Goal: Entertainment & Leisure: Consume media (video, audio)

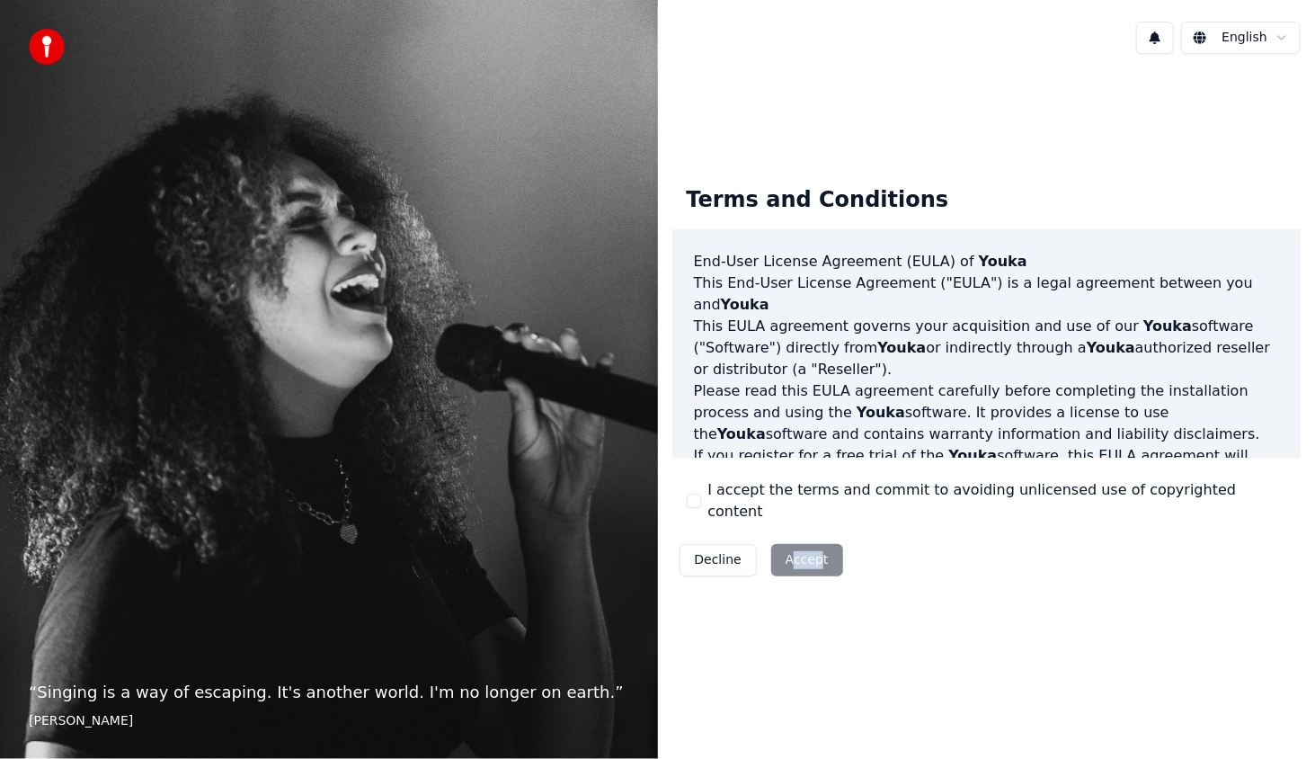
drag, startPoint x: 814, startPoint y: 552, endPoint x: 749, endPoint y: 588, distance: 74.1
click at [785, 677] on div "Terms and Conditions End-User License Agreement (EULA) of Youka This End-User L…" at bounding box center [987, 377] width 658 height 619
click at [696, 500] on button "I accept the terms and commit to avoiding unlicensed use of copyrighted content" at bounding box center [694, 501] width 14 height 14
click at [791, 544] on button "Accept" at bounding box center [807, 560] width 72 height 32
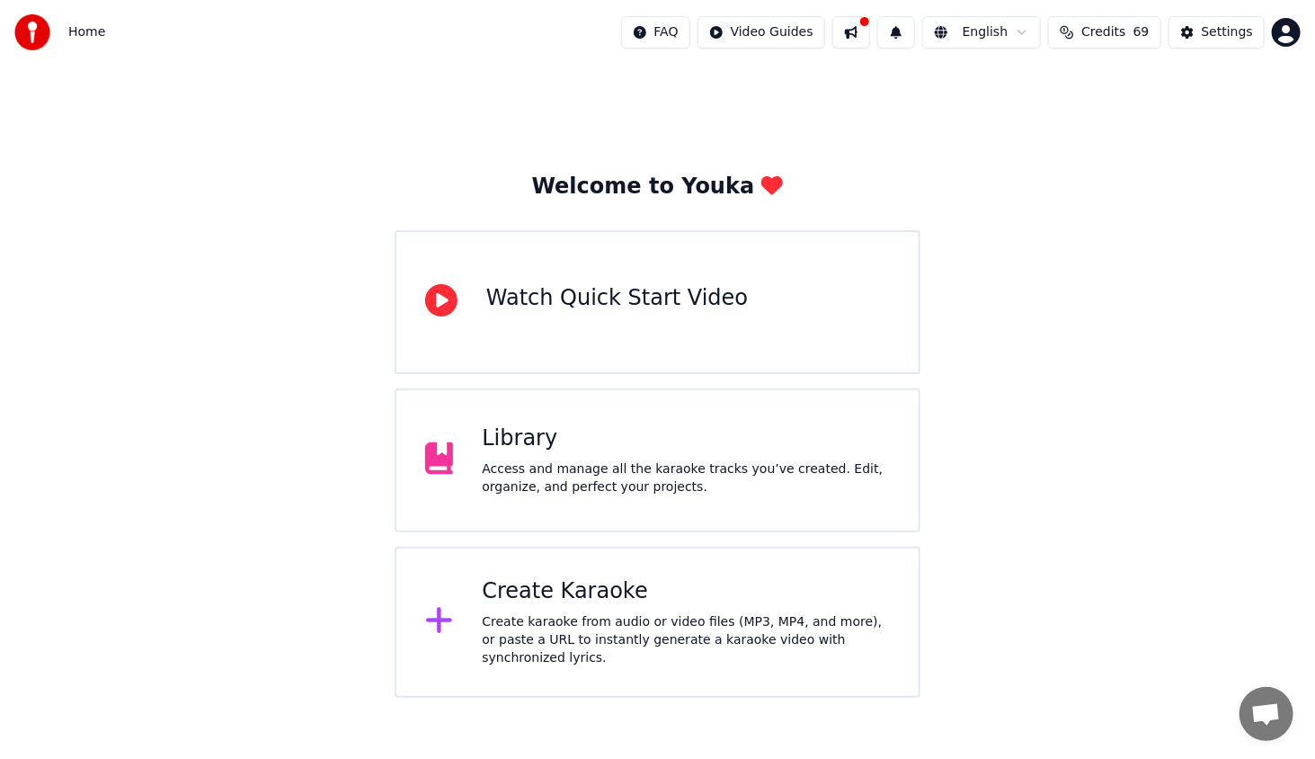
click at [595, 604] on div "Create Karaoke" at bounding box center [686, 591] width 408 height 29
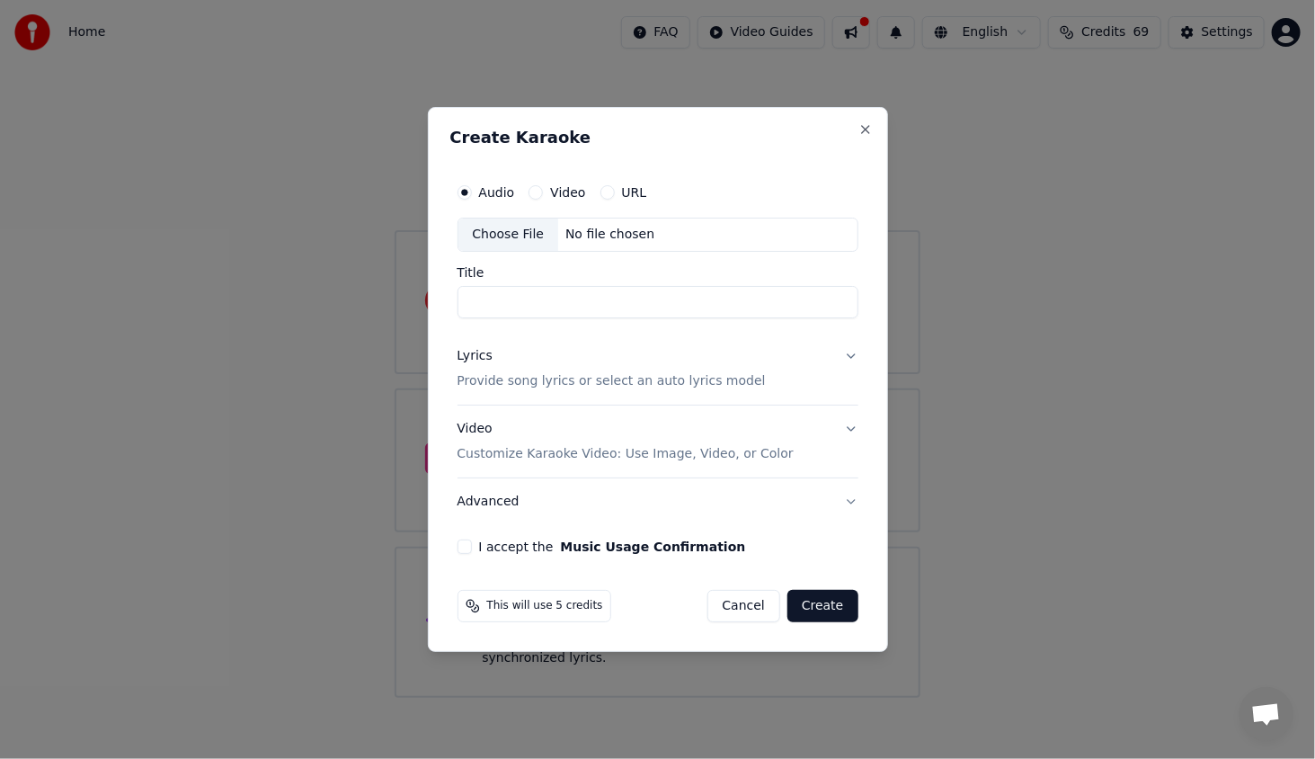
click at [523, 231] on div "Choose File" at bounding box center [509, 234] width 101 height 32
type input "**********"
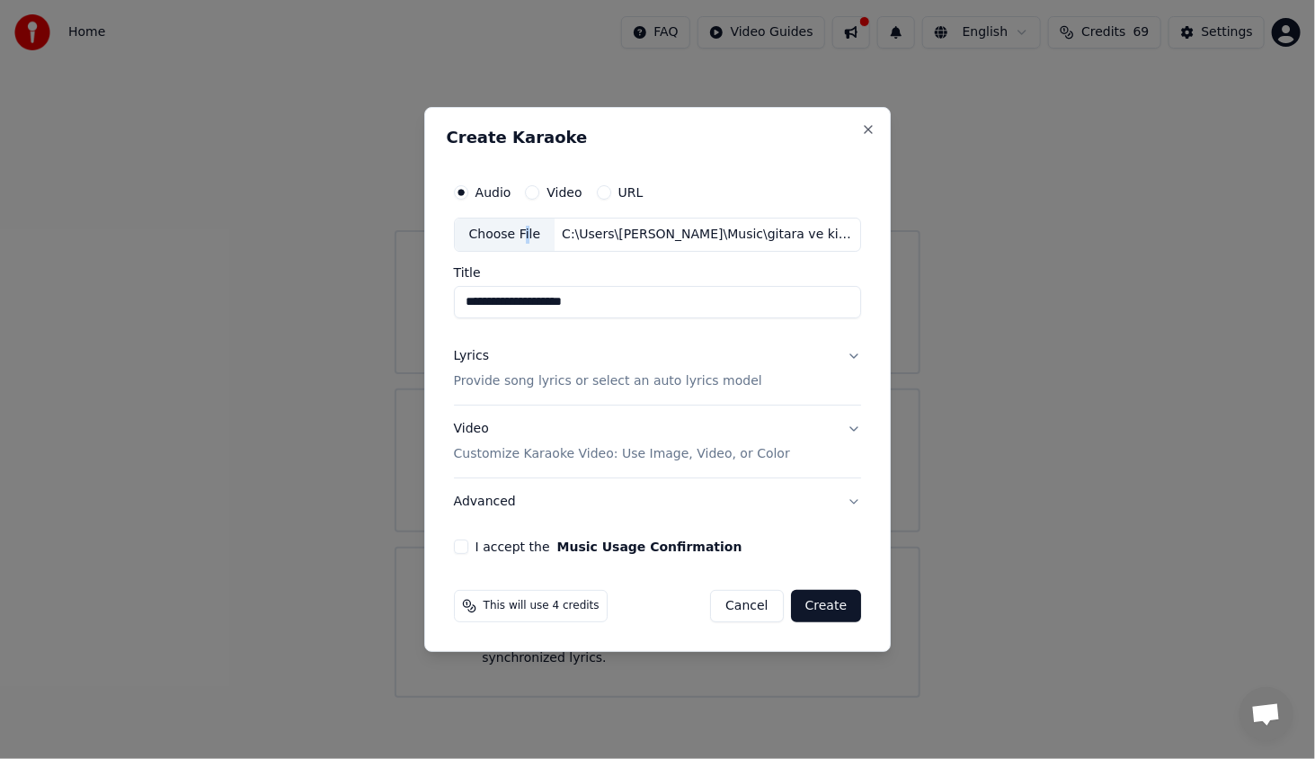
click at [472, 357] on div "Lyrics" at bounding box center [471, 356] width 35 height 18
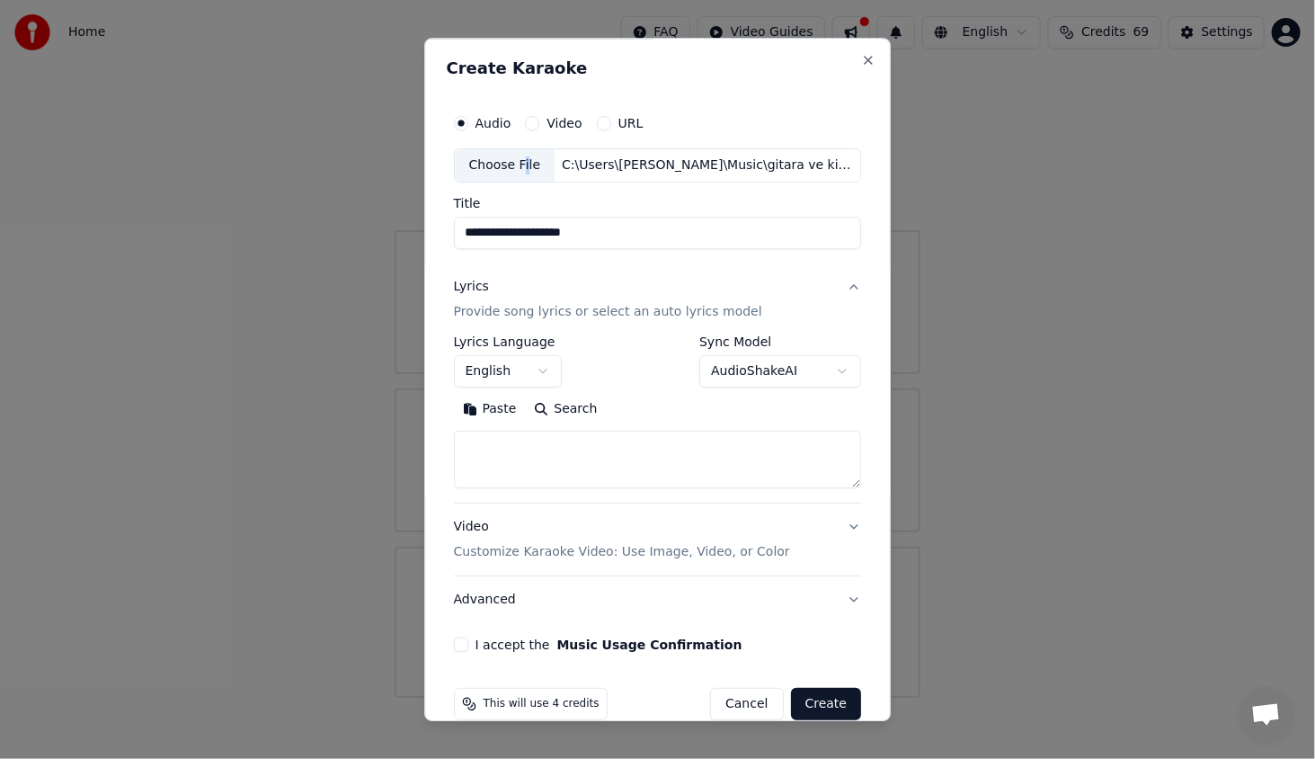
click at [477, 376] on button "English" at bounding box center [508, 371] width 108 height 32
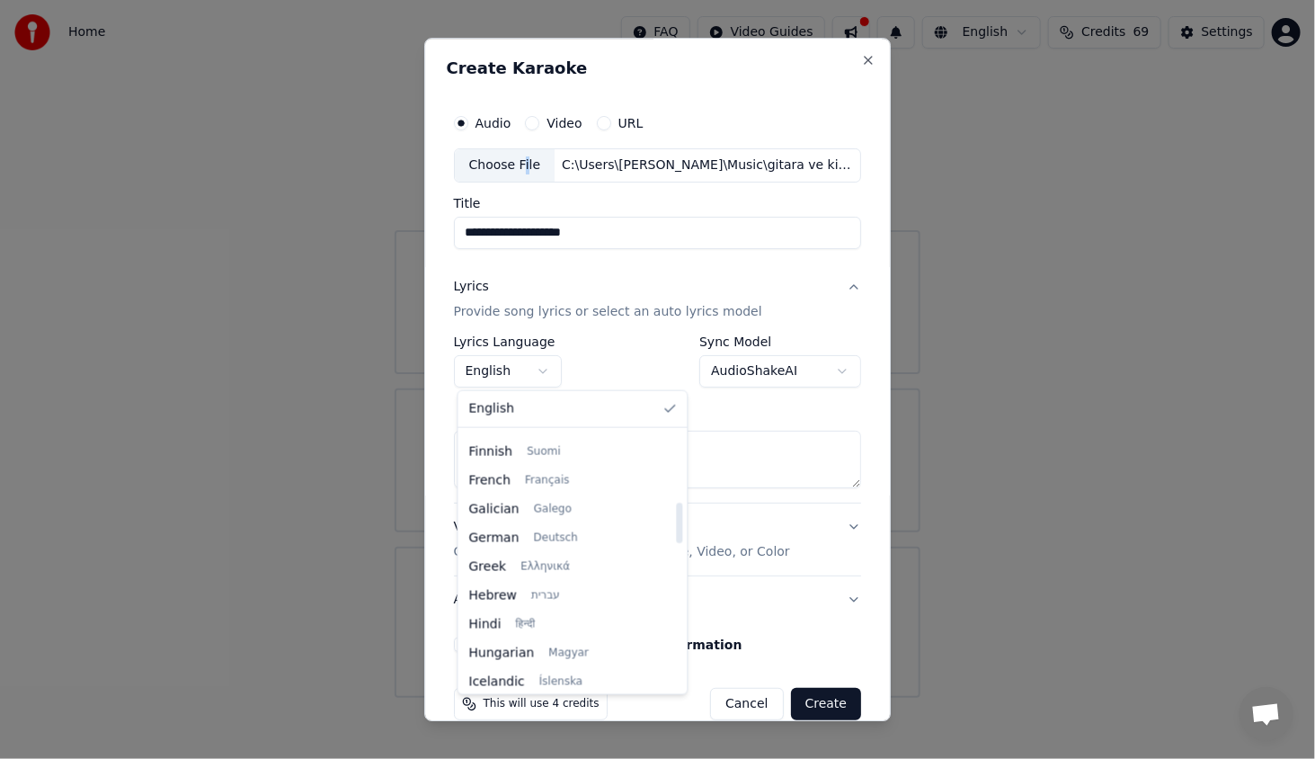
scroll to position [450, 0]
select select "**"
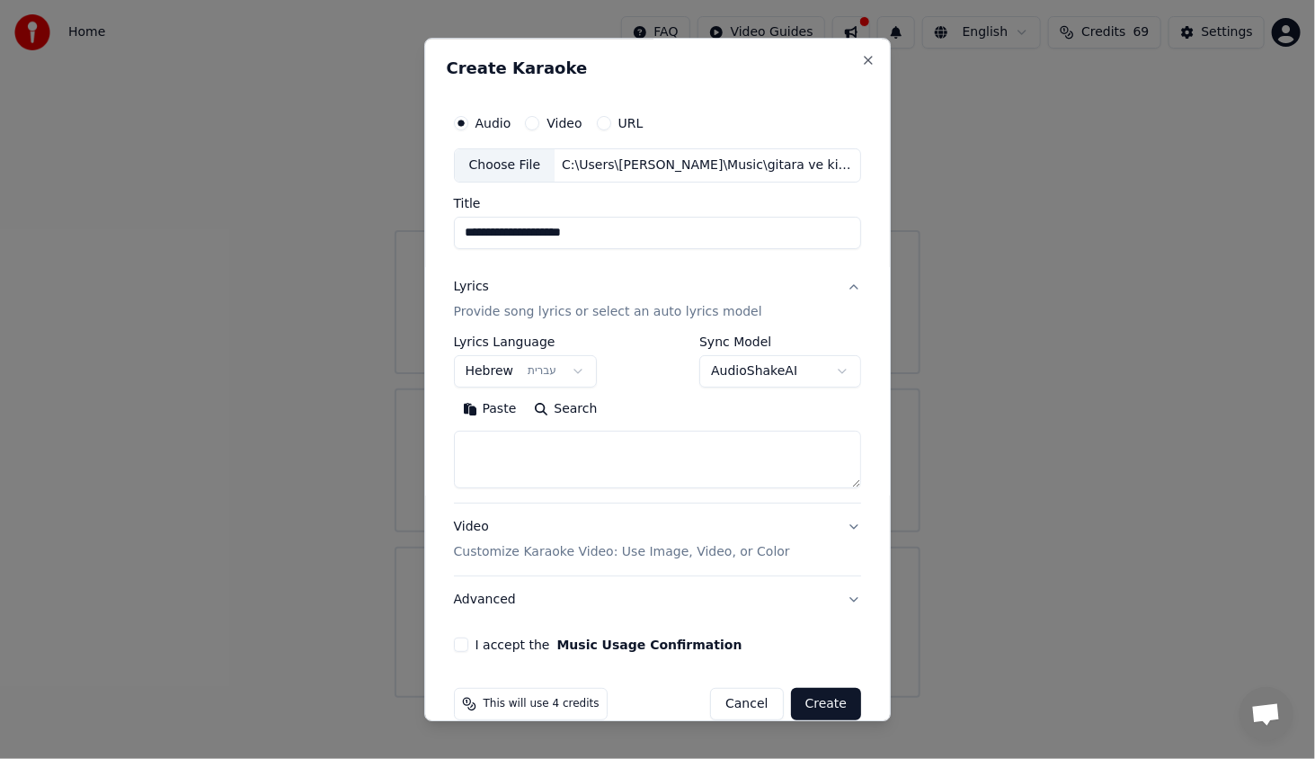
click at [645, 459] on textarea at bounding box center [658, 460] width 408 height 58
paste textarea "**********"
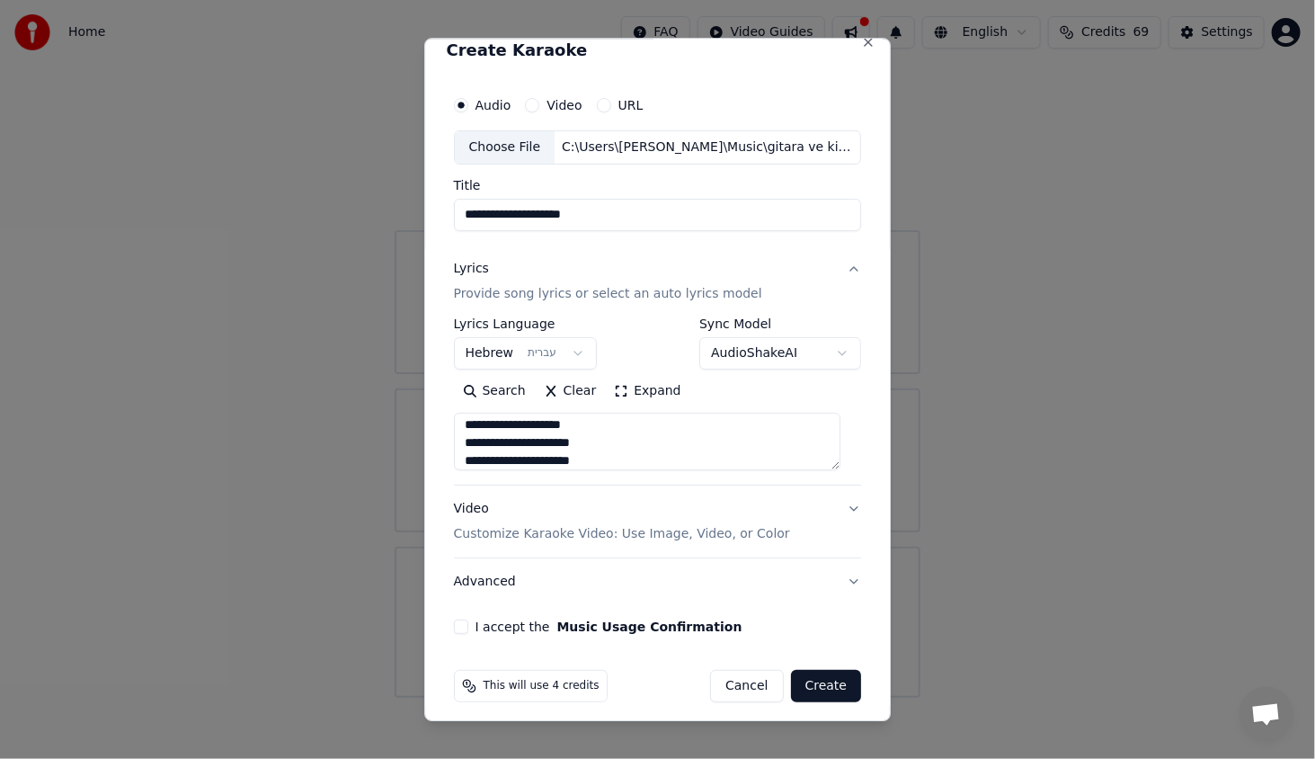
scroll to position [26, 0]
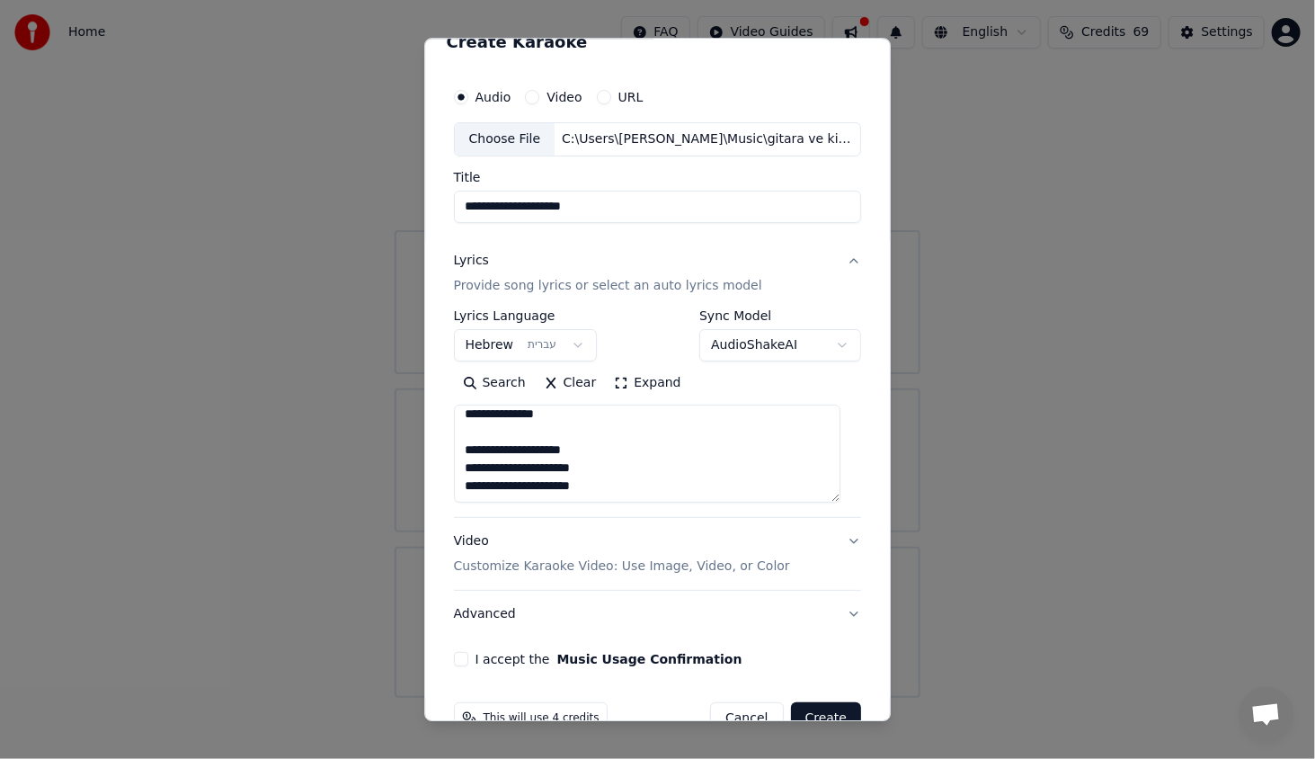
drag, startPoint x: 836, startPoint y: 458, endPoint x: 818, endPoint y: 500, distance: 45.9
click at [818, 500] on textarea "**********" at bounding box center [647, 454] width 387 height 98
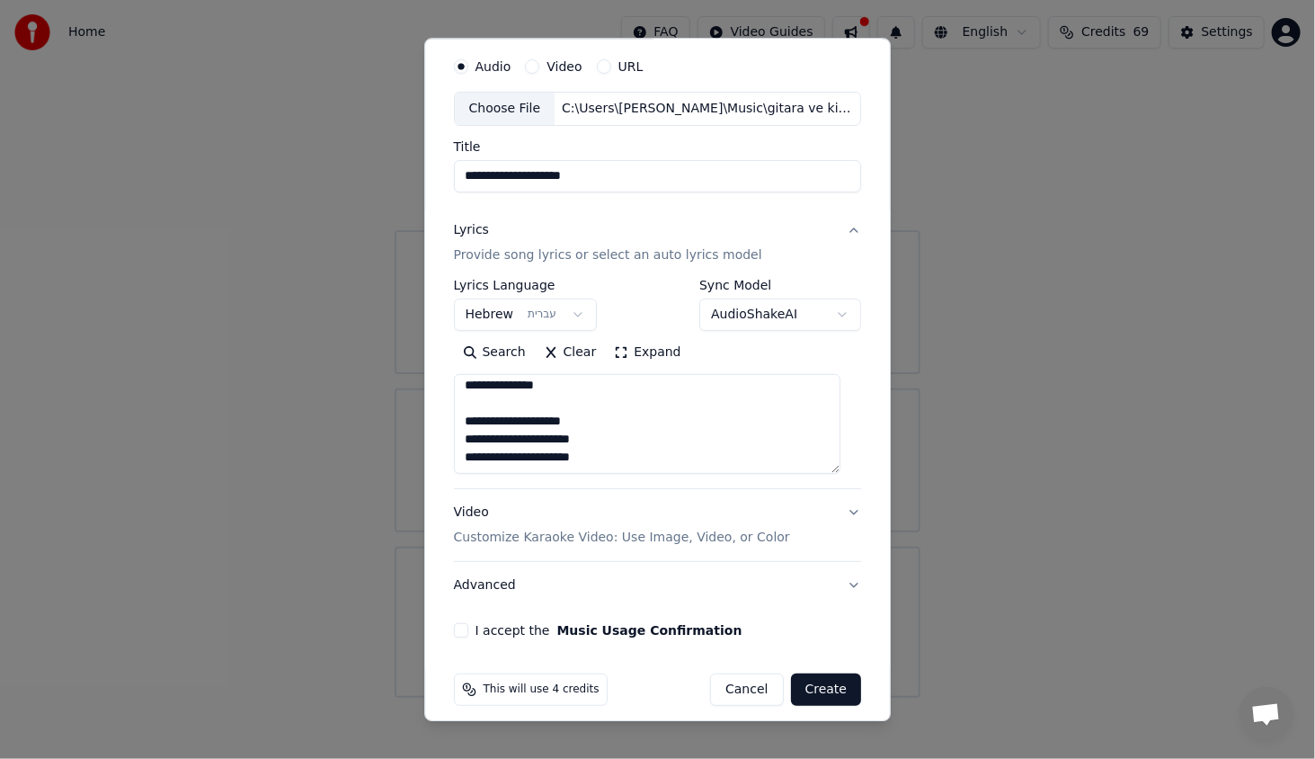
scroll to position [68, 0]
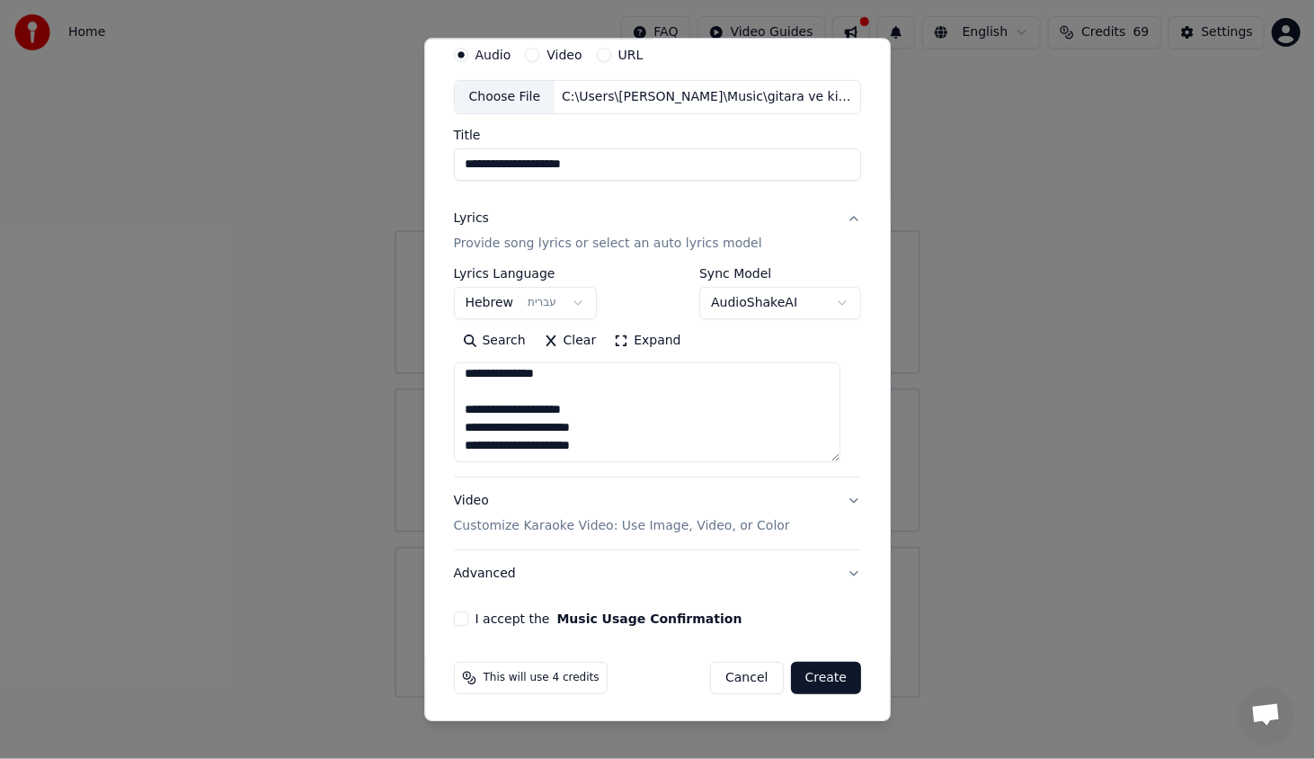
type textarea "**********"
click at [468, 613] on button "I accept the Music Usage Confirmation" at bounding box center [461, 618] width 14 height 14
click at [824, 675] on button "Create" at bounding box center [826, 678] width 71 height 32
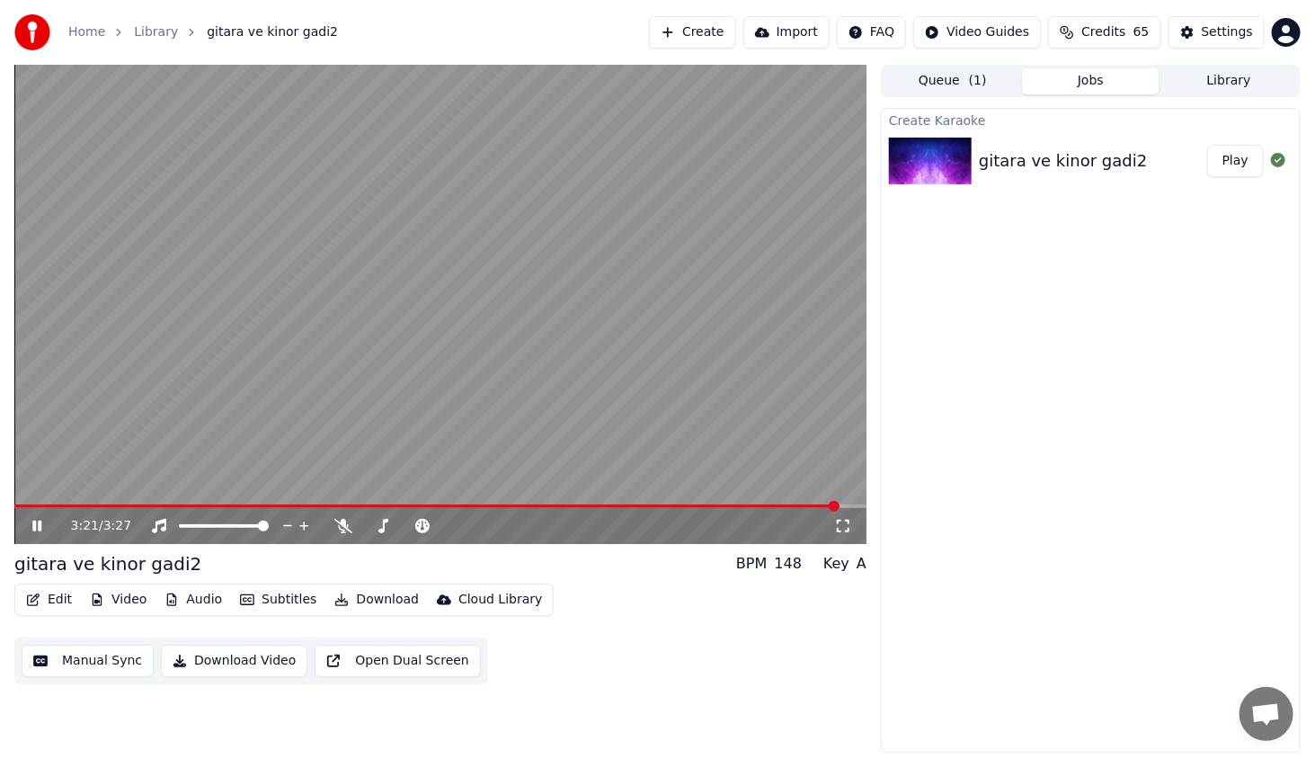
click at [40, 529] on icon at bounding box center [36, 526] width 9 height 11
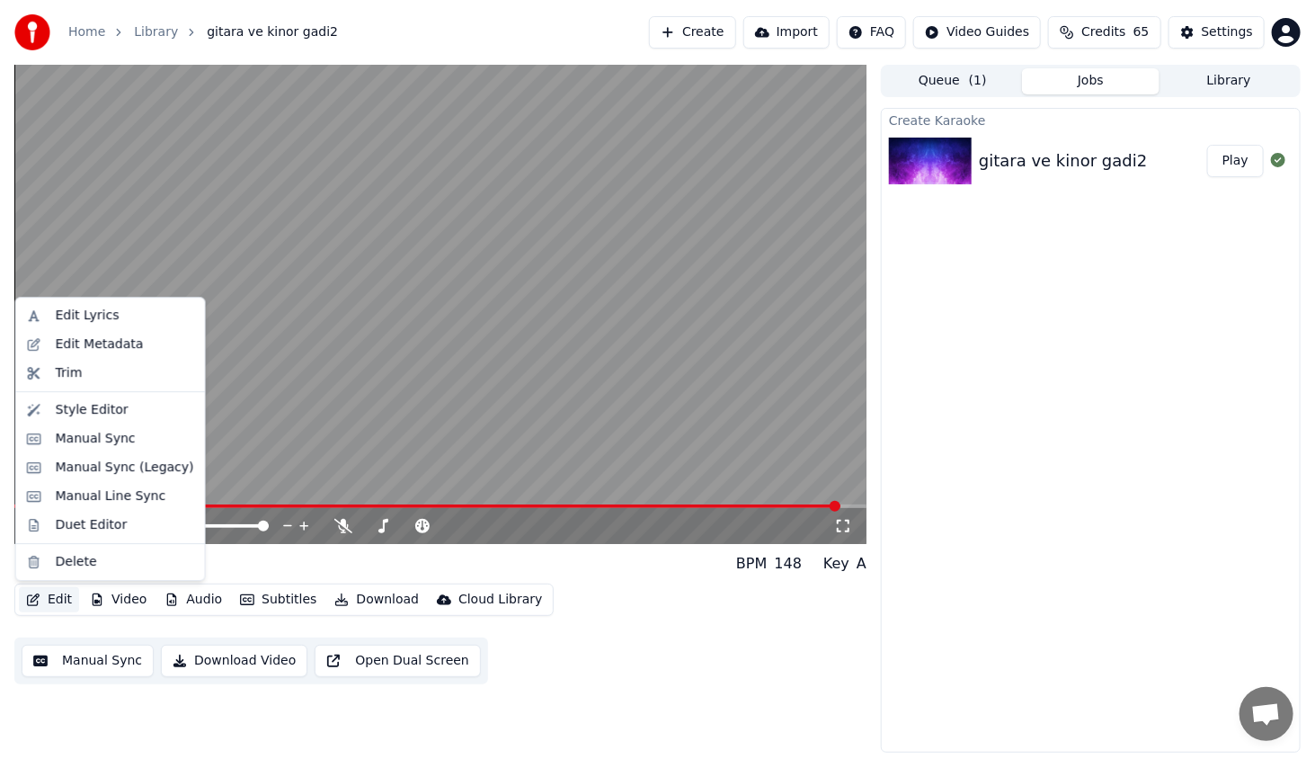
click at [67, 597] on button "Edit" at bounding box center [49, 599] width 60 height 25
click at [82, 405] on div "Style Editor" at bounding box center [92, 410] width 73 height 18
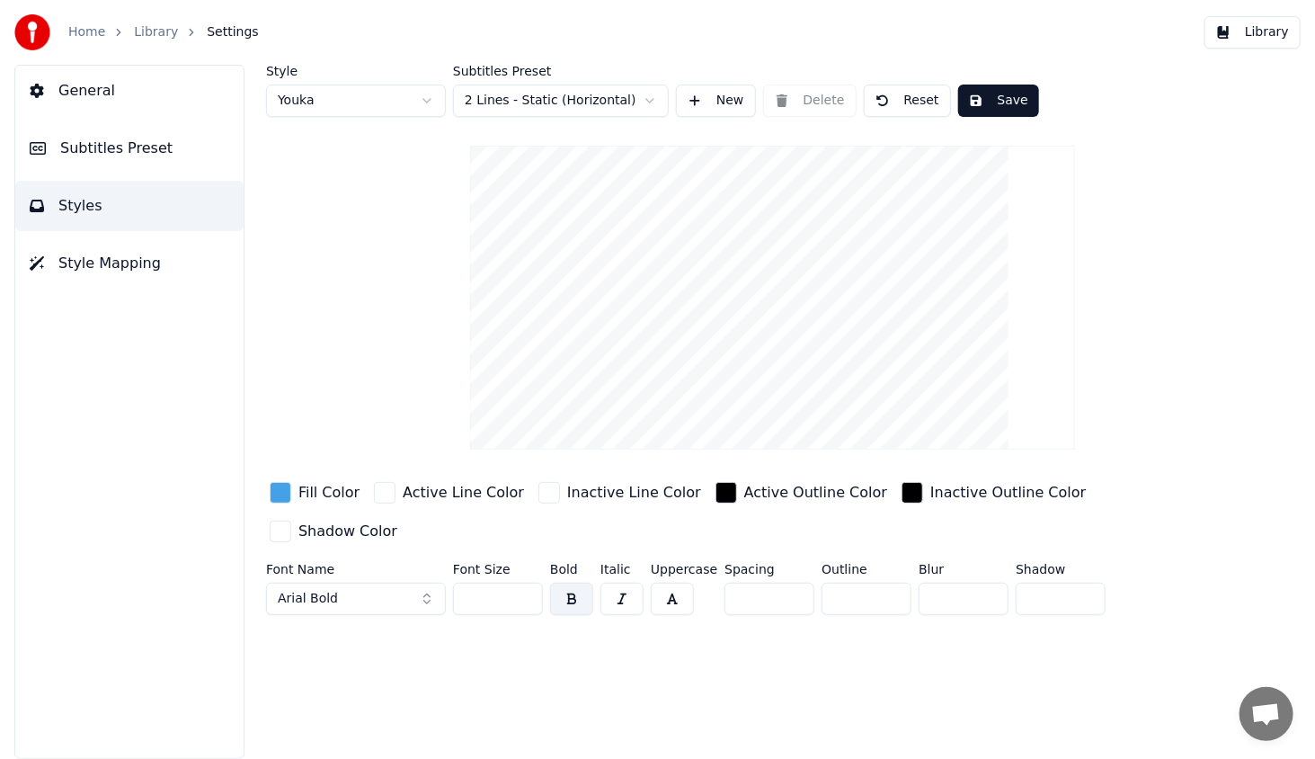
click at [108, 92] on button "General" at bounding box center [129, 91] width 228 height 50
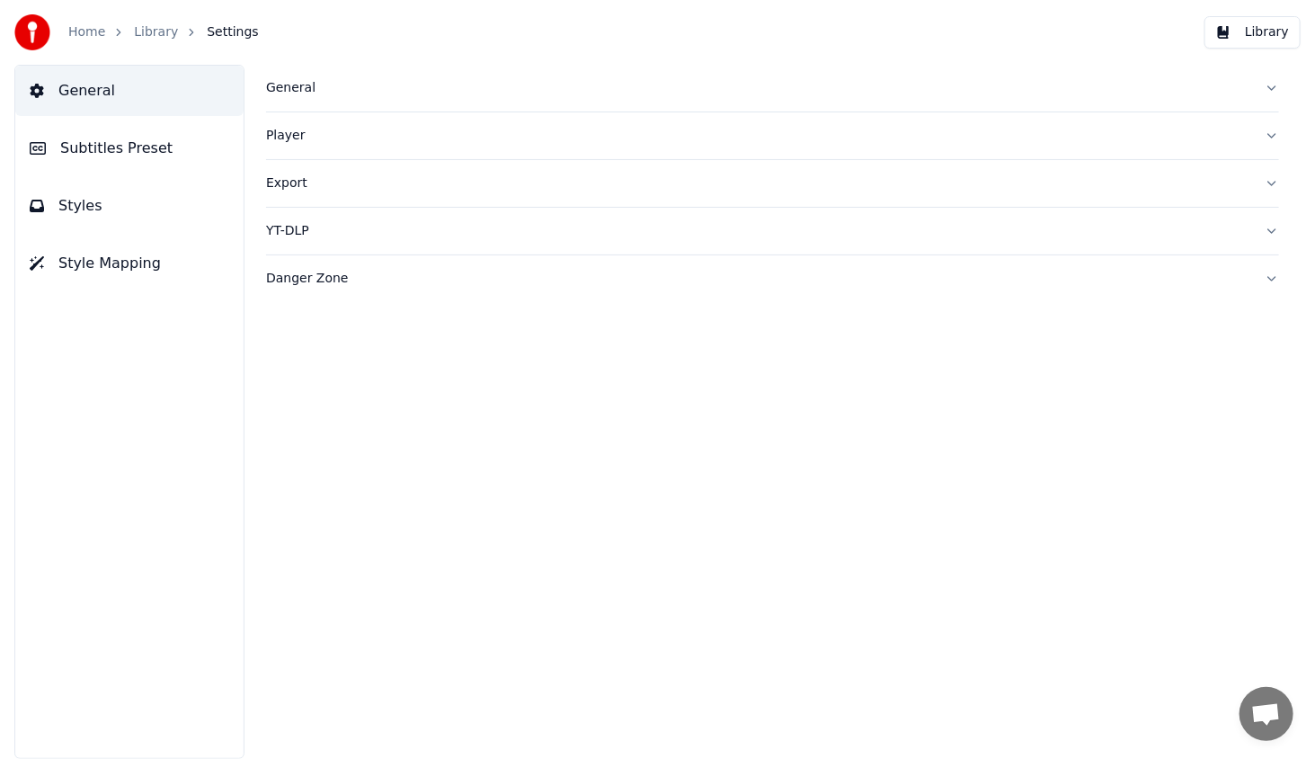
click at [113, 138] on span "Subtitles Preset" at bounding box center [116, 149] width 112 height 22
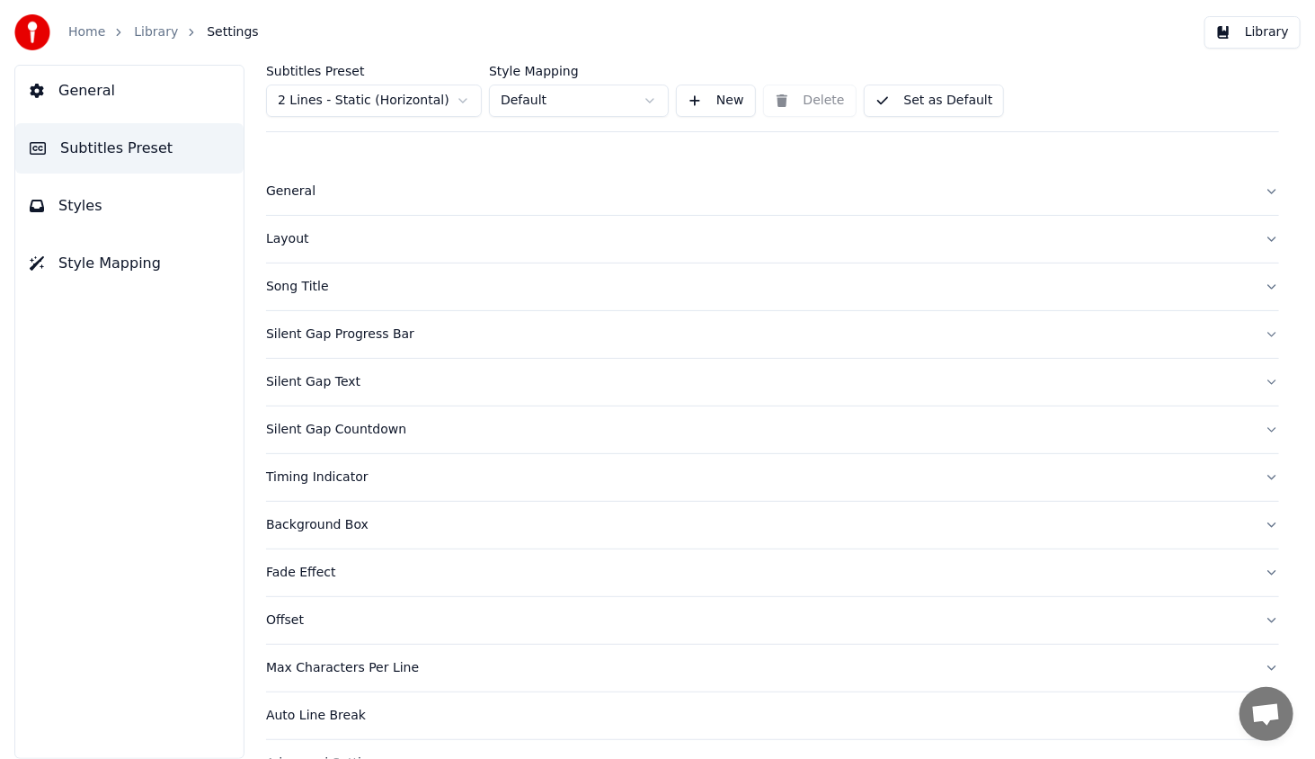
click at [300, 481] on div "Timing Indicator" at bounding box center [758, 477] width 985 height 18
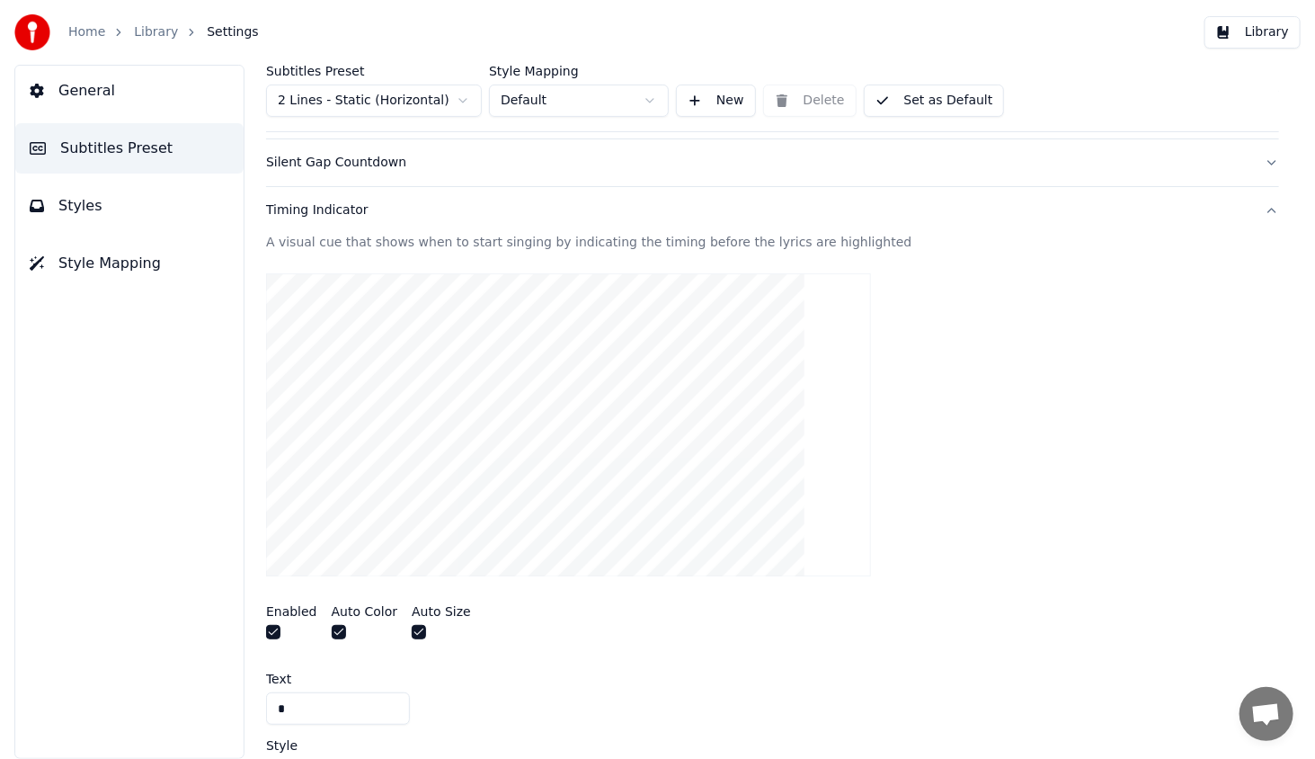
scroll to position [270, 0]
click at [273, 210] on div "Timing Indicator" at bounding box center [758, 208] width 985 height 18
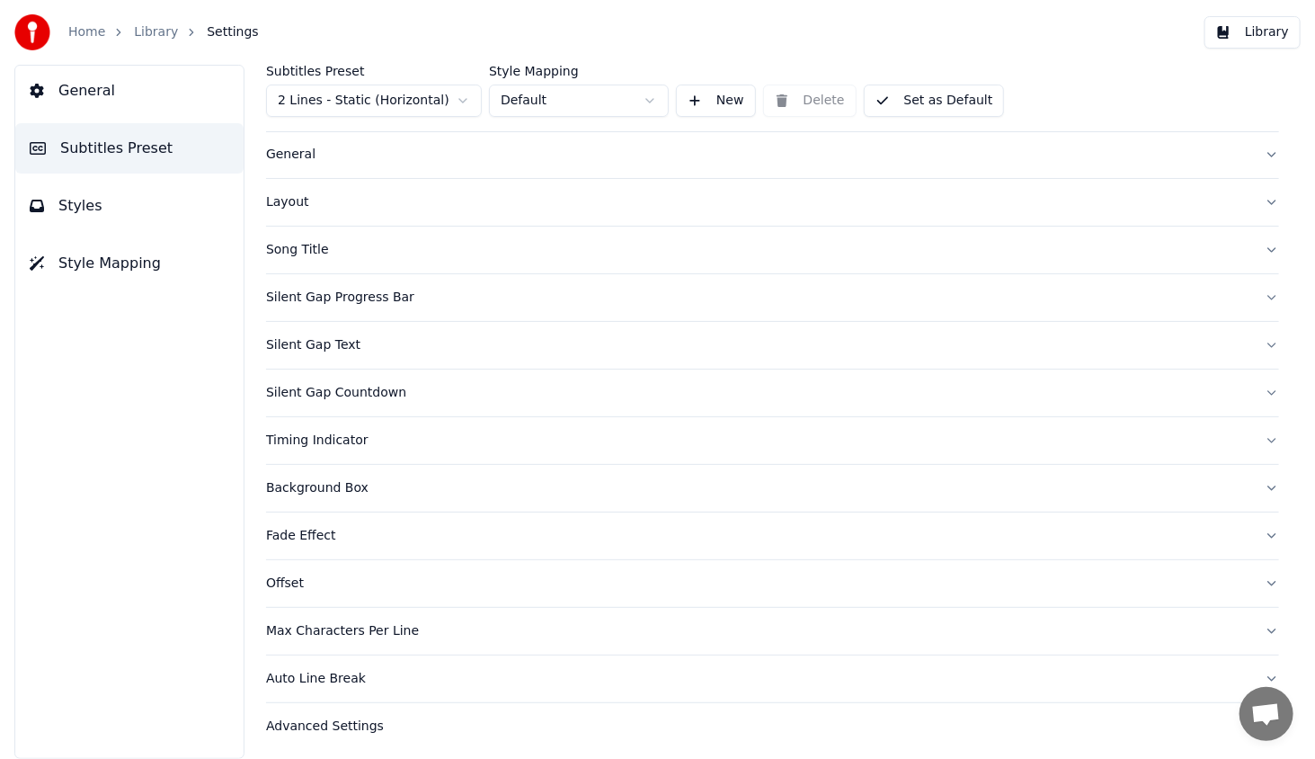
scroll to position [0, 0]
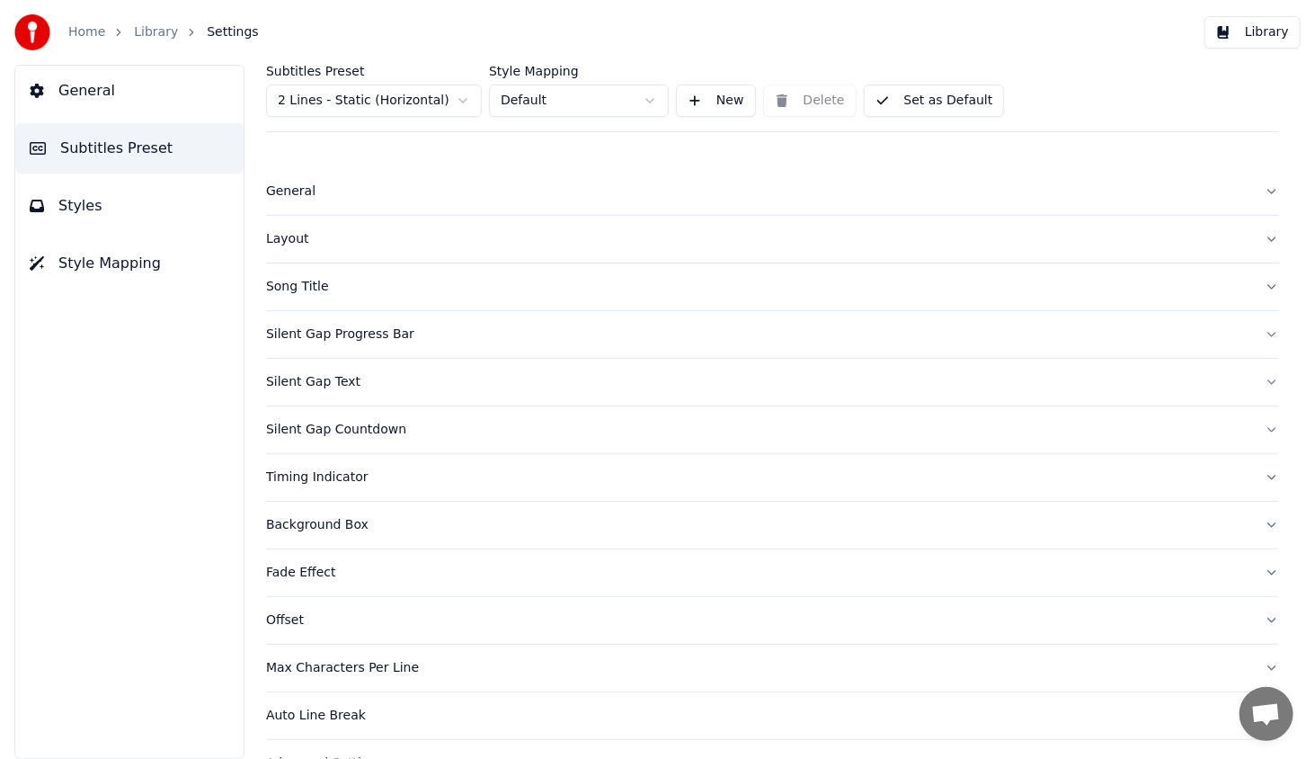
click at [327, 430] on div "Silent Gap Countdown" at bounding box center [758, 430] width 985 height 18
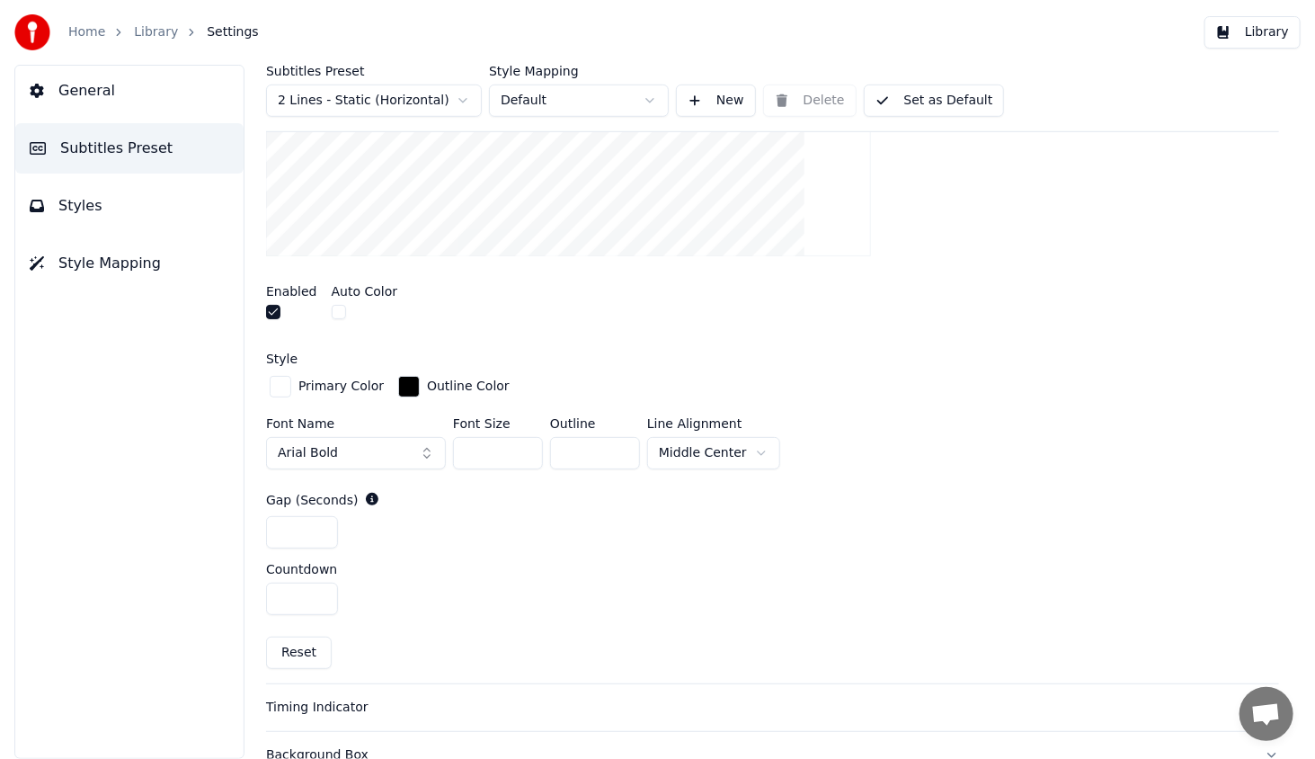
scroll to position [450, 0]
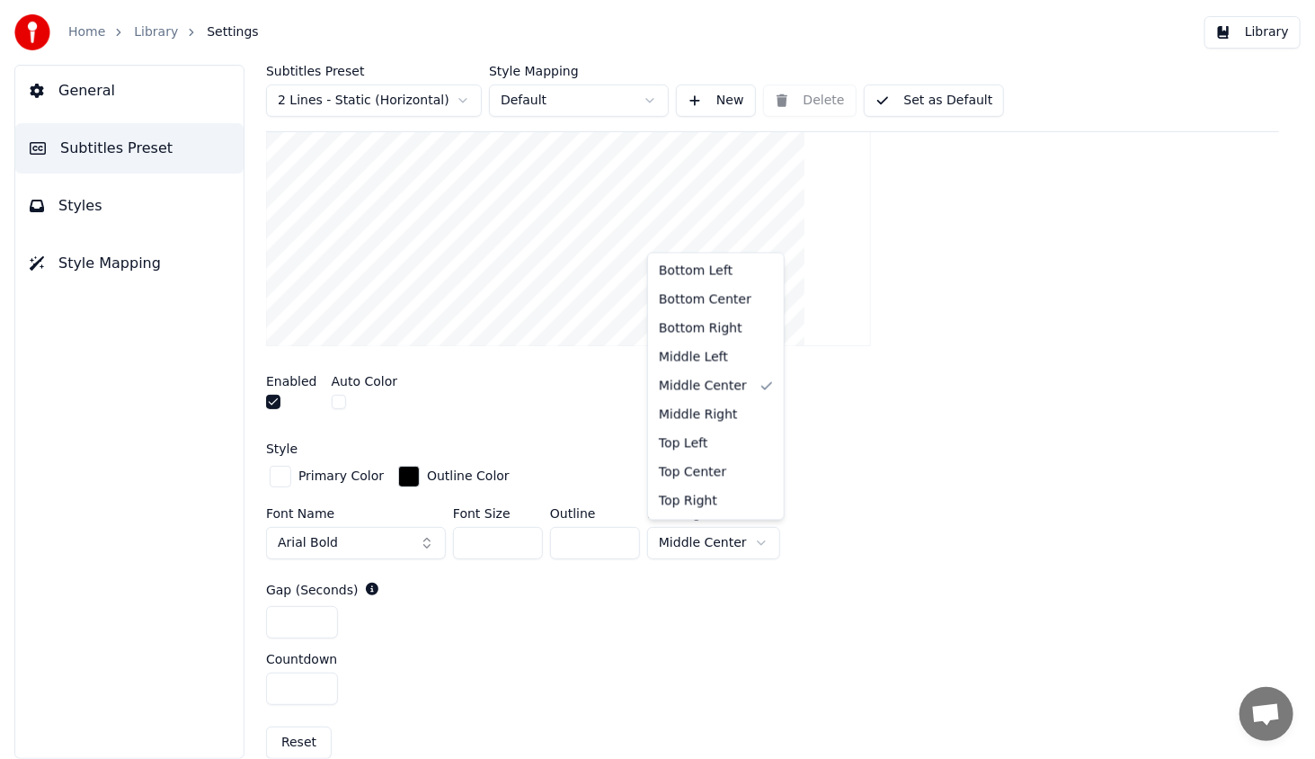
click at [707, 539] on html "Home Library Settings Library General Subtitles Preset Styles Style Mapping Sub…" at bounding box center [657, 379] width 1315 height 759
click at [695, 543] on html "Home Library Settings Library General Subtitles Preset Styles Style Mapping Sub…" at bounding box center [657, 379] width 1315 height 759
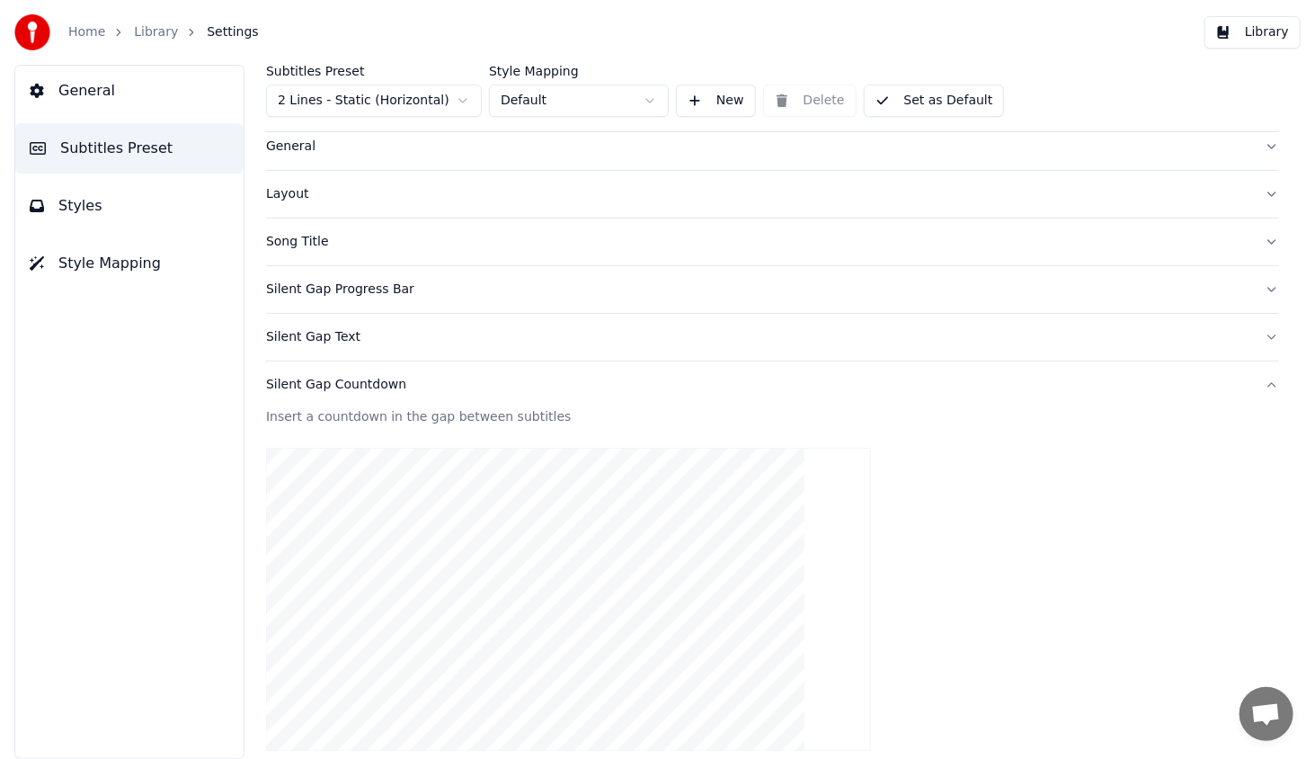
scroll to position [0, 0]
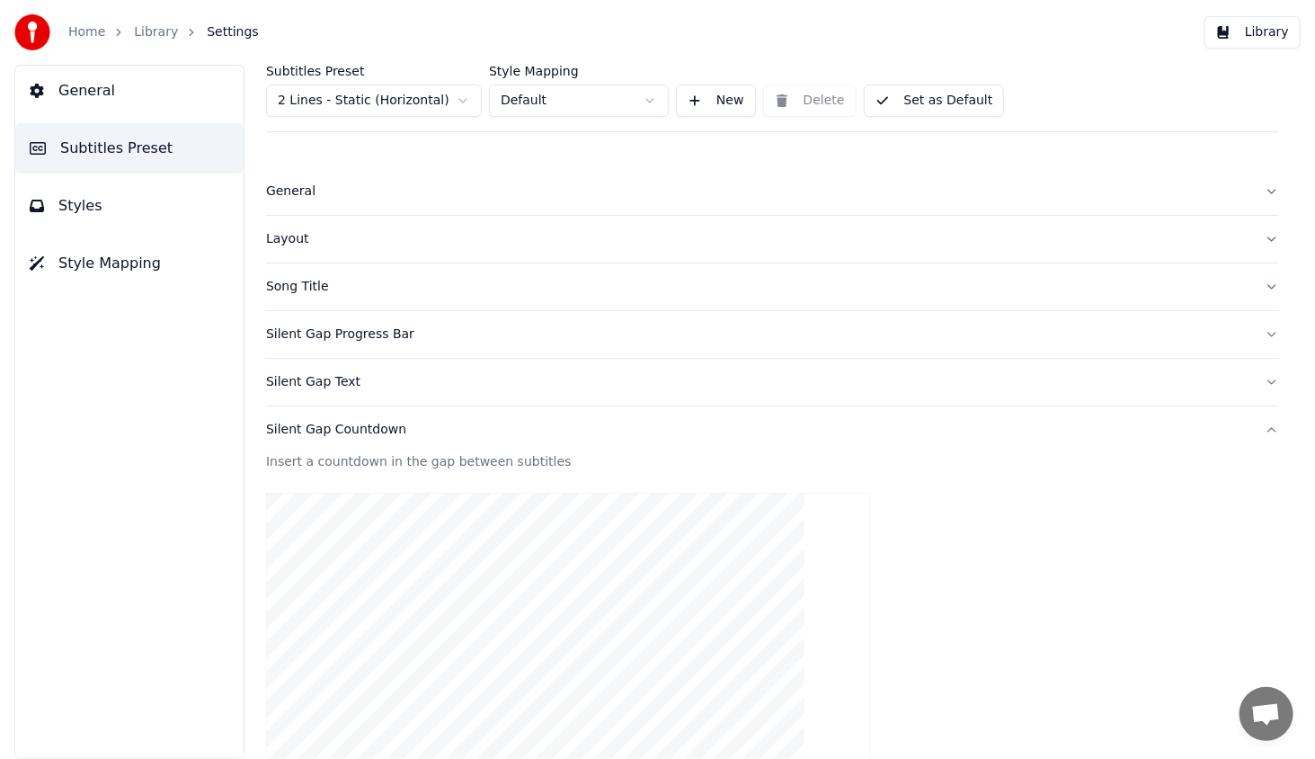
click at [941, 101] on button "Set as Default" at bounding box center [934, 101] width 141 height 32
click at [1243, 23] on button "Library" at bounding box center [1253, 32] width 96 height 32
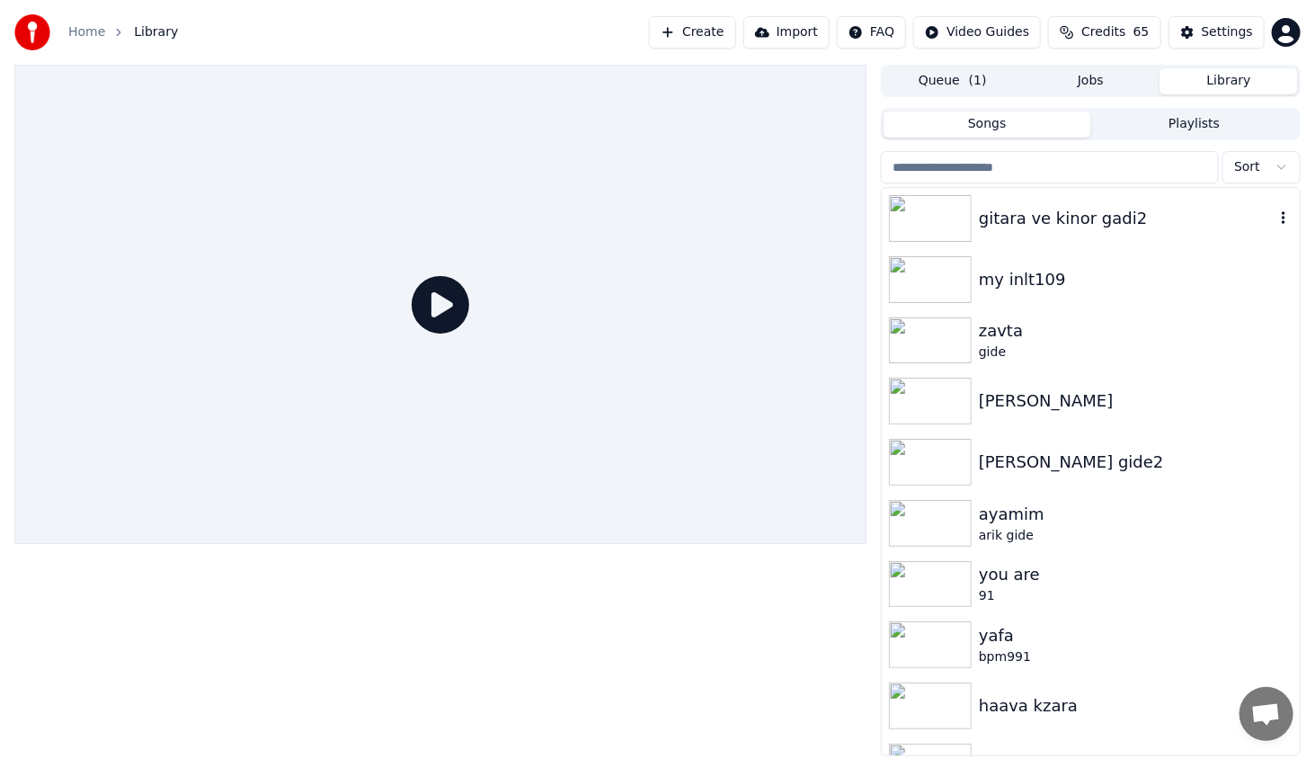
click at [925, 225] on img at bounding box center [930, 218] width 83 height 47
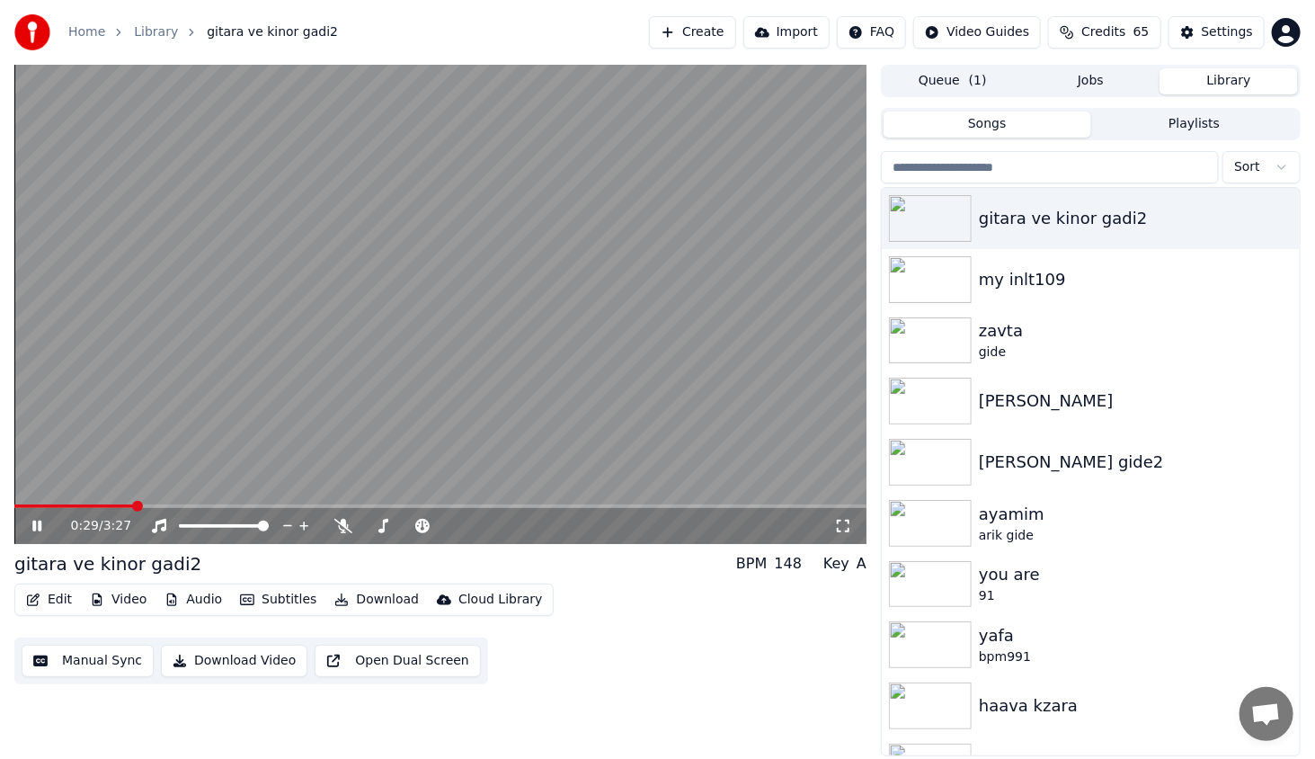
click at [135, 504] on span at bounding box center [440, 506] width 852 height 4
click at [72, 508] on span at bounding box center [79, 506] width 130 height 4
click at [51, 505] on span at bounding box center [32, 506] width 37 height 4
click at [34, 530] on icon at bounding box center [36, 526] width 9 height 11
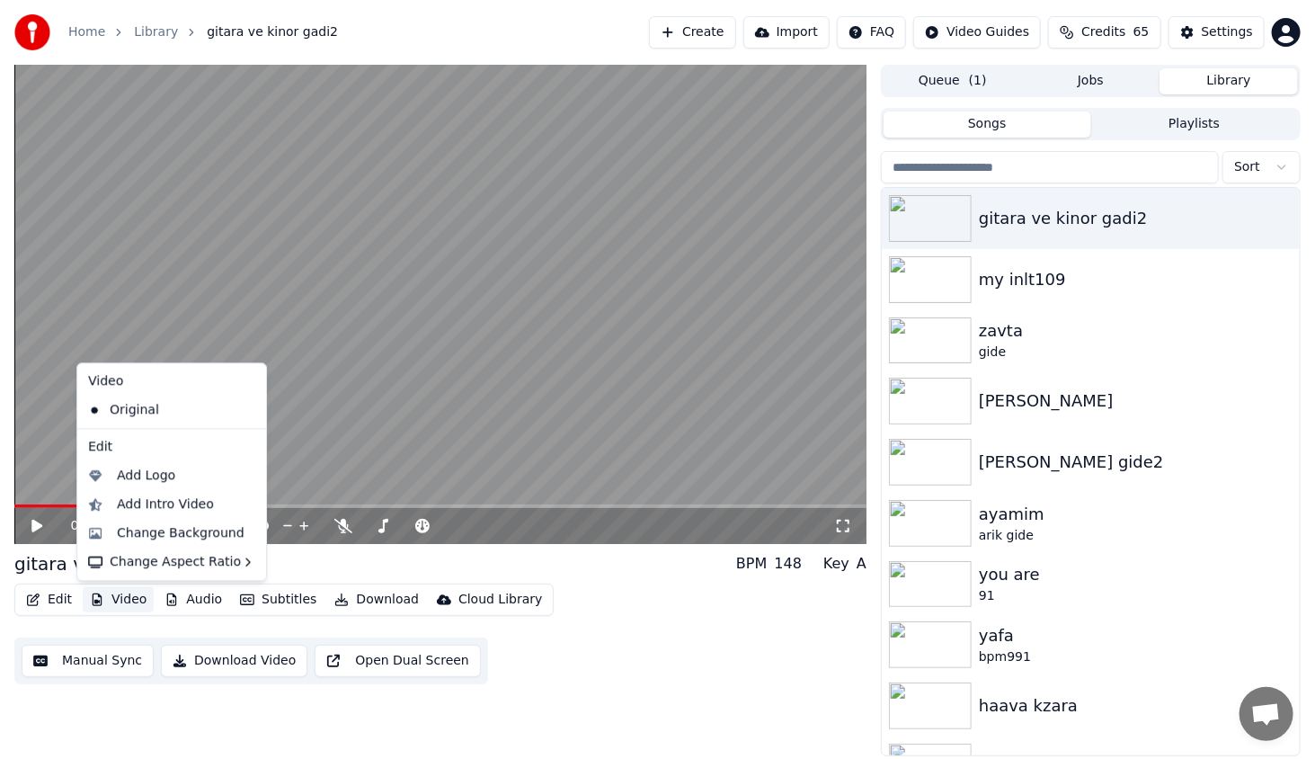
click at [106, 596] on button "Video" at bounding box center [118, 599] width 71 height 25
click at [146, 541] on div "Change Background" at bounding box center [181, 533] width 128 height 18
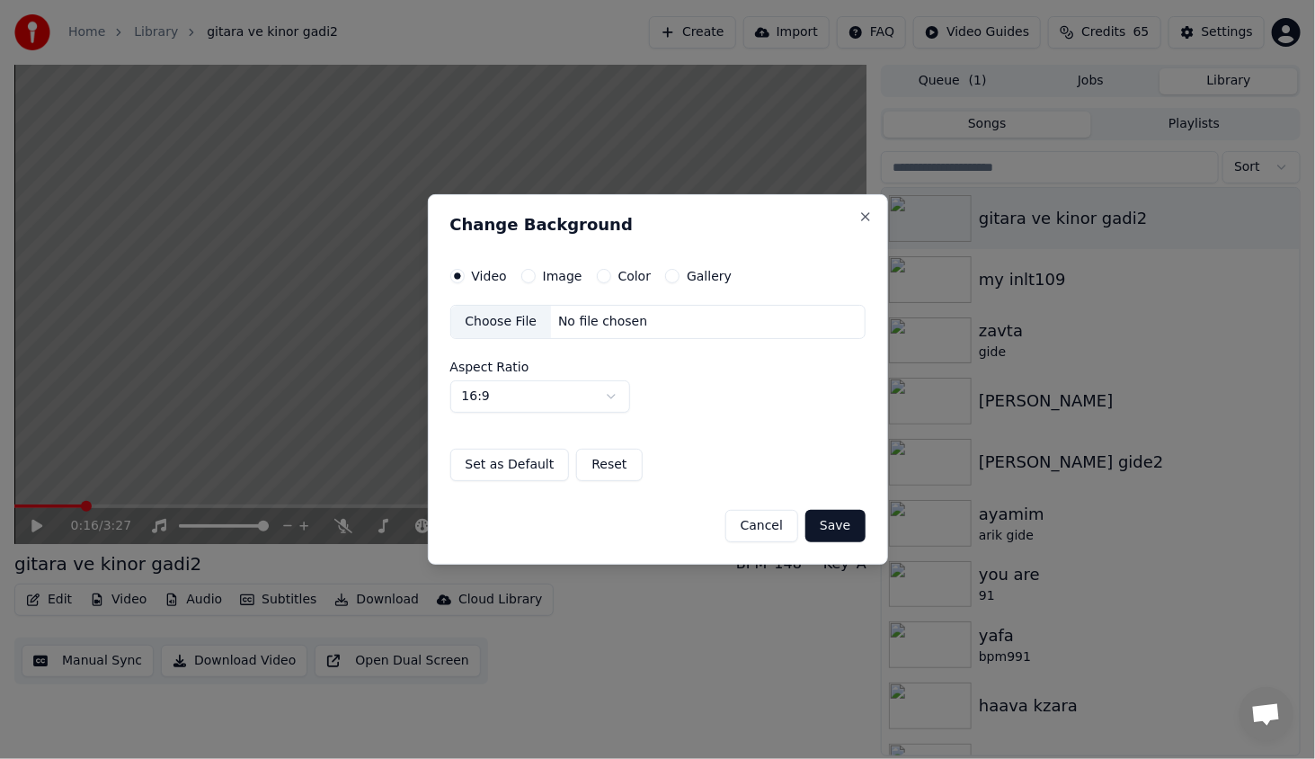
click at [525, 277] on button "Image" at bounding box center [528, 276] width 14 height 14
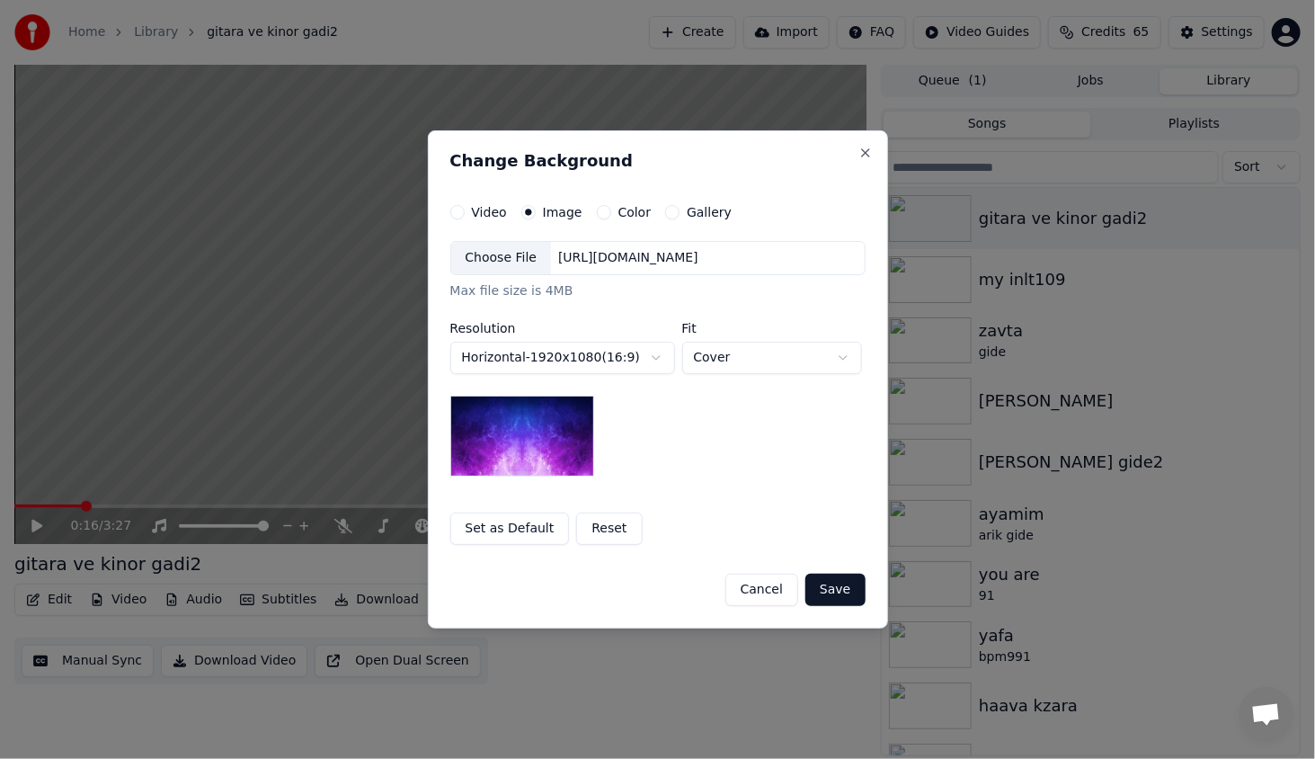
click at [506, 257] on div "Choose File" at bounding box center [501, 258] width 101 height 32
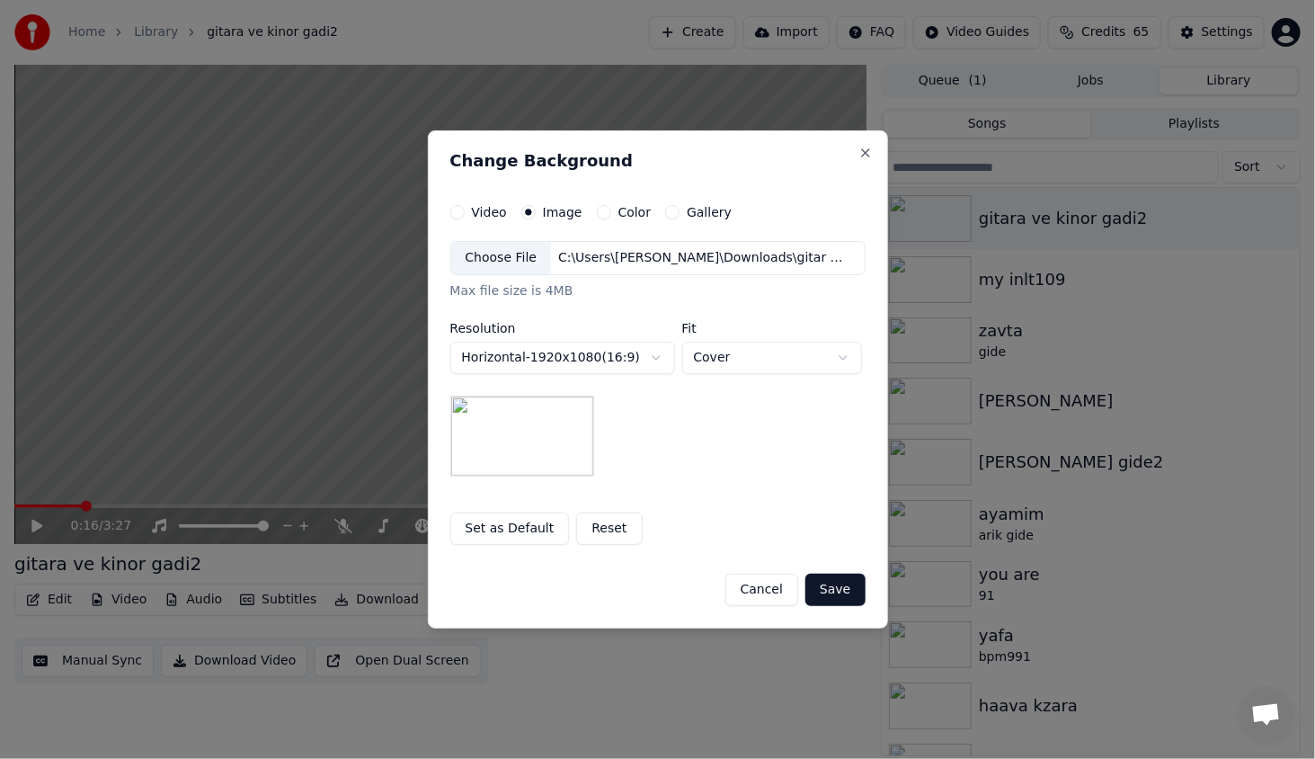
click at [840, 588] on button "Save" at bounding box center [835, 590] width 59 height 32
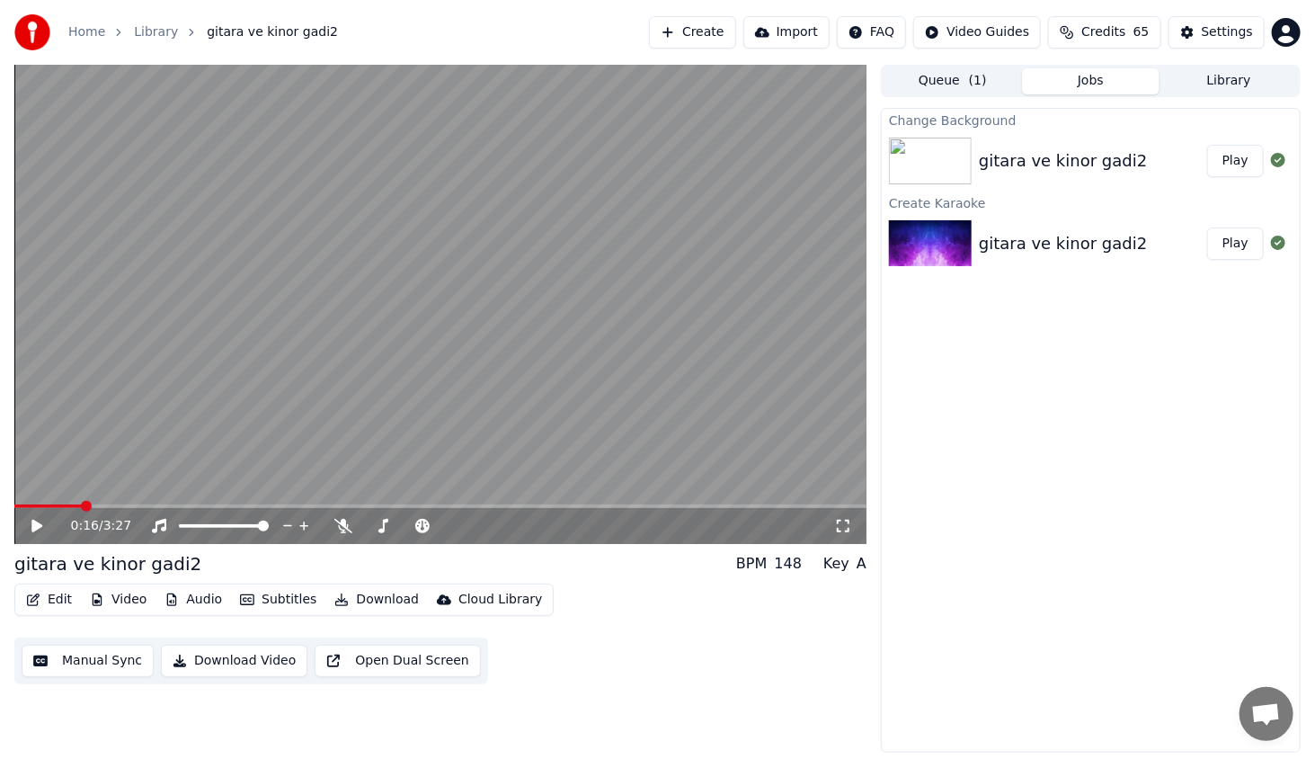
click at [1227, 165] on button "Play" at bounding box center [1236, 161] width 57 height 32
click at [58, 585] on div "Edit Video Audio Subtitles Download Cloud Library" at bounding box center [283, 600] width 539 height 32
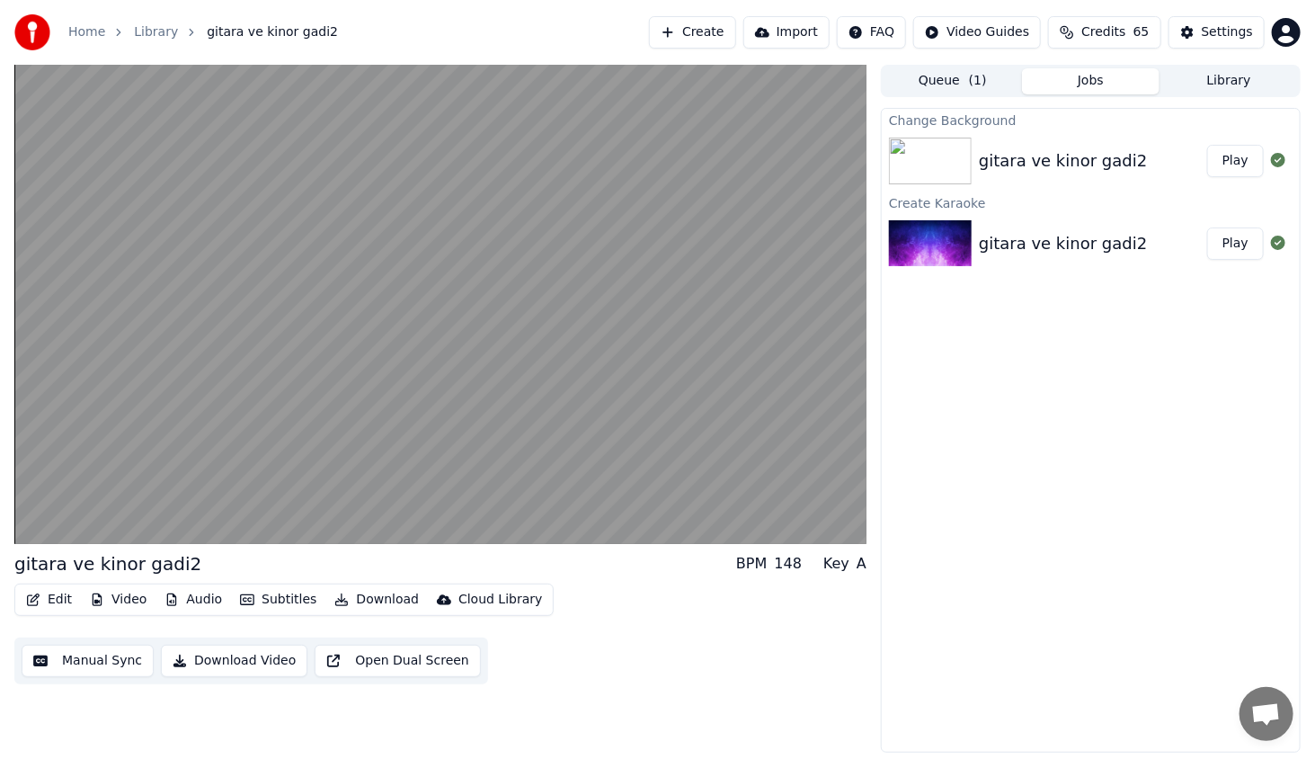
click at [46, 593] on button "Edit" at bounding box center [49, 599] width 60 height 25
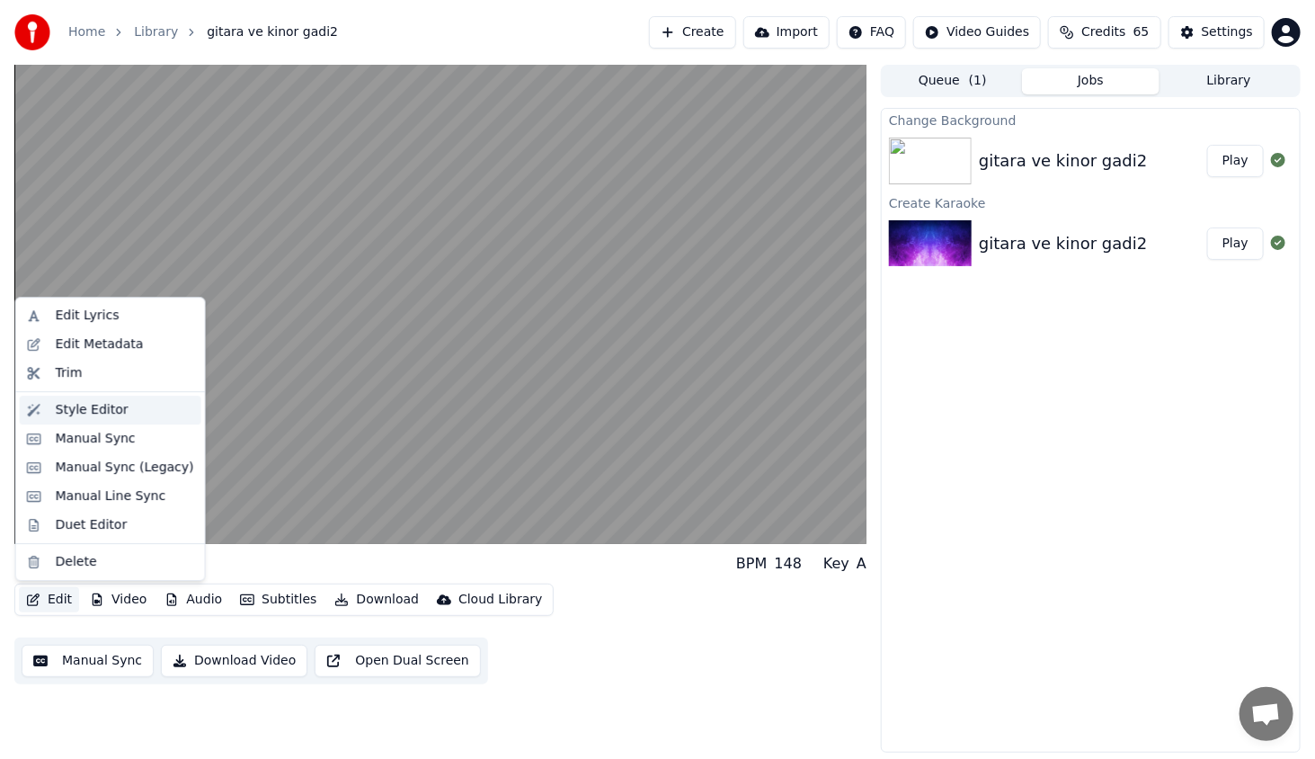
click at [115, 412] on div "Style Editor" at bounding box center [92, 410] width 73 height 18
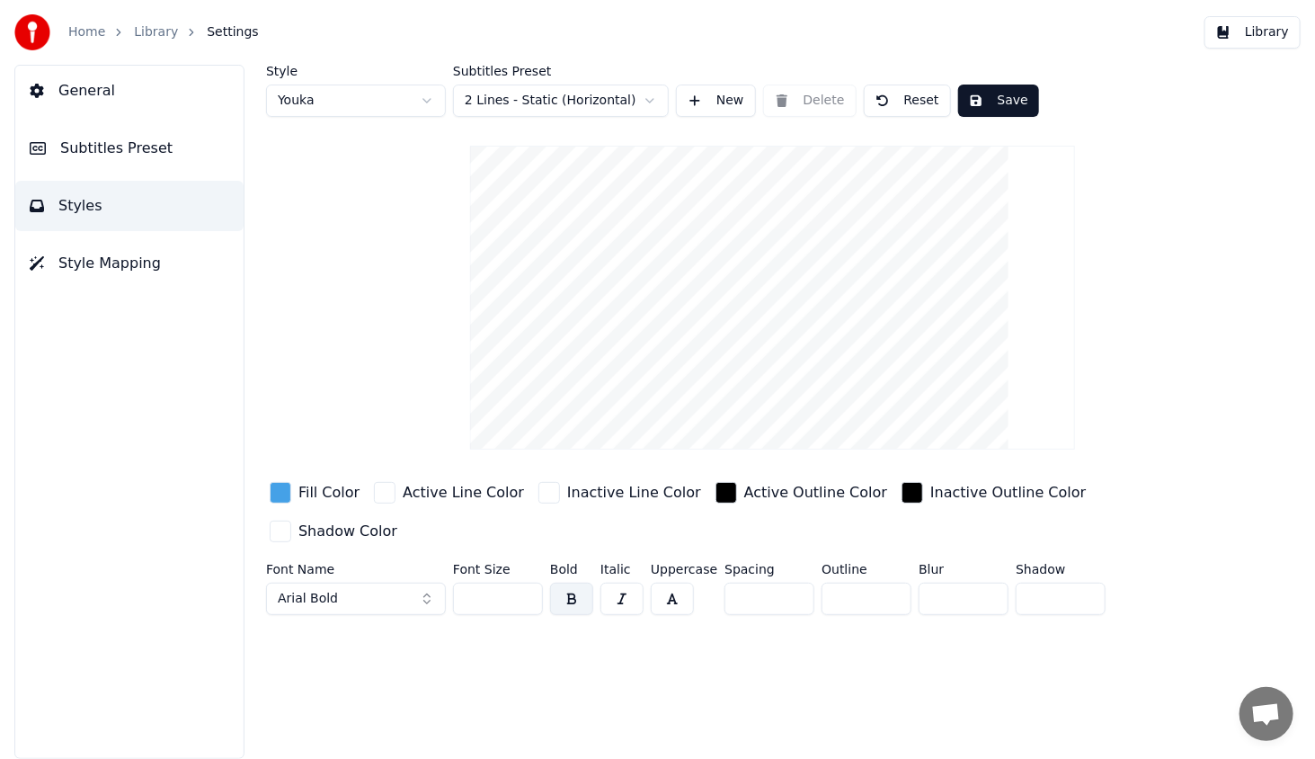
click at [109, 141] on span "Subtitles Preset" at bounding box center [116, 149] width 112 height 22
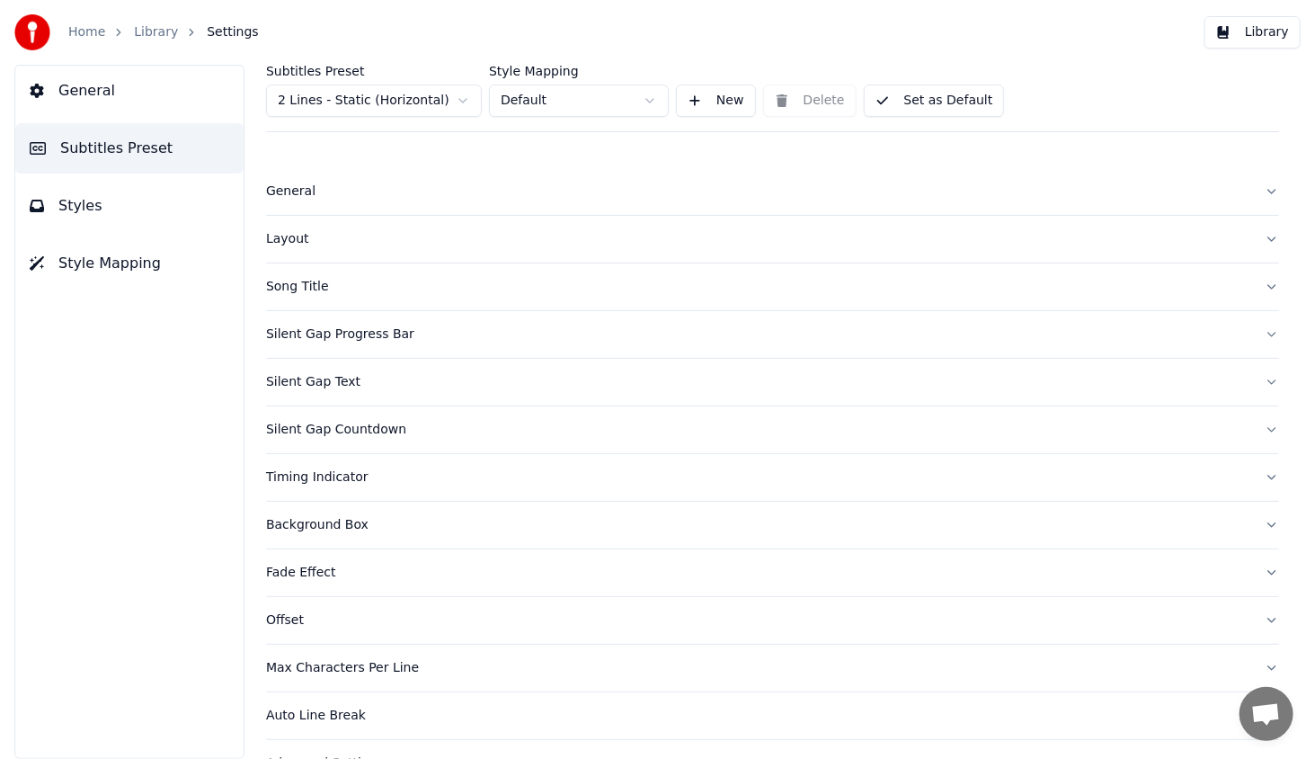
click at [266, 199] on div "General" at bounding box center [758, 192] width 985 height 18
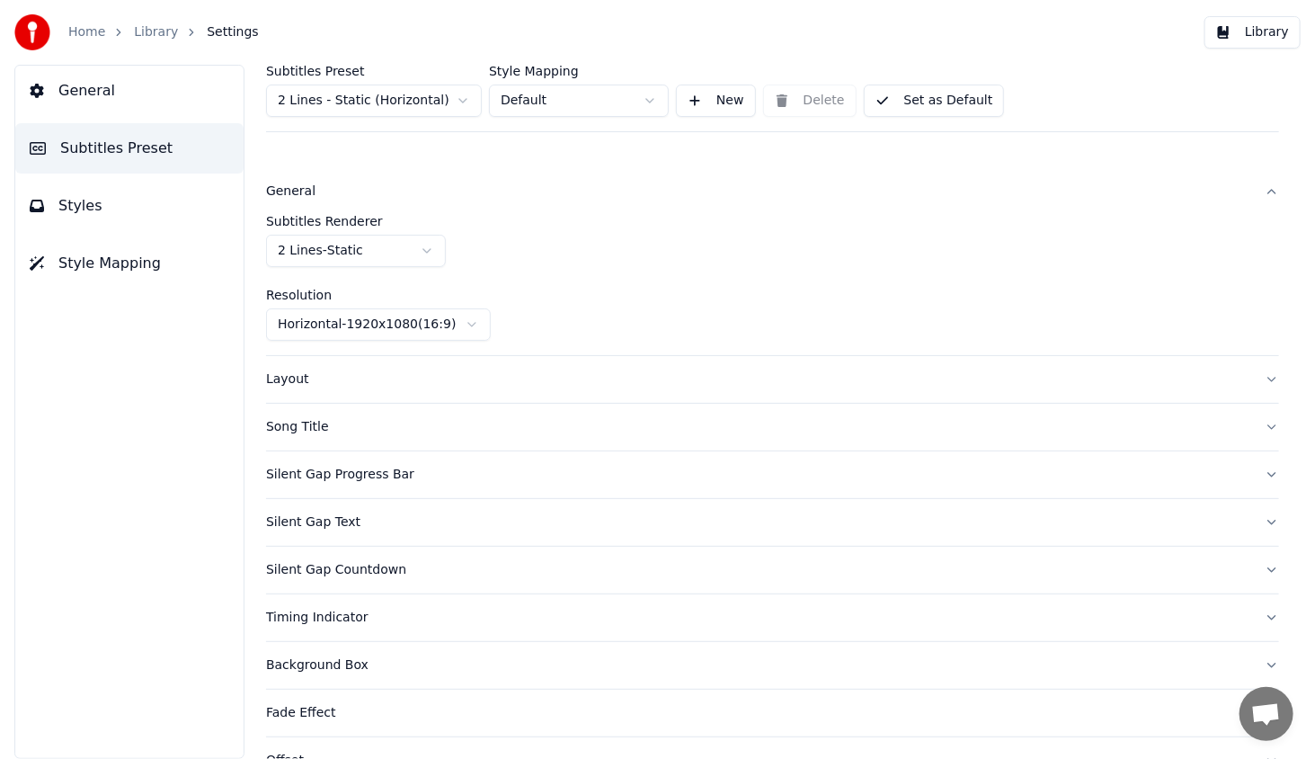
click at [76, 206] on span "Styles" at bounding box center [80, 206] width 44 height 22
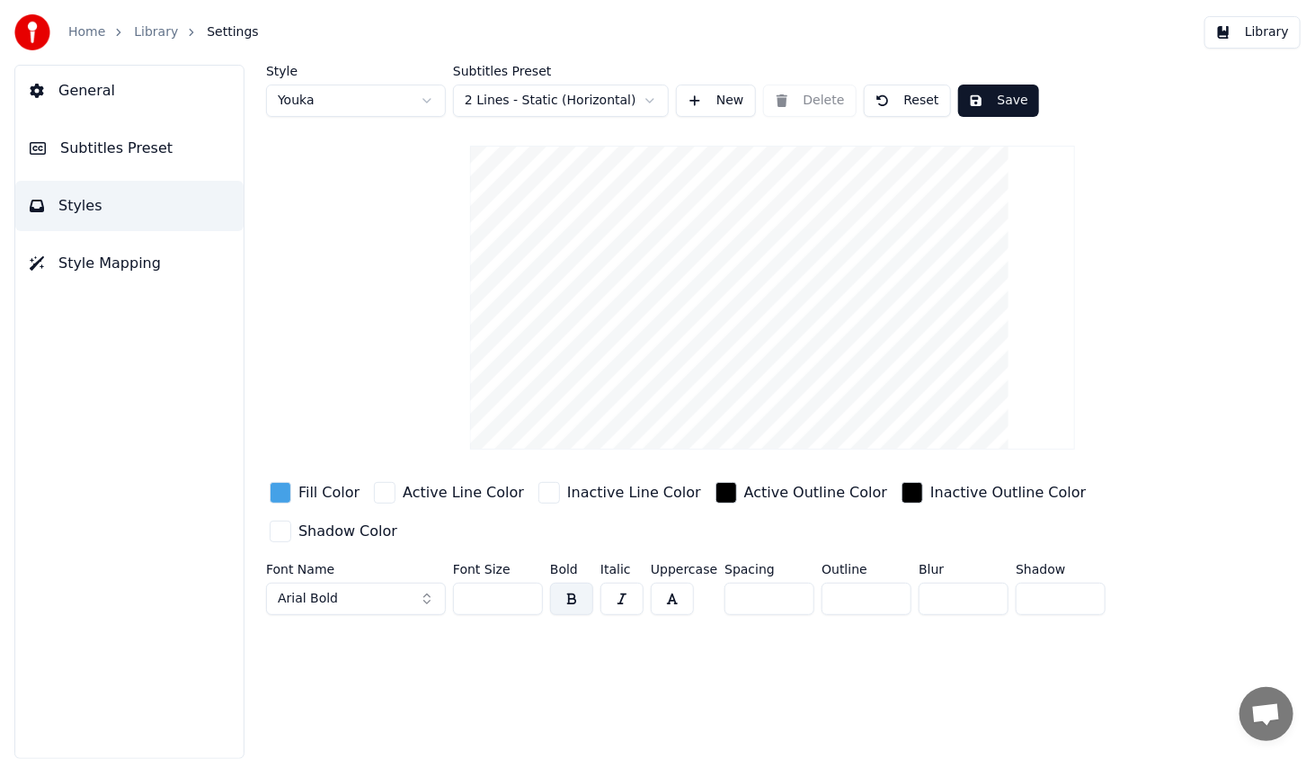
click at [902, 487] on div "button" at bounding box center [913, 493] width 22 height 22
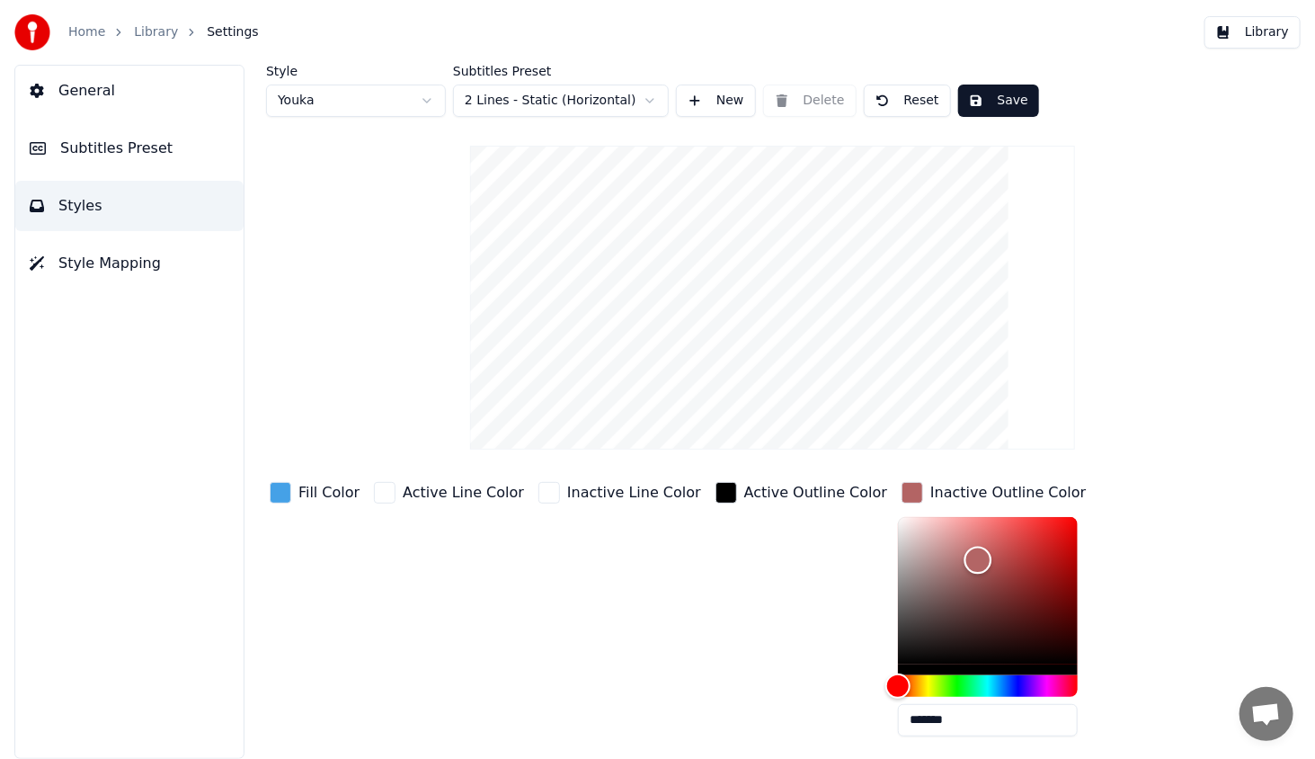
drag, startPoint x: 878, startPoint y: 537, endPoint x: 925, endPoint y: 559, distance: 52.7
click at [925, 559] on div "Color" at bounding box center [988, 590] width 180 height 147
drag, startPoint x: 922, startPoint y: 554, endPoint x: 817, endPoint y: 651, distance: 142.5
click at [817, 651] on div "Fill Color Active Line Color Inactive Line Color Active Outline Color Inactive …" at bounding box center [726, 633] width 921 height 311
click at [759, 608] on div "Active Outline Color" at bounding box center [801, 614] width 179 height 272
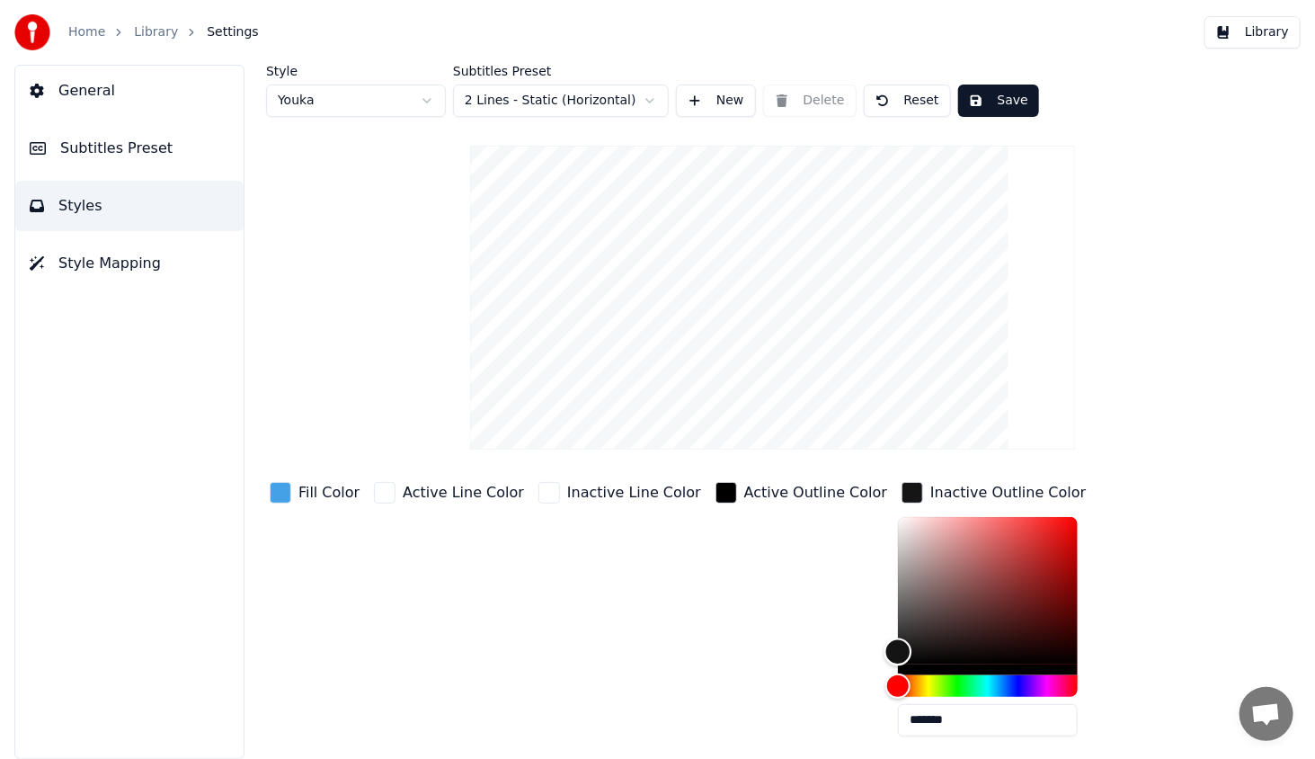
type input "*******"
drag, startPoint x: 843, startPoint y: 655, endPoint x: 780, endPoint y: 673, distance: 65.2
click at [802, 691] on div "Fill Color Active Line Color Inactive Line Color Active Outline Color Inactive …" at bounding box center [726, 633] width 921 height 311
click at [765, 645] on div "Active Outline Color" at bounding box center [801, 614] width 179 height 272
click at [768, 550] on div "Active Outline Color" at bounding box center [801, 614] width 179 height 272
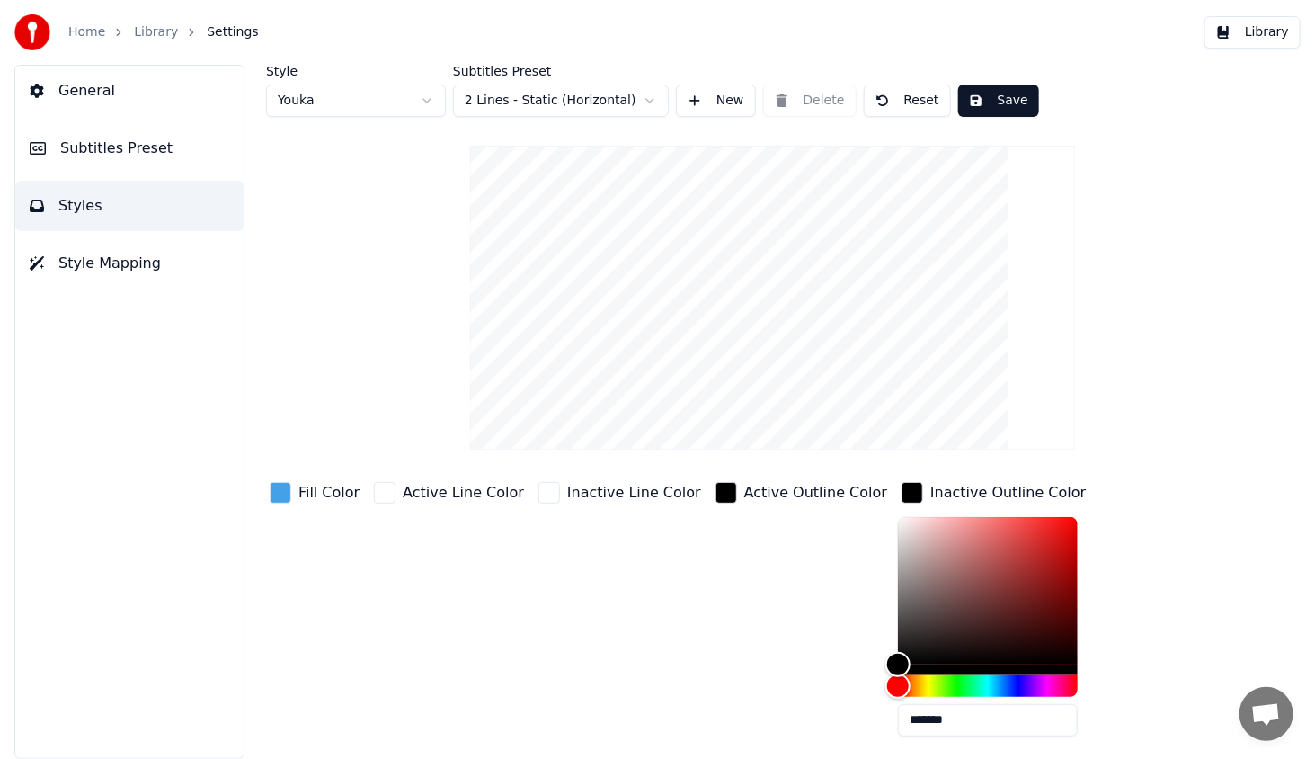
click at [898, 503] on div "Inactive Outline Color" at bounding box center [994, 492] width 192 height 29
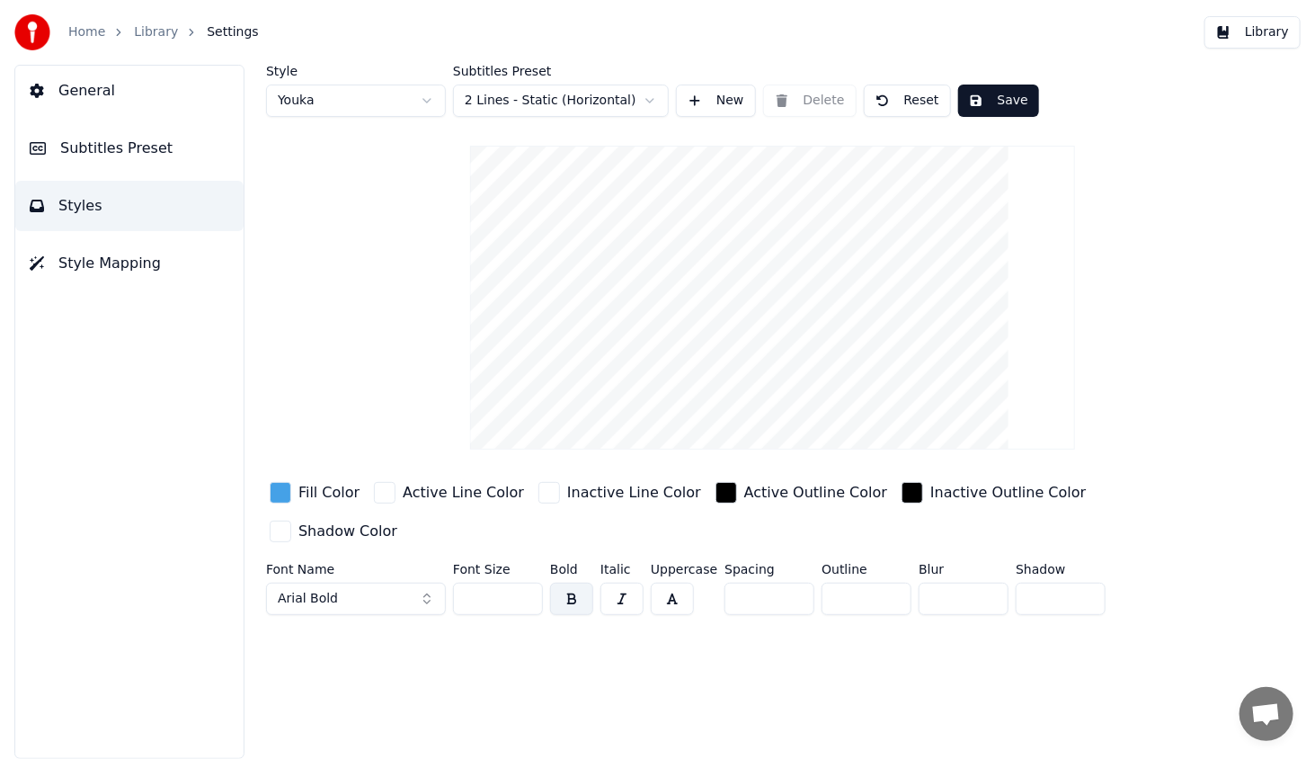
click at [902, 495] on div "button" at bounding box center [913, 493] width 22 height 22
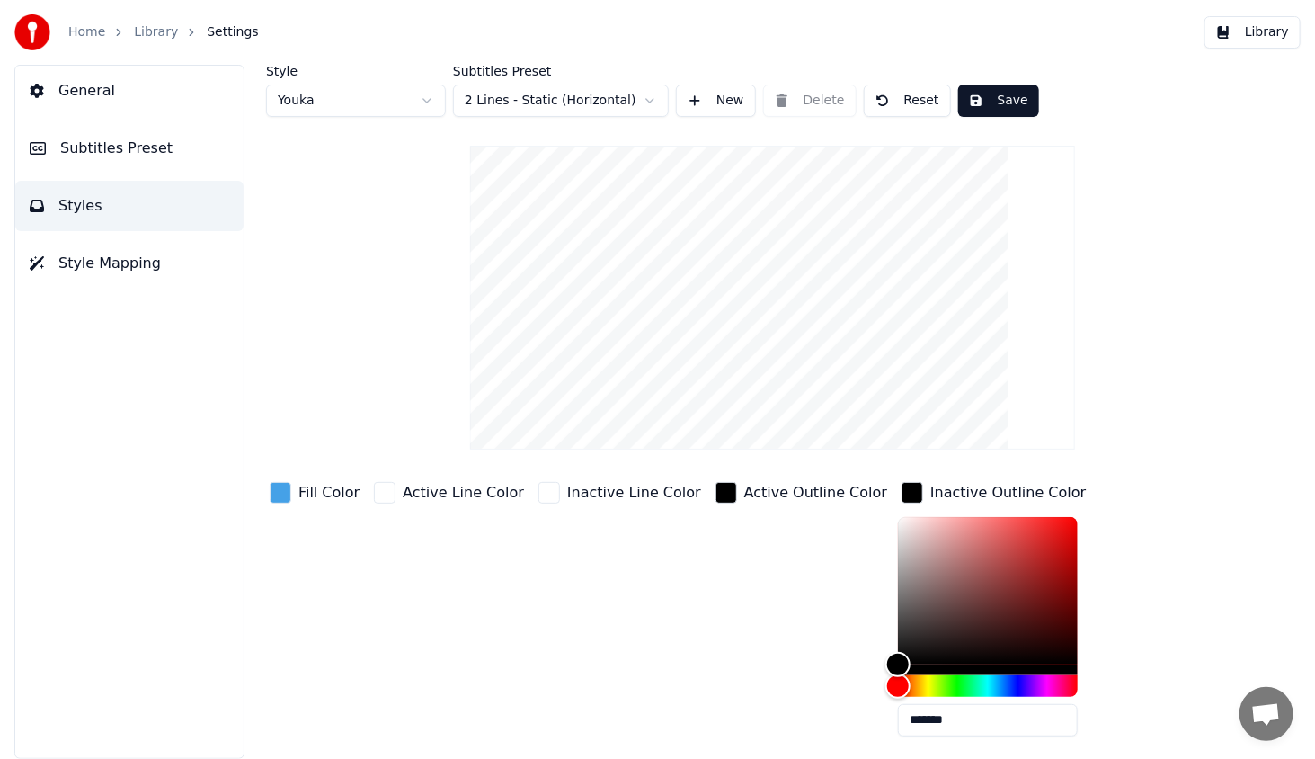
click at [902, 492] on div "button" at bounding box center [913, 493] width 22 height 22
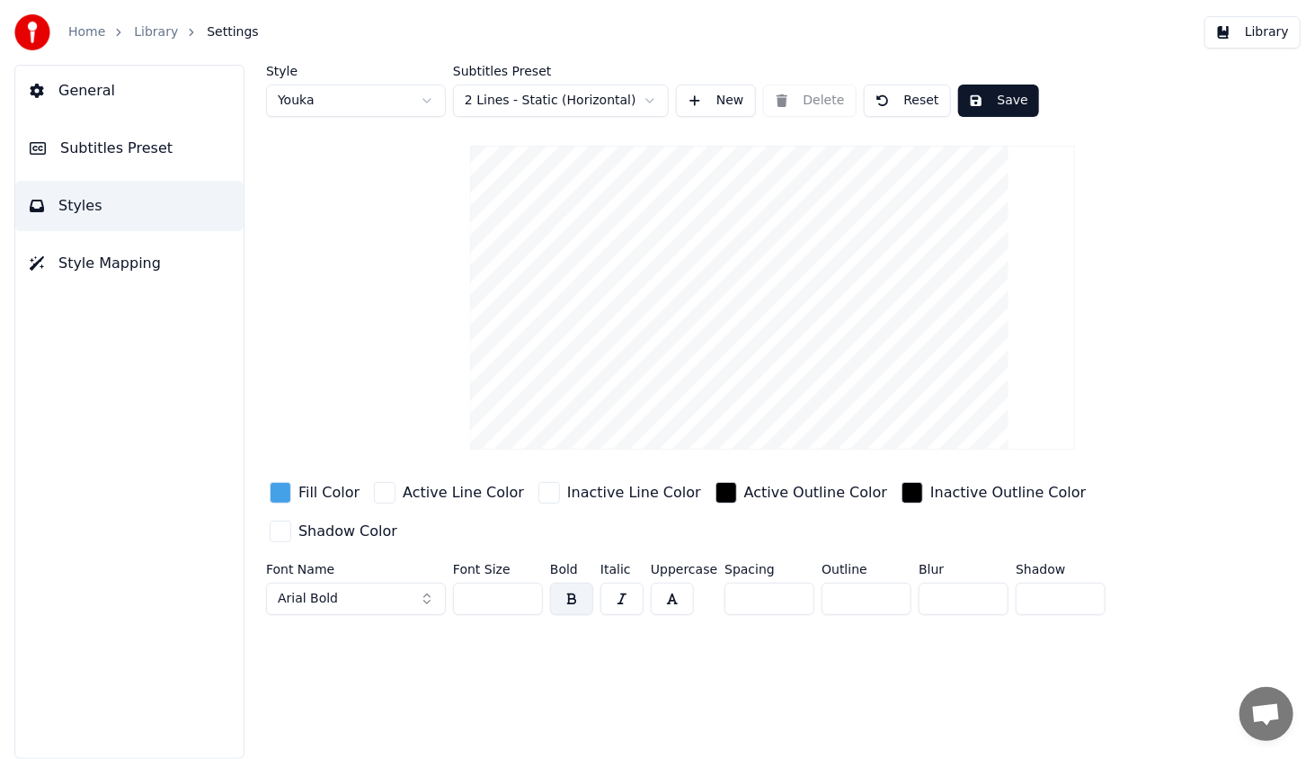
click at [716, 490] on div "button" at bounding box center [727, 493] width 22 height 22
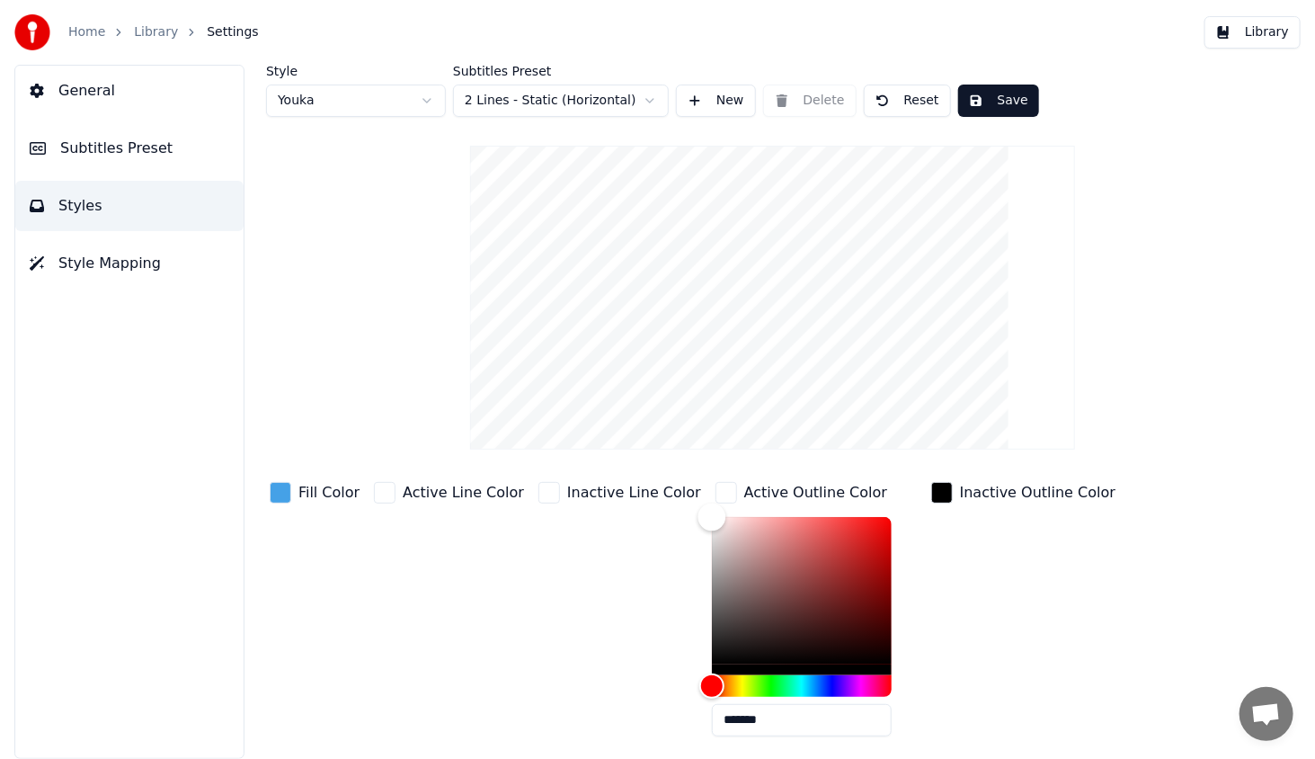
drag, startPoint x: 698, startPoint y: 610, endPoint x: 655, endPoint y: 450, distance: 164.7
click at [655, 450] on div "Style Youka Subtitles Preset 2 Lines - Static (Horizontal) New Delete Reset Sav…" at bounding box center [772, 464] width 1013 height 798
type input "*******"
drag, startPoint x: 675, startPoint y: 516, endPoint x: 657, endPoint y: 501, distance: 23.6
click at [657, 501] on div "Fill Color Active Line Color Inactive Line Color Active Outline Color ******* I…" at bounding box center [726, 633] width 921 height 311
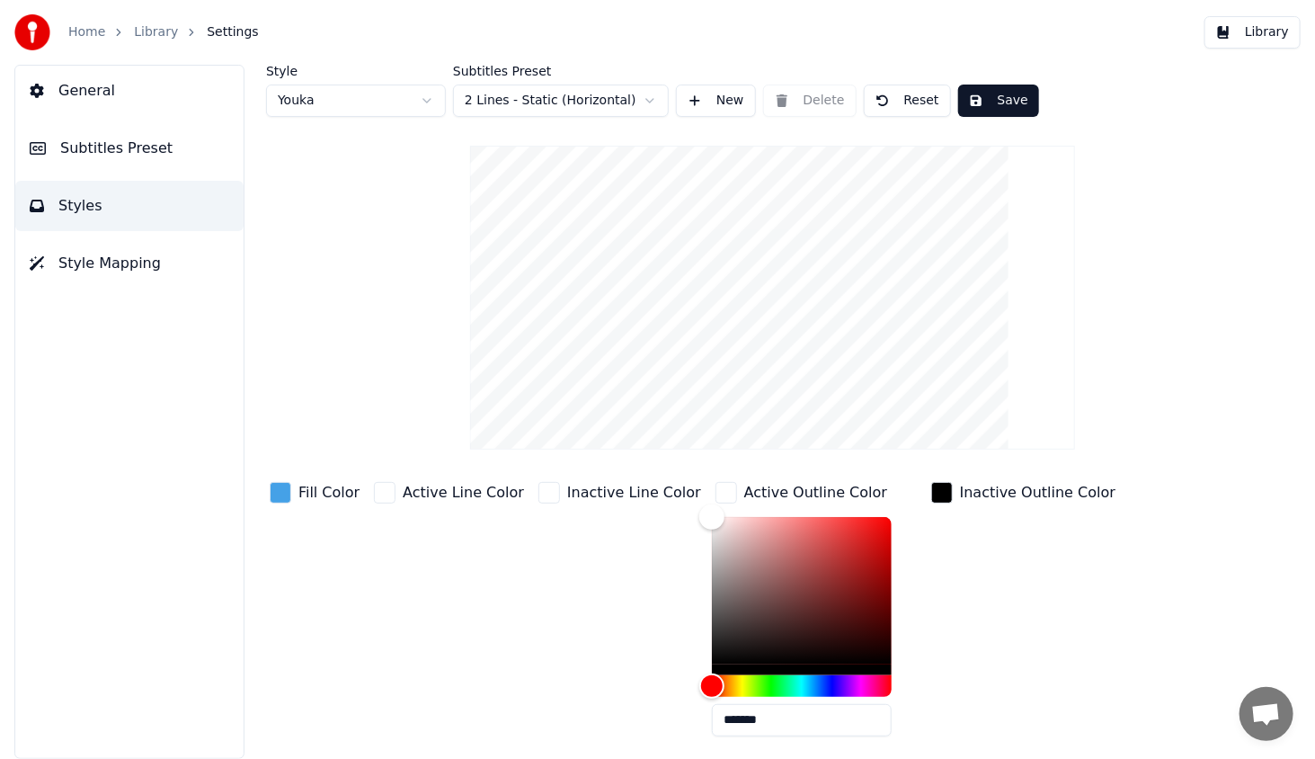
click at [598, 544] on div "Inactive Line Color" at bounding box center [620, 614] width 170 height 272
click at [972, 93] on button "Save" at bounding box center [998, 101] width 81 height 32
click at [1267, 31] on button "Library" at bounding box center [1253, 32] width 96 height 32
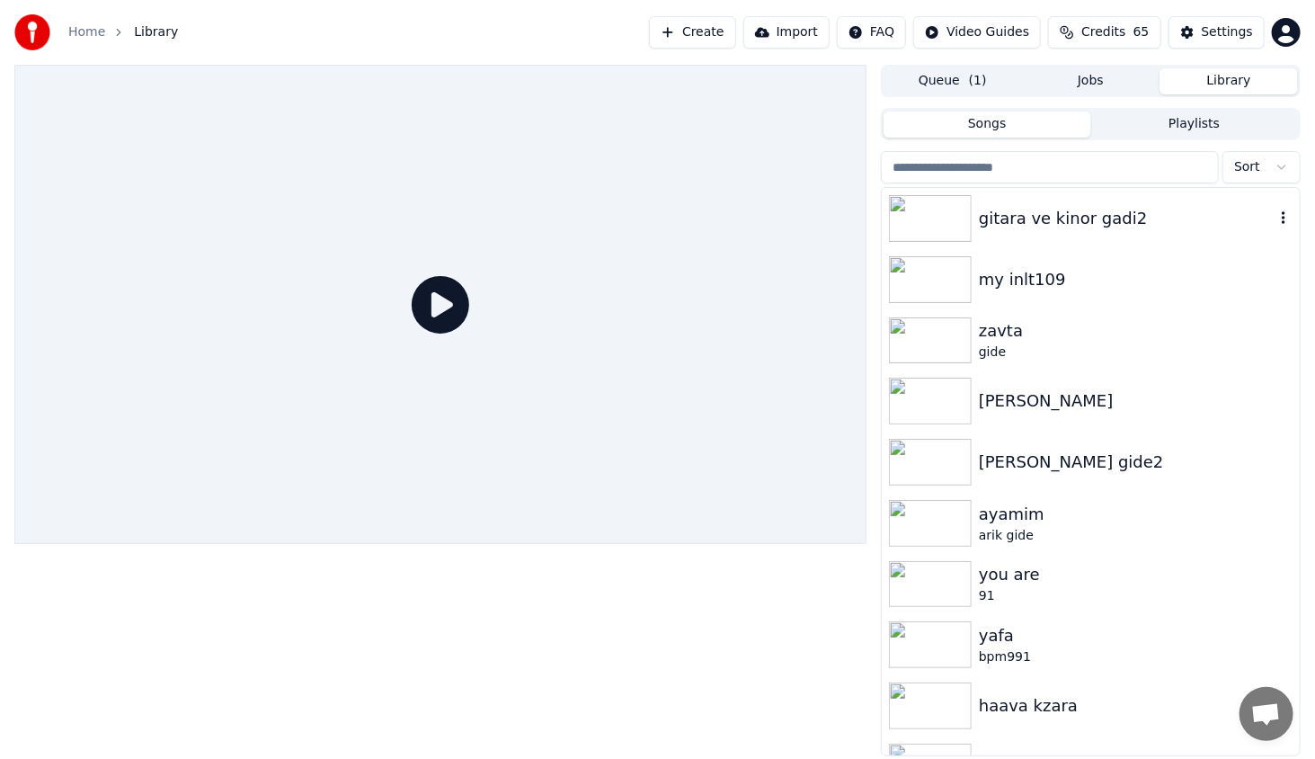
click at [976, 215] on div at bounding box center [934, 218] width 90 height 47
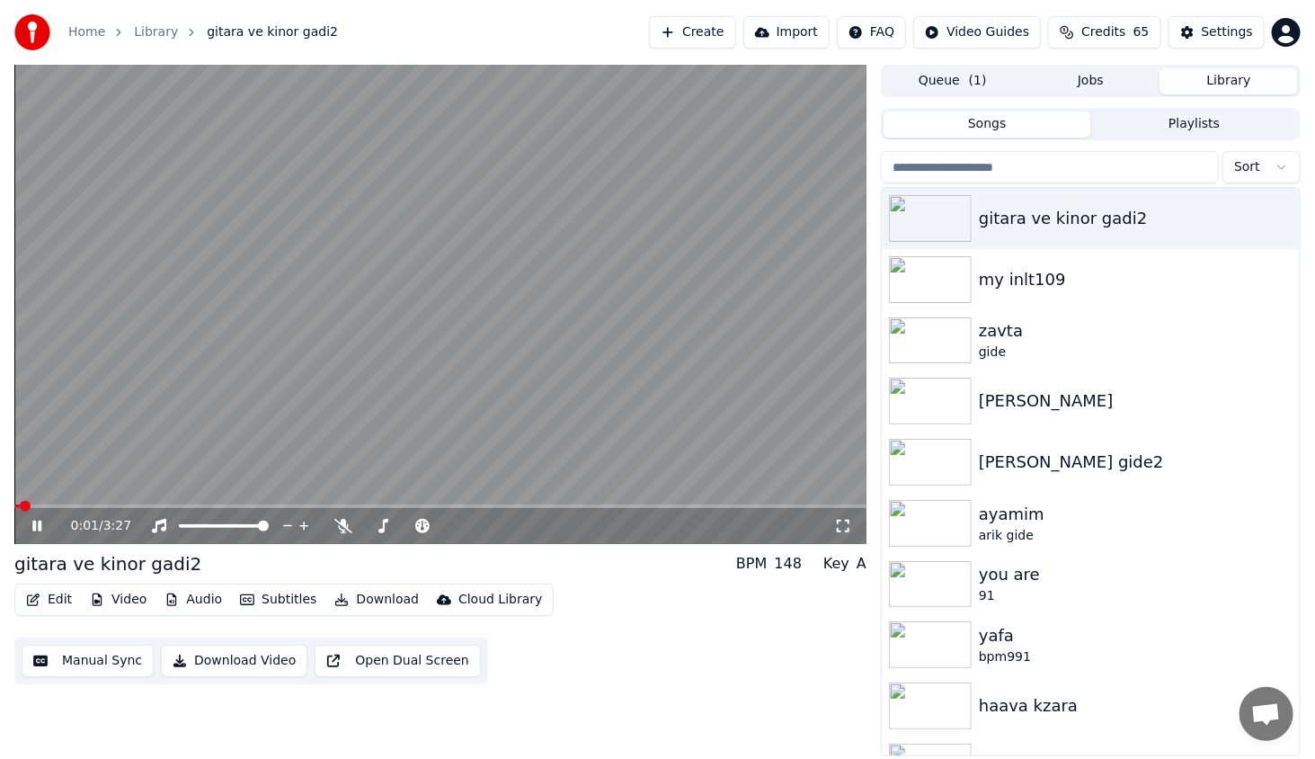
click at [192, 504] on span at bounding box center [440, 506] width 852 height 4
click at [34, 527] on icon at bounding box center [36, 526] width 9 height 11
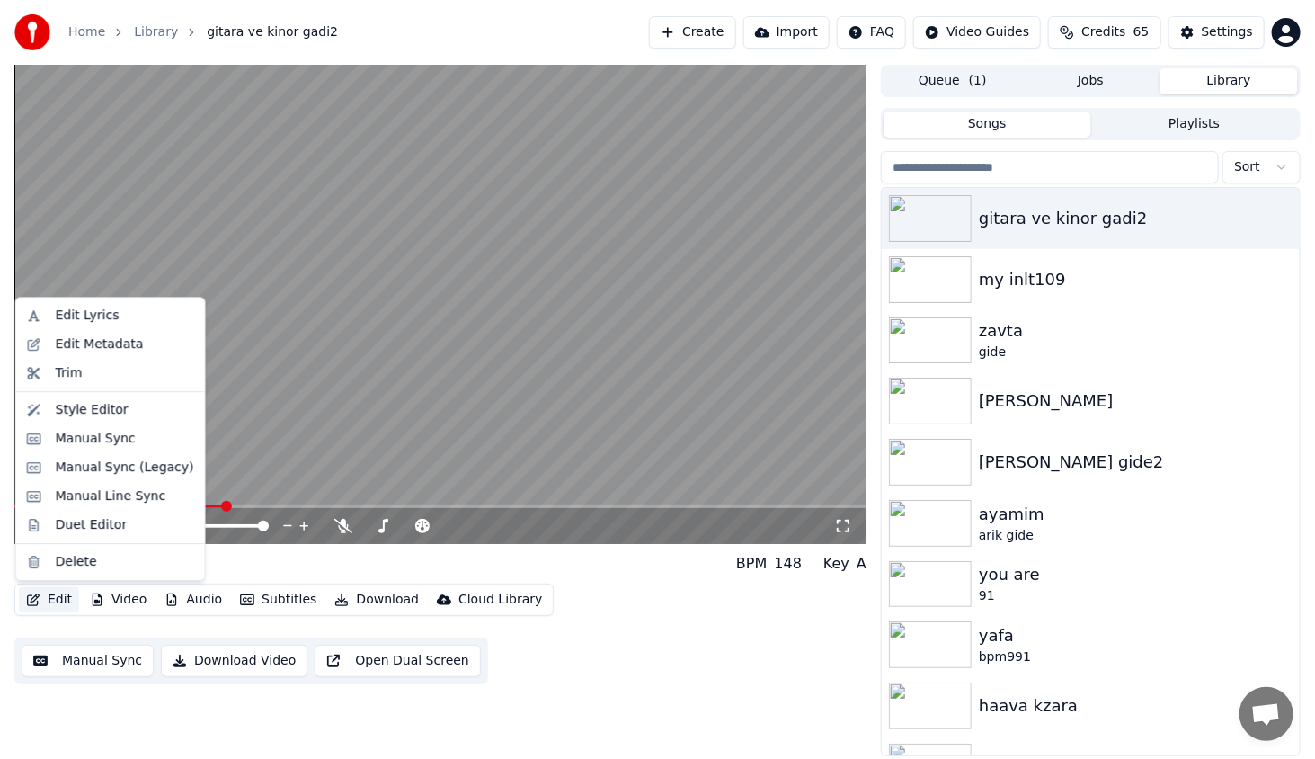
click at [44, 598] on button "Edit" at bounding box center [49, 599] width 60 height 25
click at [123, 411] on div "Style Editor" at bounding box center [125, 410] width 138 height 18
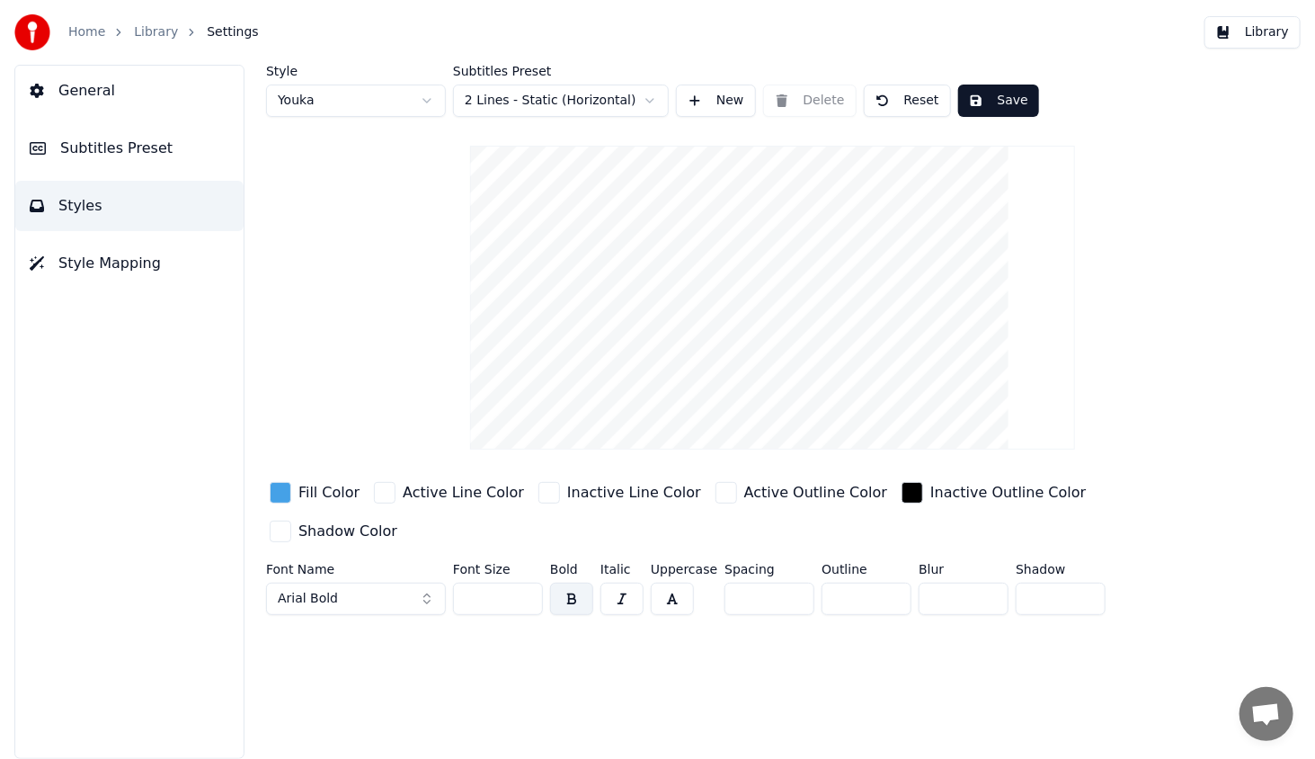
click at [716, 496] on div "button" at bounding box center [727, 493] width 22 height 22
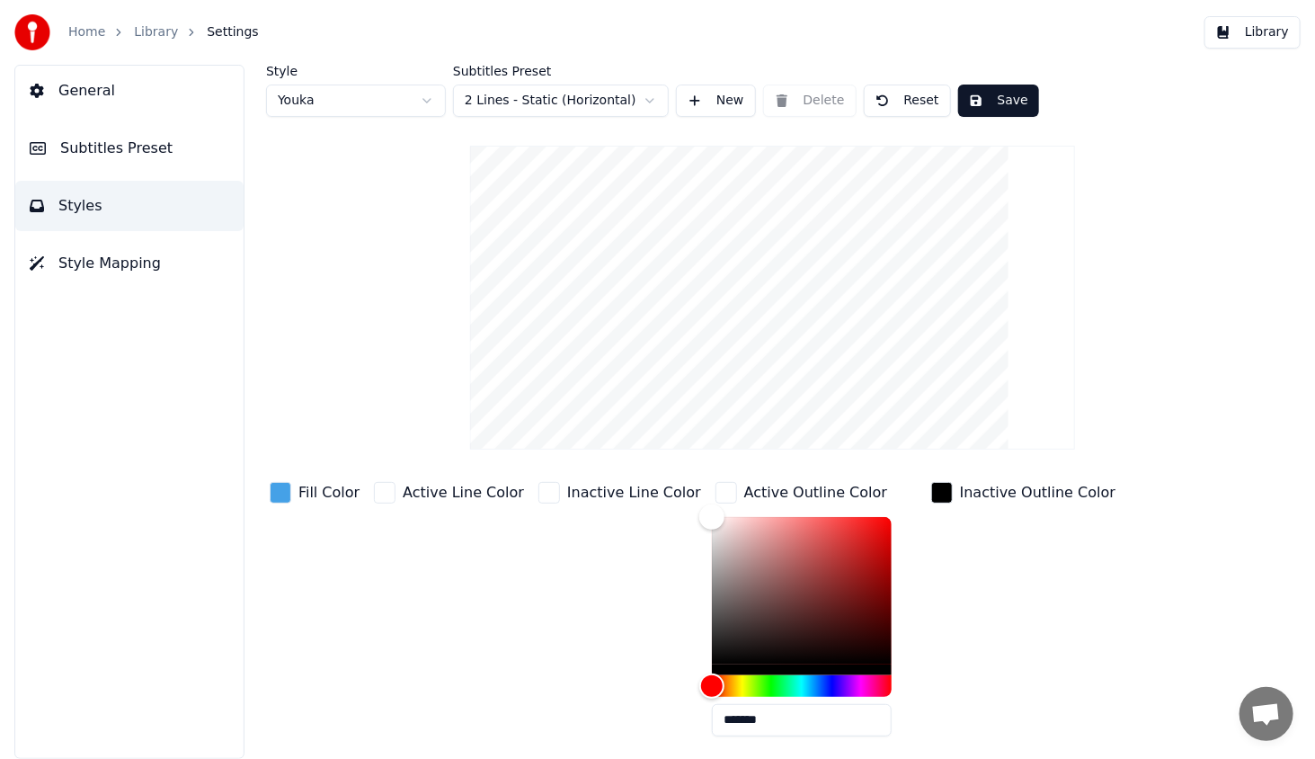
click at [716, 496] on div "button" at bounding box center [727, 493] width 22 height 22
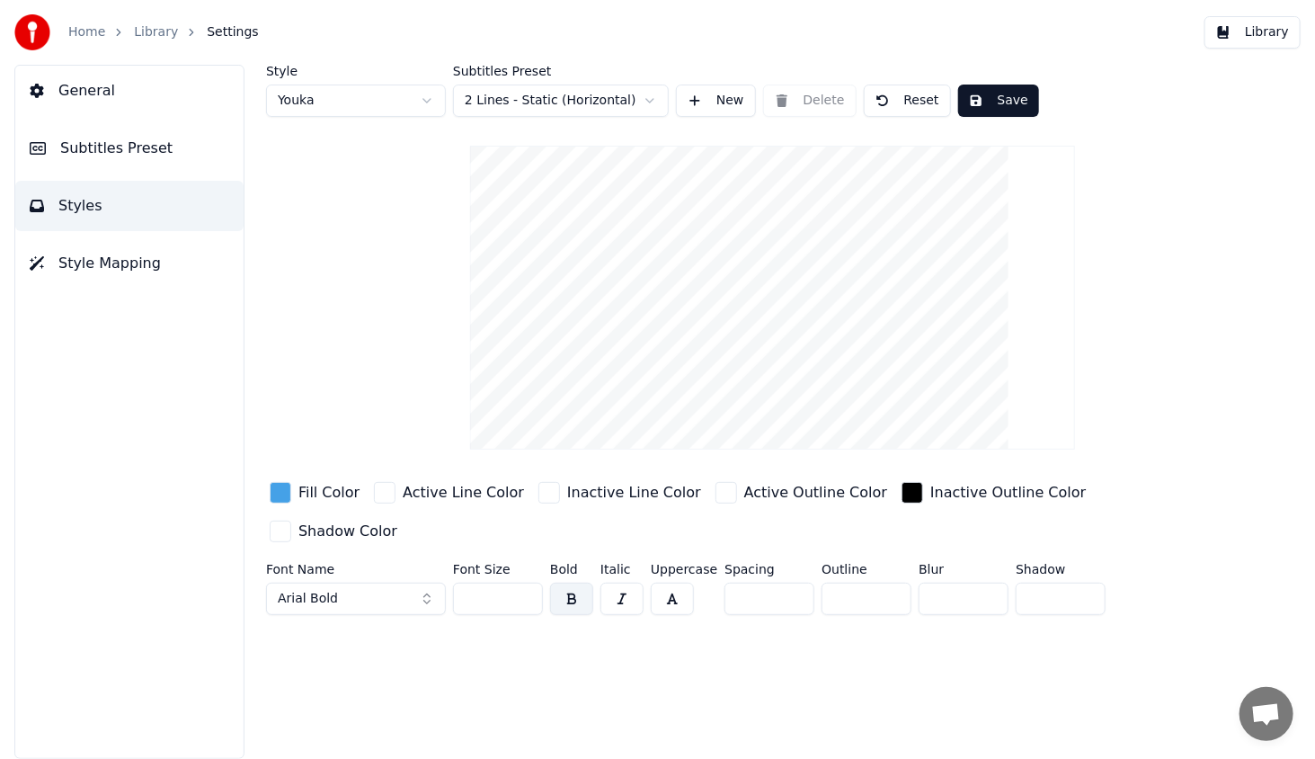
click at [884, 583] on input "*" at bounding box center [867, 599] width 90 height 32
type input "*"
click at [883, 583] on input "*" at bounding box center [867, 599] width 90 height 32
click at [286, 494] on div "button" at bounding box center [281, 493] width 22 height 22
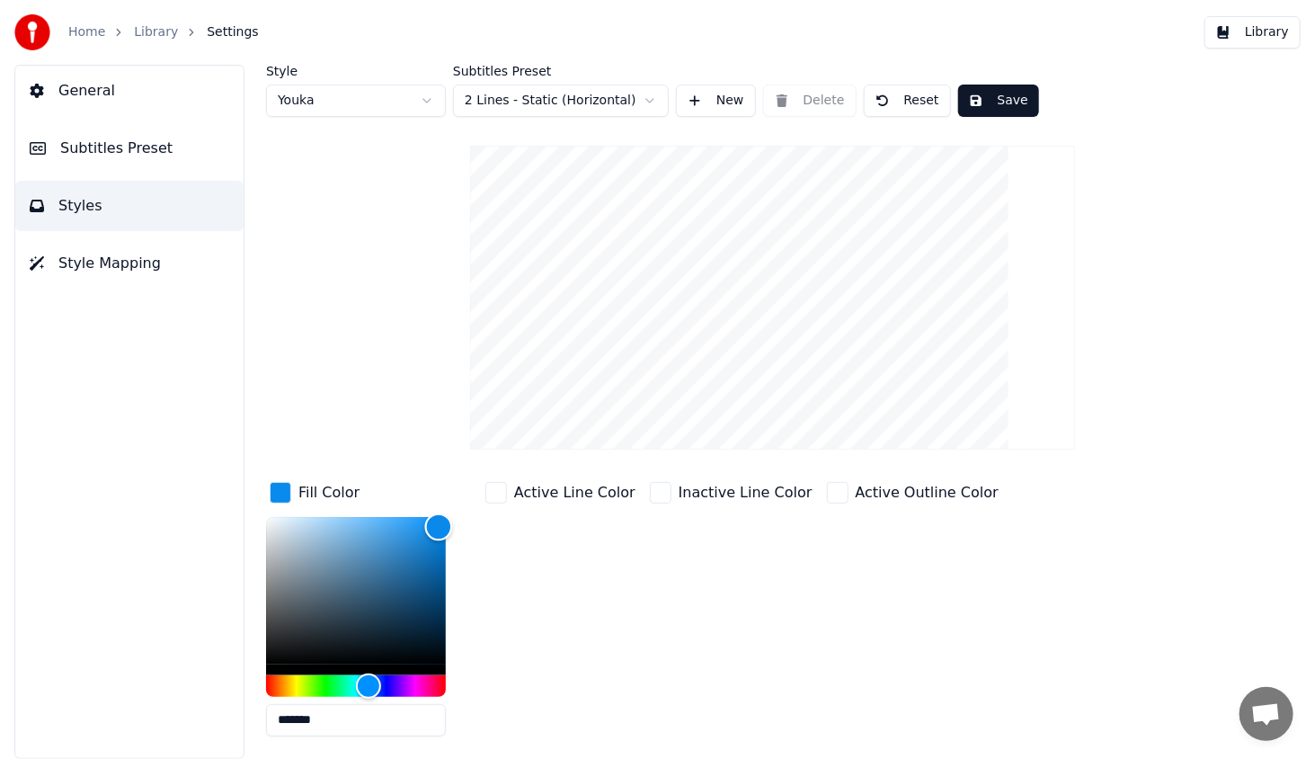
type input "*******"
drag, startPoint x: 400, startPoint y: 527, endPoint x: 441, endPoint y: 526, distance: 40.5
click at [441, 526] on div "Color" at bounding box center [441, 527] width 28 height 28
click at [996, 97] on button "Save" at bounding box center [998, 101] width 81 height 32
click at [1261, 33] on button "Library" at bounding box center [1253, 32] width 96 height 32
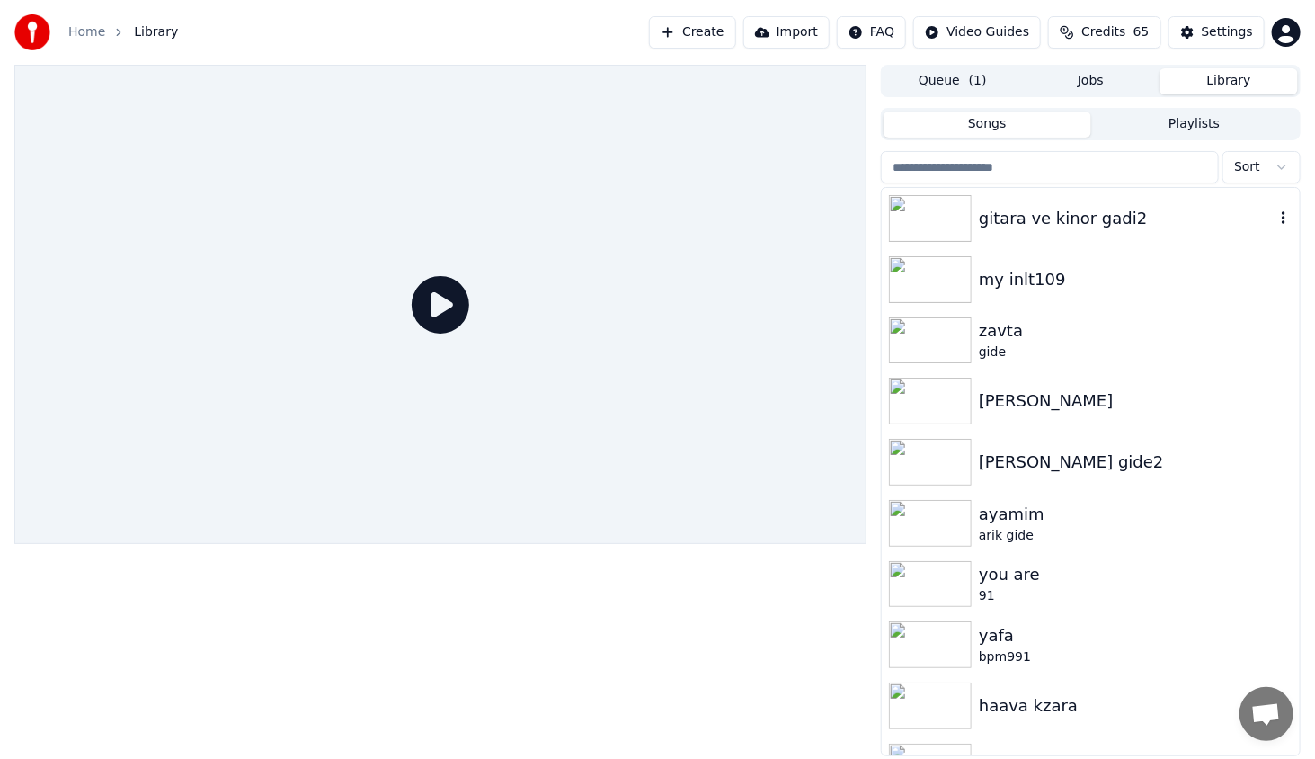
click at [949, 212] on img at bounding box center [930, 218] width 83 height 47
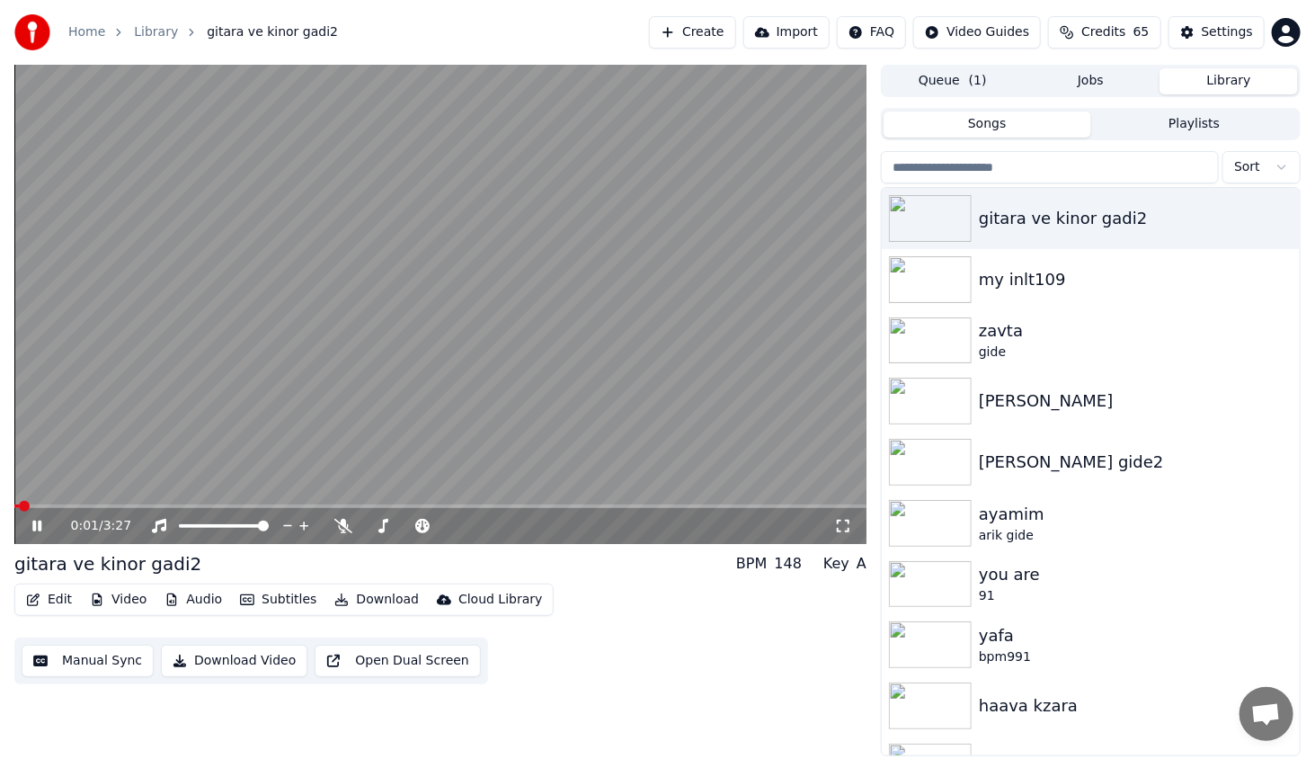
click at [85, 508] on div "0:01 / 3:27" at bounding box center [440, 526] width 852 height 36
click at [90, 507] on span at bounding box center [440, 506] width 852 height 4
click at [846, 527] on icon at bounding box center [843, 526] width 18 height 14
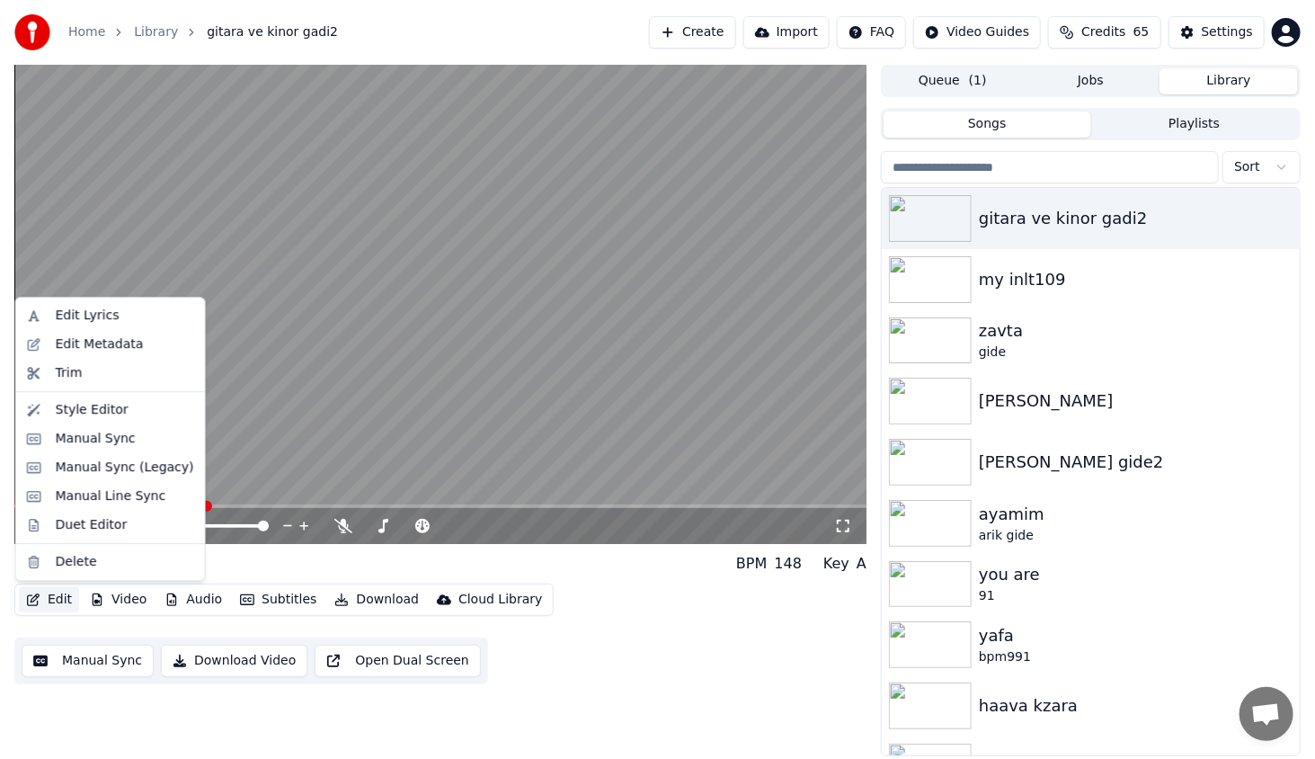
click at [66, 594] on button "Edit" at bounding box center [49, 599] width 60 height 25
click at [101, 414] on div "Style Editor" at bounding box center [92, 410] width 73 height 18
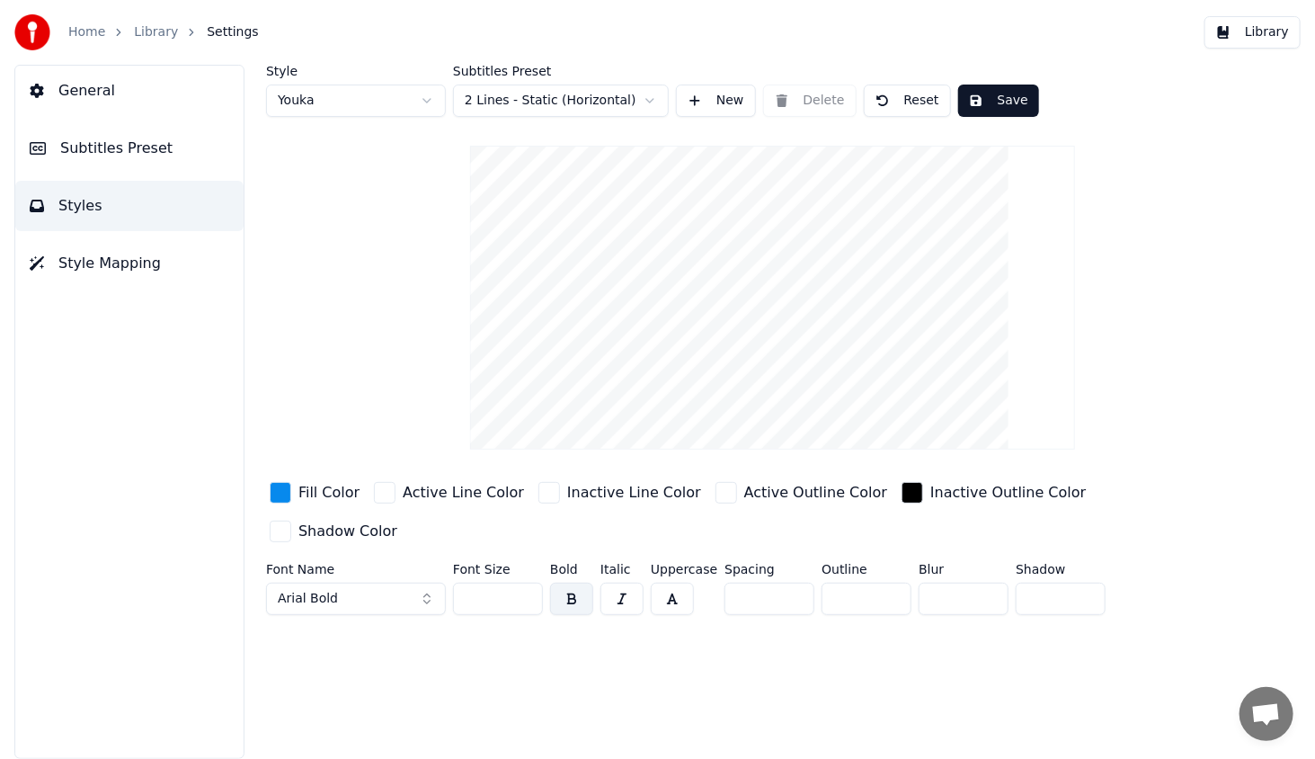
click at [272, 496] on div "button" at bounding box center [281, 493] width 22 height 22
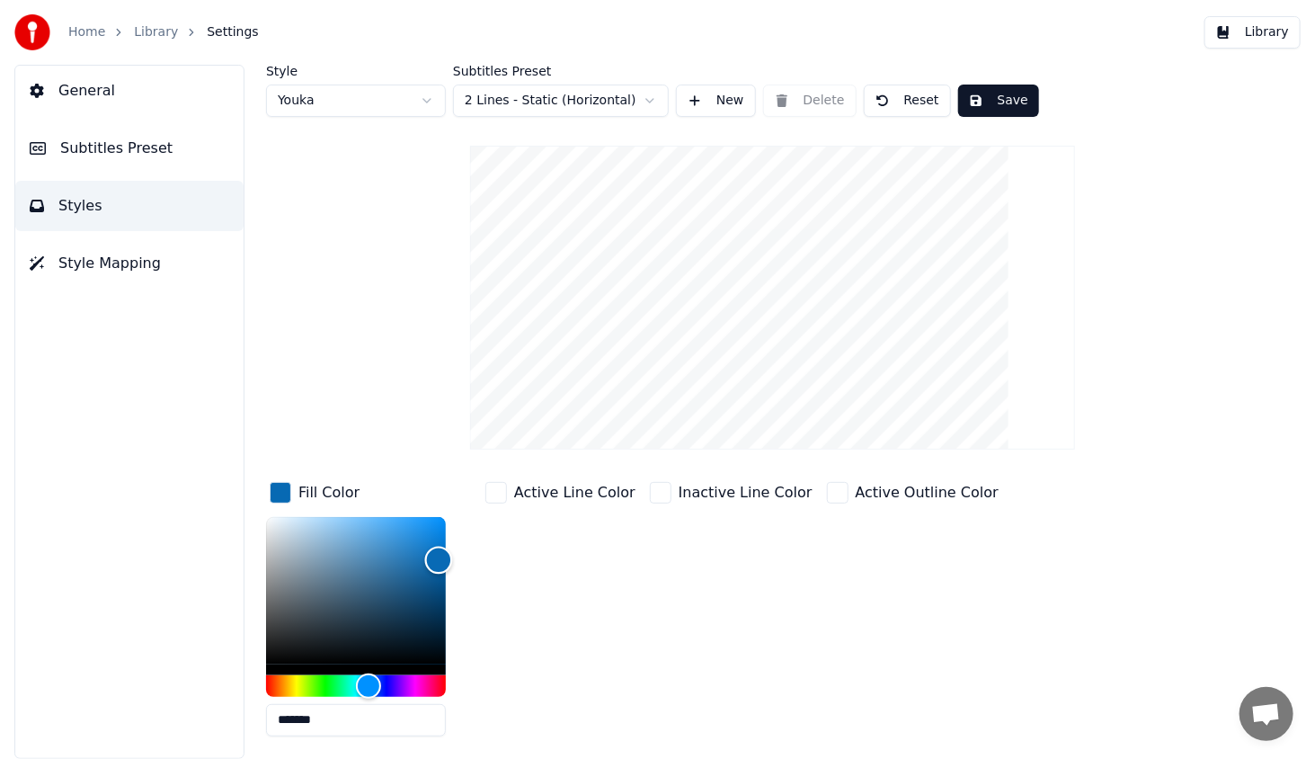
type input "*******"
drag, startPoint x: 439, startPoint y: 529, endPoint x: 439, endPoint y: 558, distance: 29.7
click at [439, 558] on div "Color" at bounding box center [439, 560] width 28 height 28
click at [484, 556] on div "Active Line Color" at bounding box center [560, 614] width 157 height 272
click at [679, 491] on div "Inactive Line Color" at bounding box center [746, 493] width 134 height 22
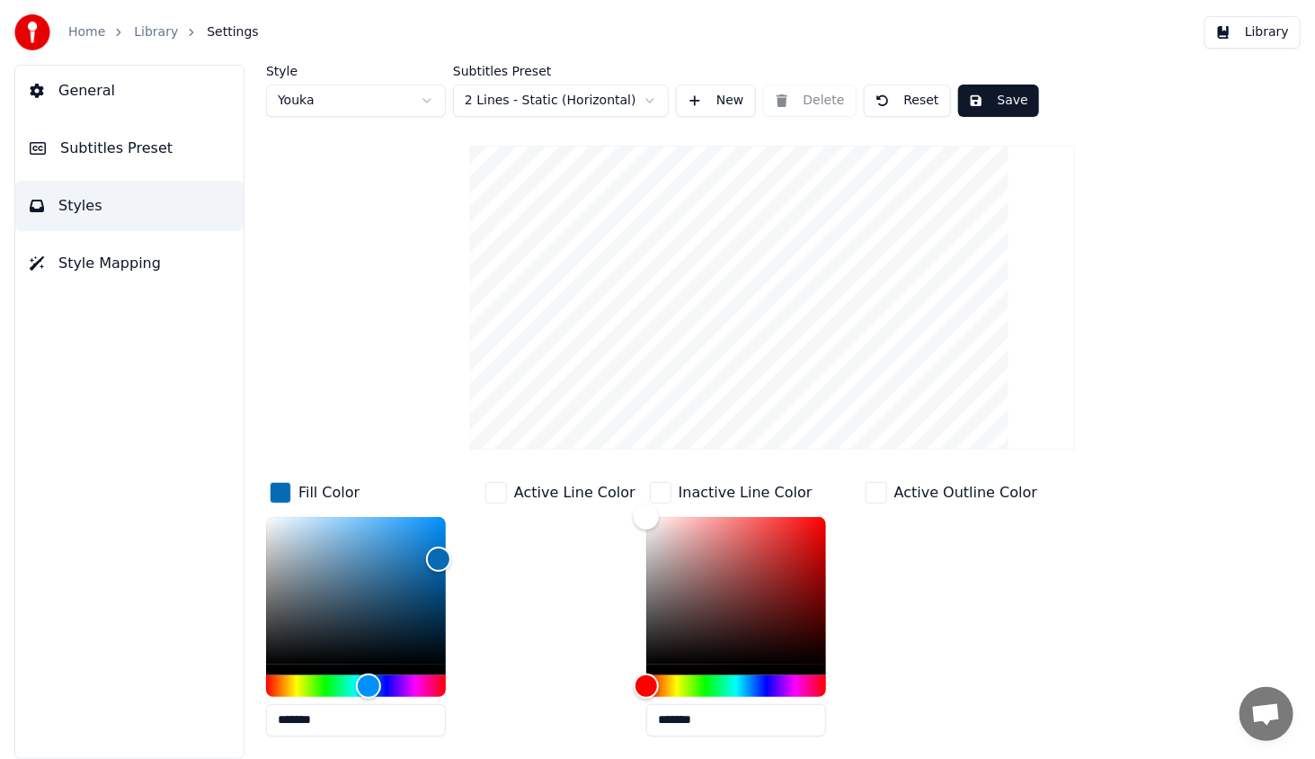
click at [654, 490] on div "button" at bounding box center [661, 493] width 22 height 22
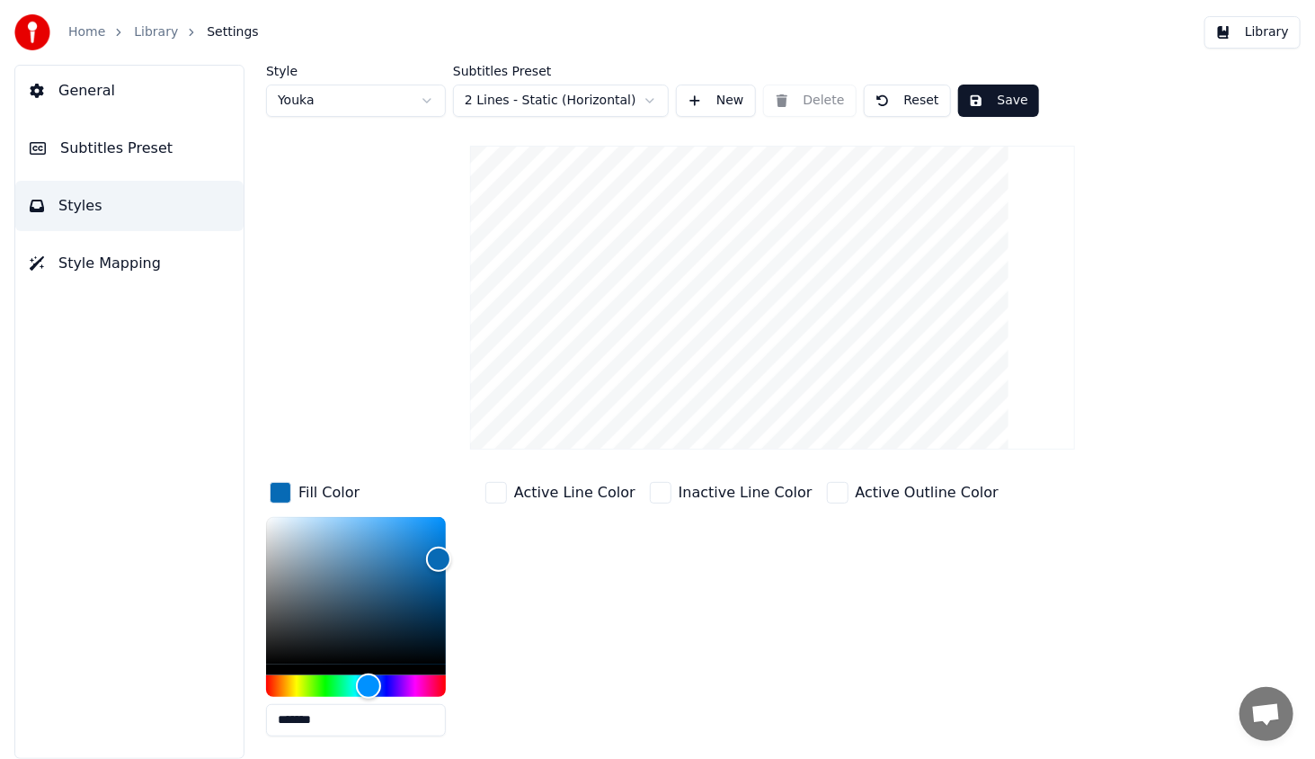
click at [653, 490] on div "button" at bounding box center [661, 493] width 22 height 22
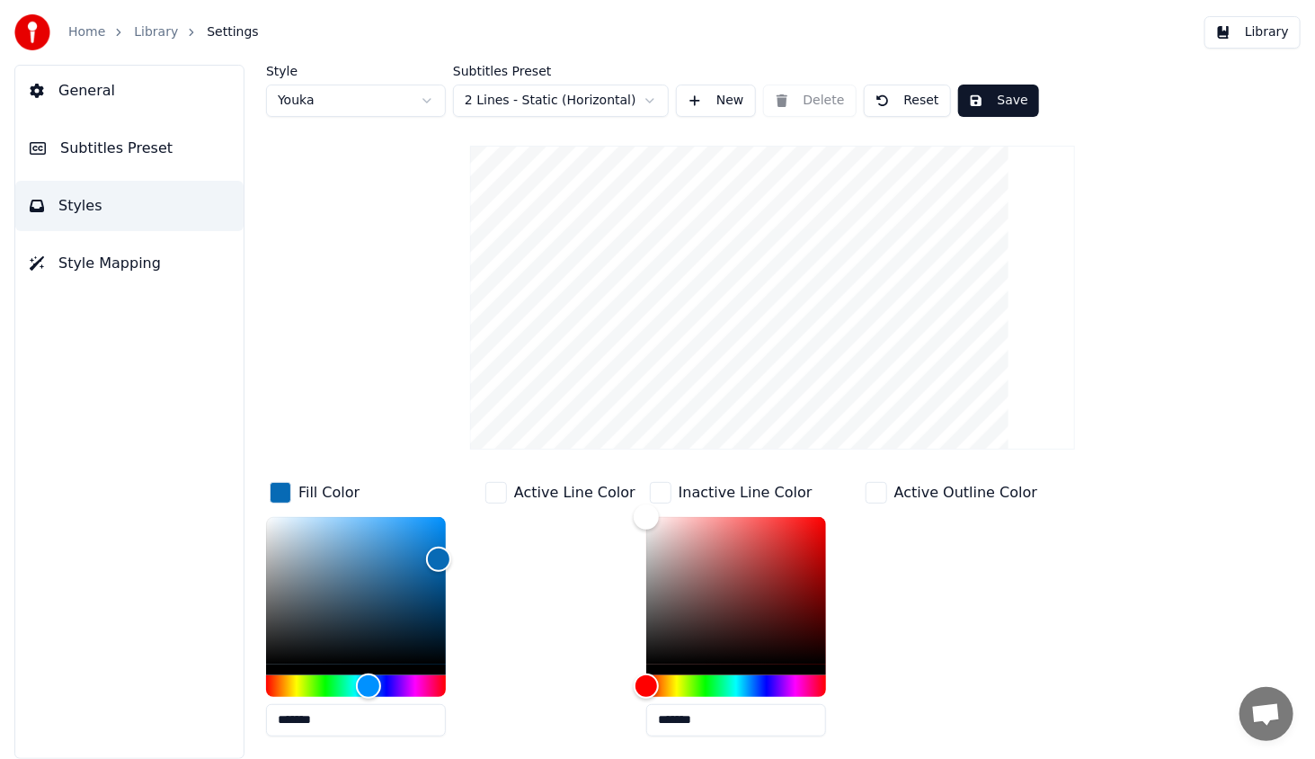
click at [278, 482] on div "button" at bounding box center [281, 493] width 22 height 22
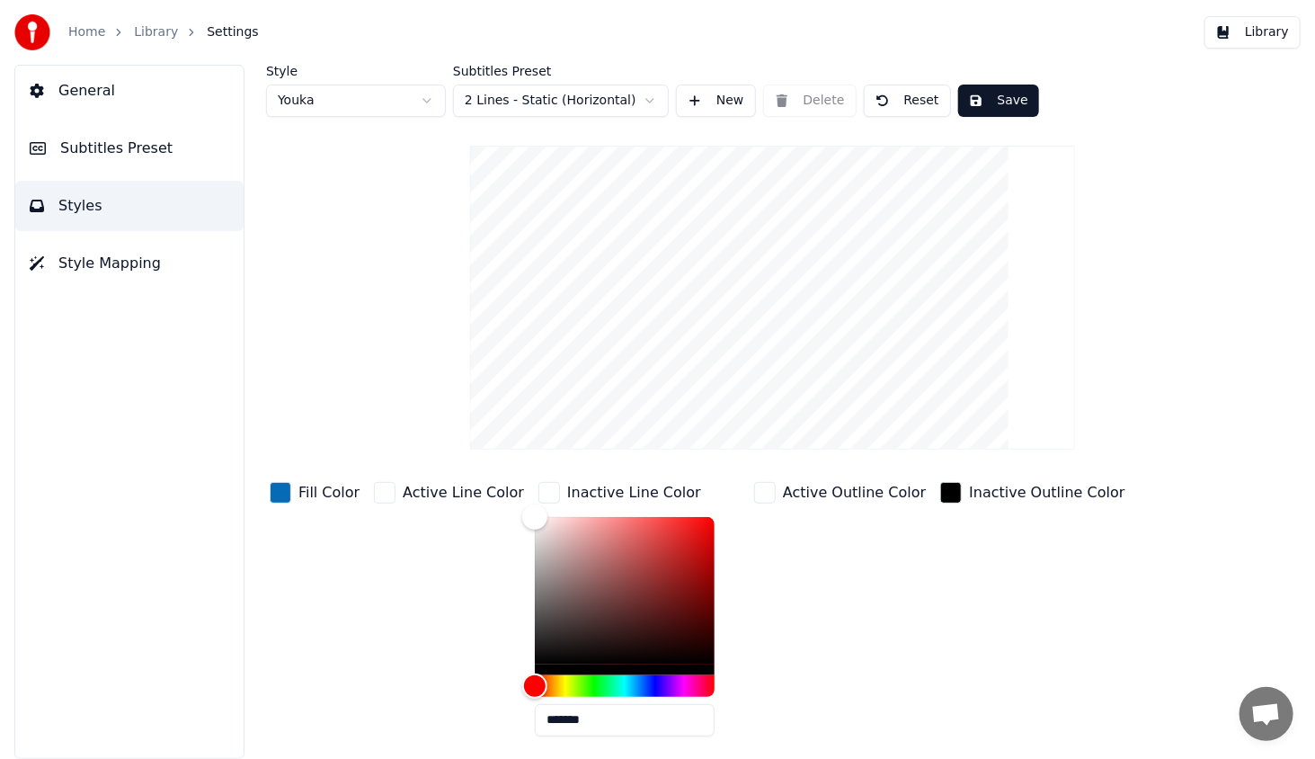
click at [539, 486] on div "button" at bounding box center [550, 493] width 22 height 22
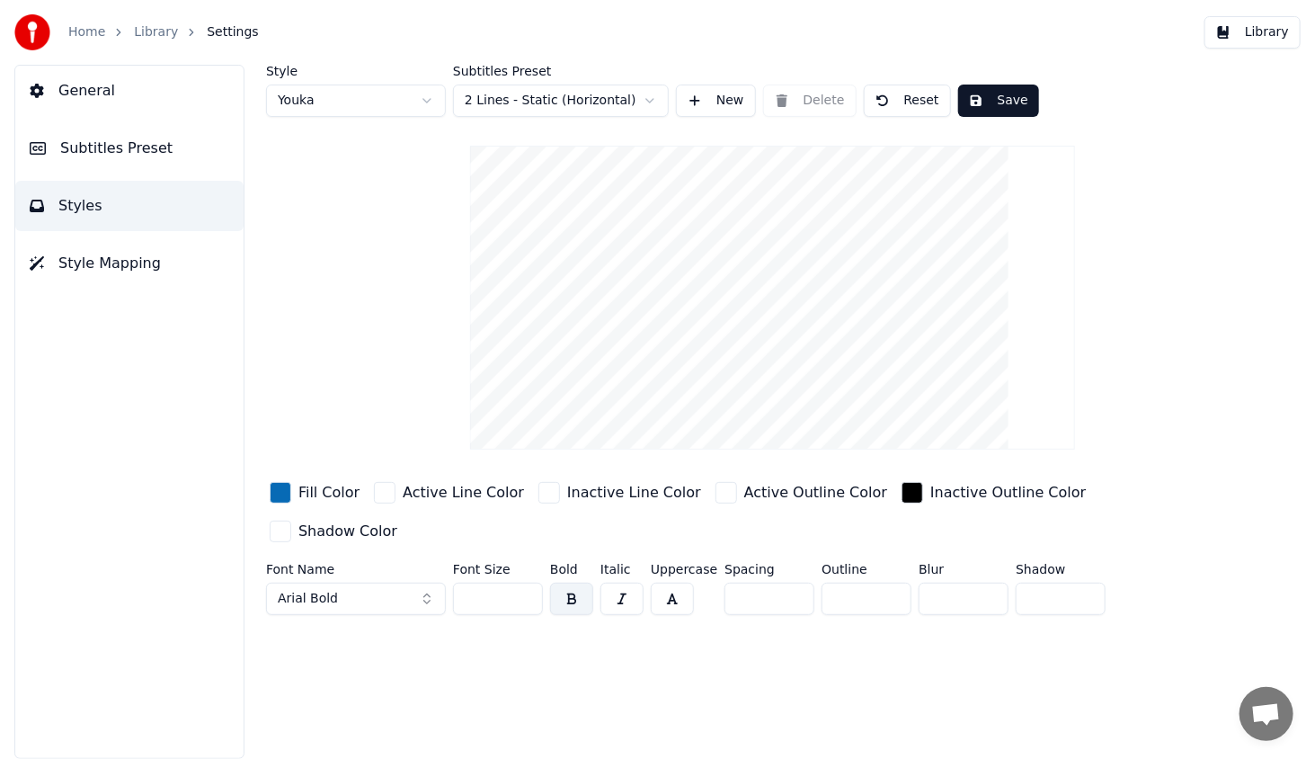
type input "*"
click at [887, 583] on input "*" at bounding box center [867, 599] width 90 height 32
click at [987, 102] on button "Save" at bounding box center [998, 101] width 81 height 32
click at [1246, 34] on button "Library" at bounding box center [1253, 32] width 96 height 32
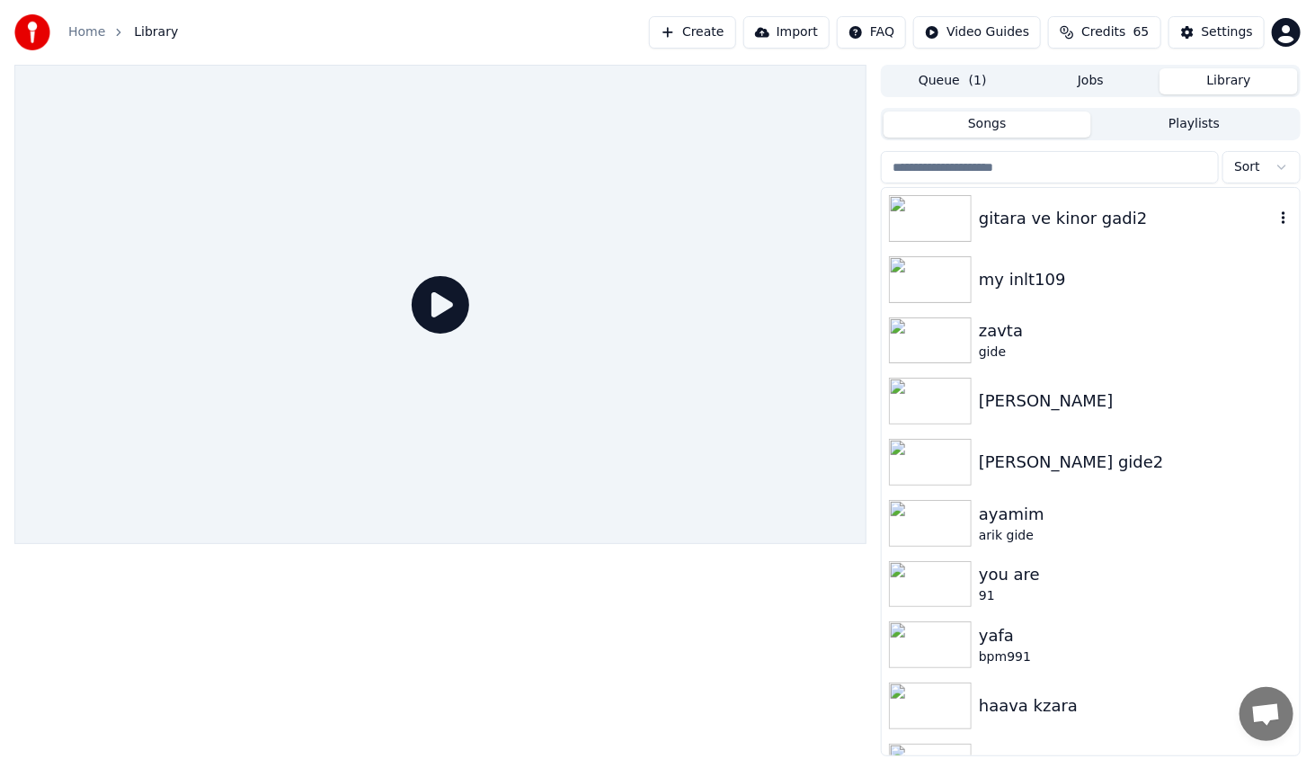
click at [959, 225] on img at bounding box center [930, 218] width 83 height 47
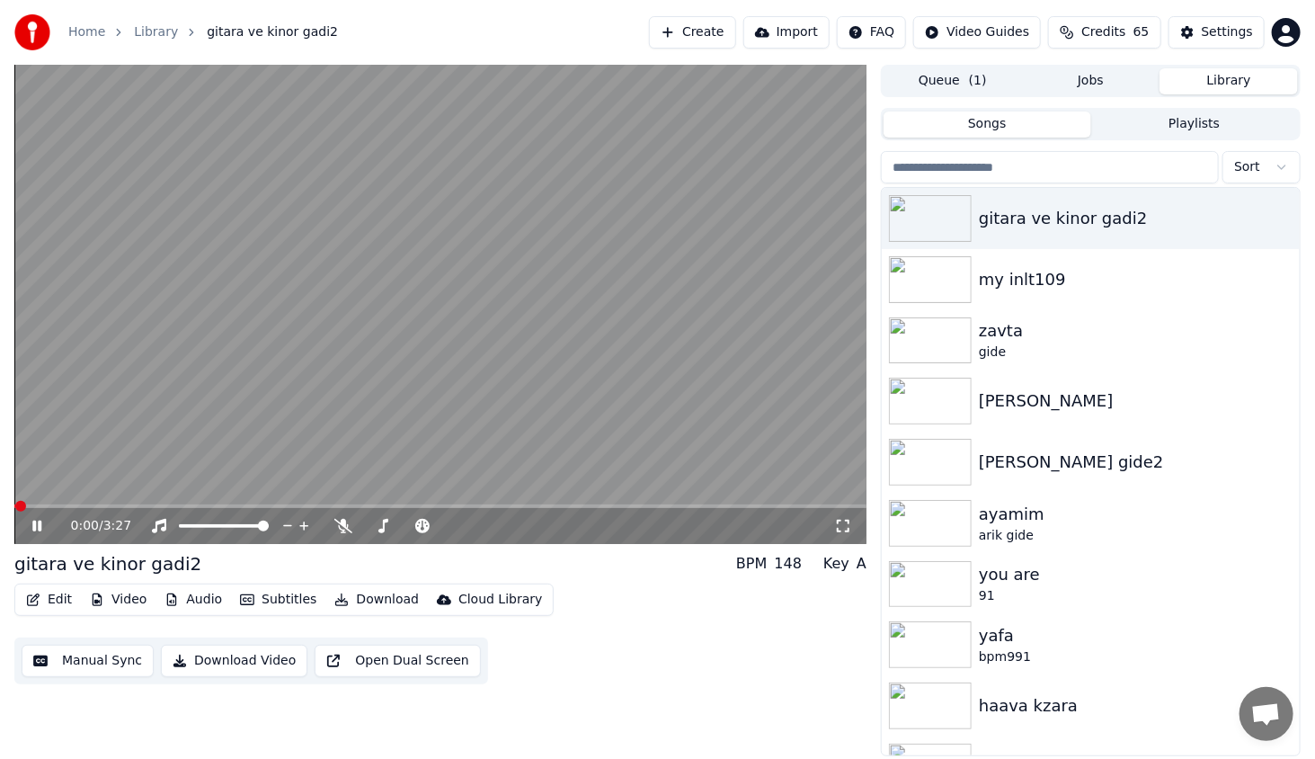
click at [144, 505] on span at bounding box center [440, 506] width 852 height 4
click at [842, 527] on icon at bounding box center [843, 526] width 18 height 14
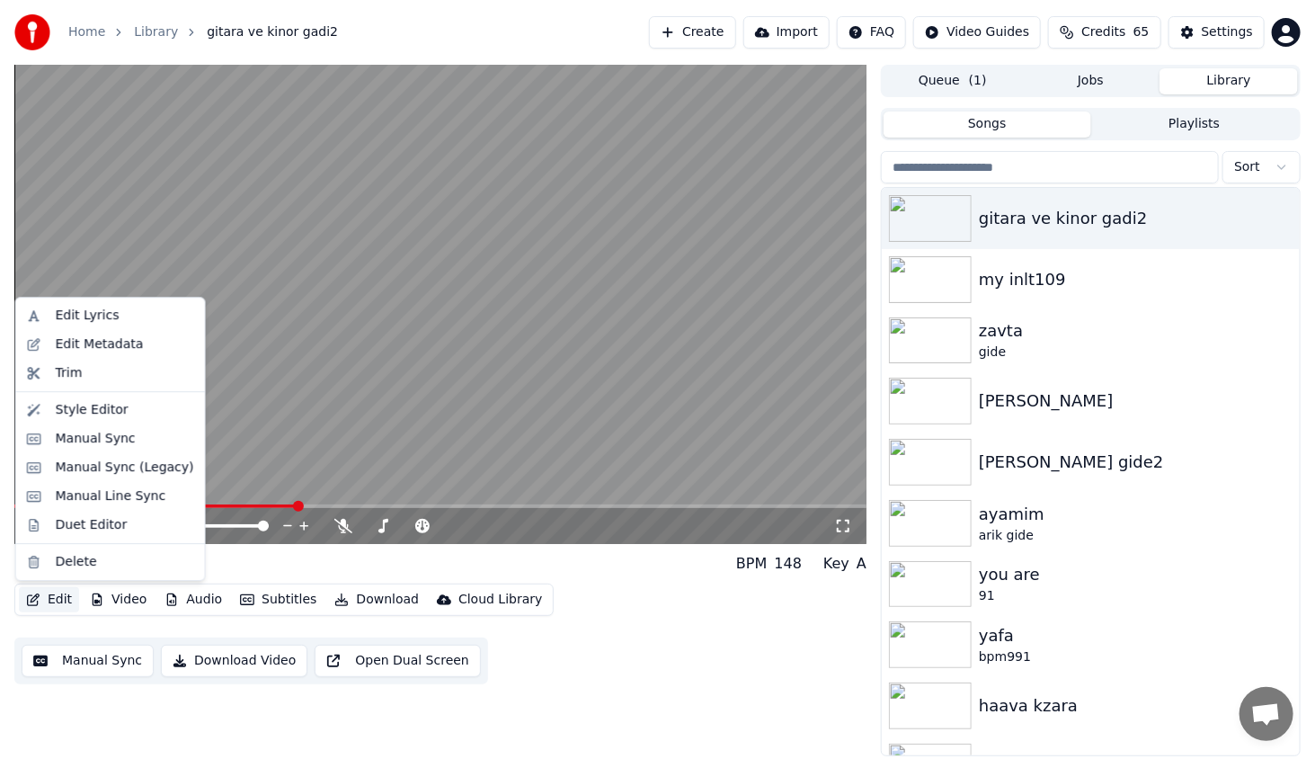
click at [60, 608] on button "Edit" at bounding box center [49, 599] width 60 height 25
click at [111, 414] on div "Style Editor" at bounding box center [92, 410] width 73 height 18
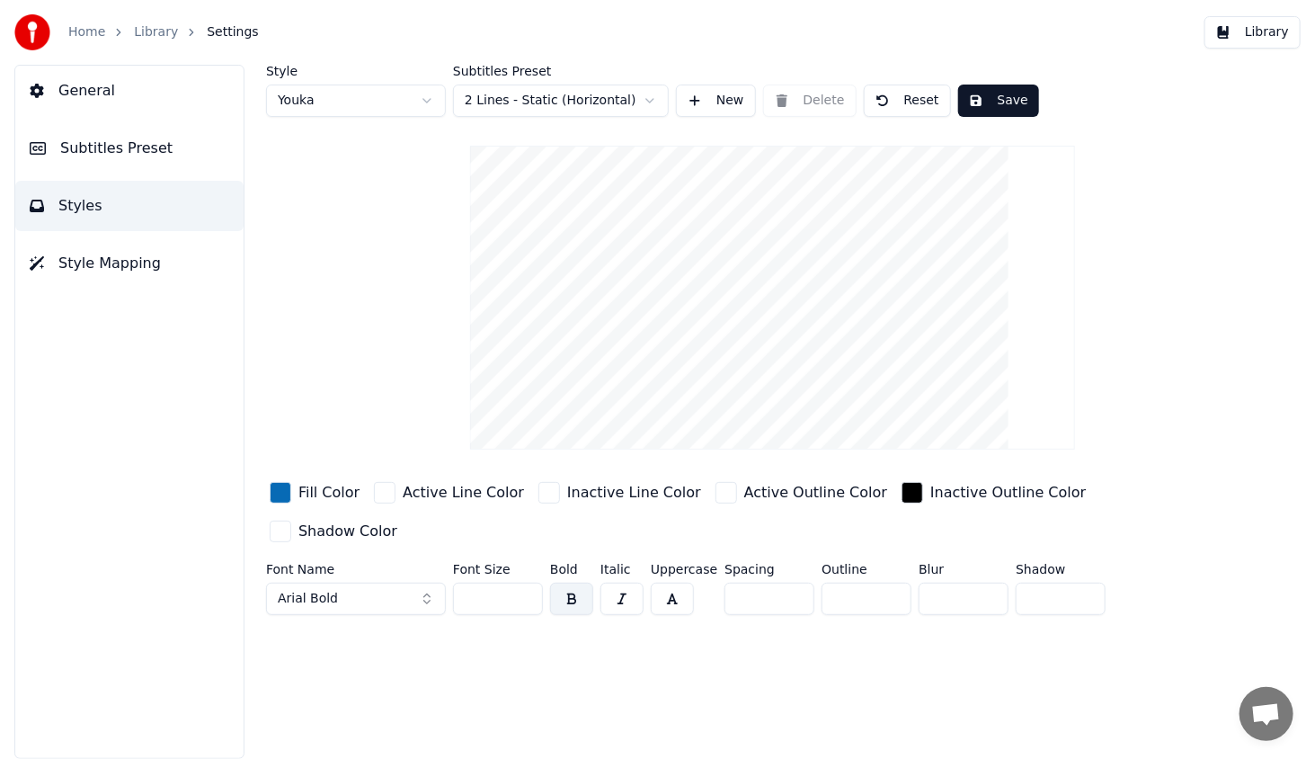
click at [277, 494] on div "button" at bounding box center [281, 493] width 22 height 22
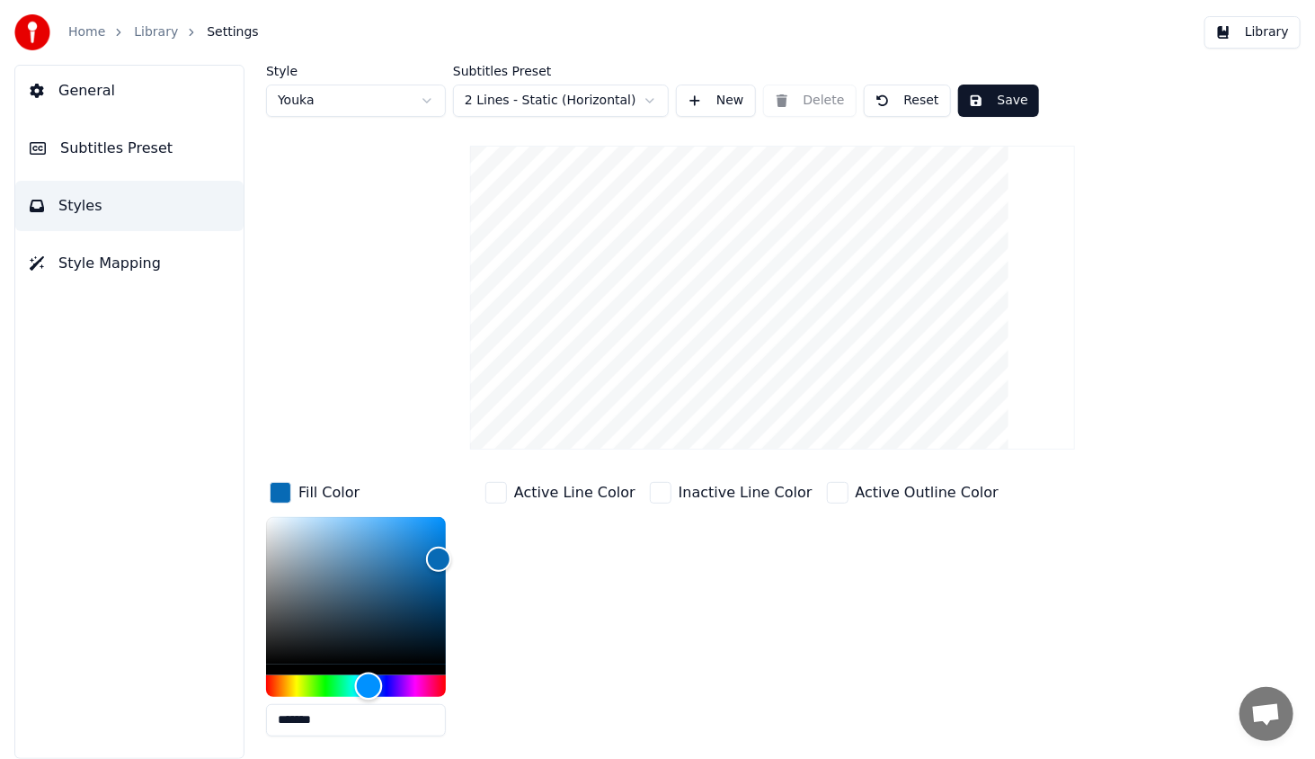
click at [276, 684] on div "Hue" at bounding box center [356, 686] width 180 height 22
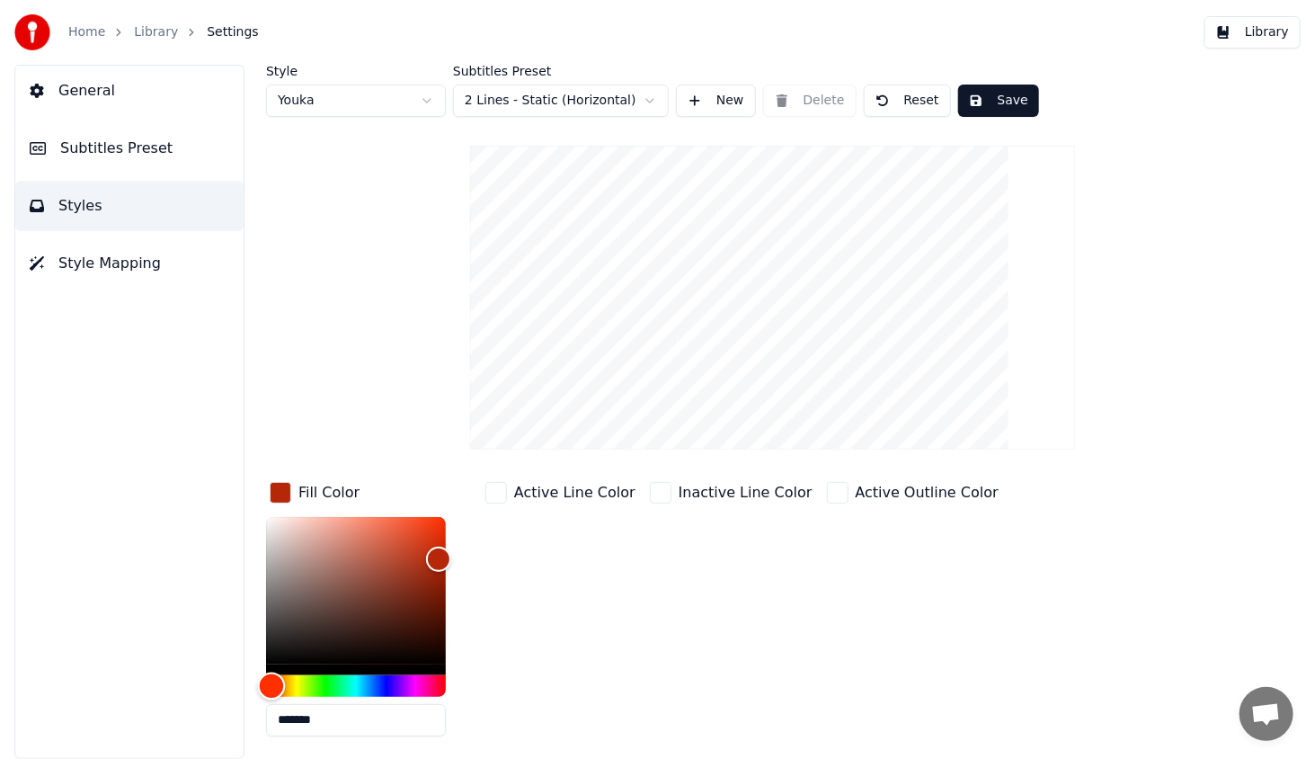
click at [272, 683] on div "Hue" at bounding box center [272, 686] width 28 height 28
drag, startPoint x: 433, startPoint y: 547, endPoint x: 433, endPoint y: 518, distance: 28.8
click at [433, 518] on div "Color" at bounding box center [434, 519] width 28 height 28
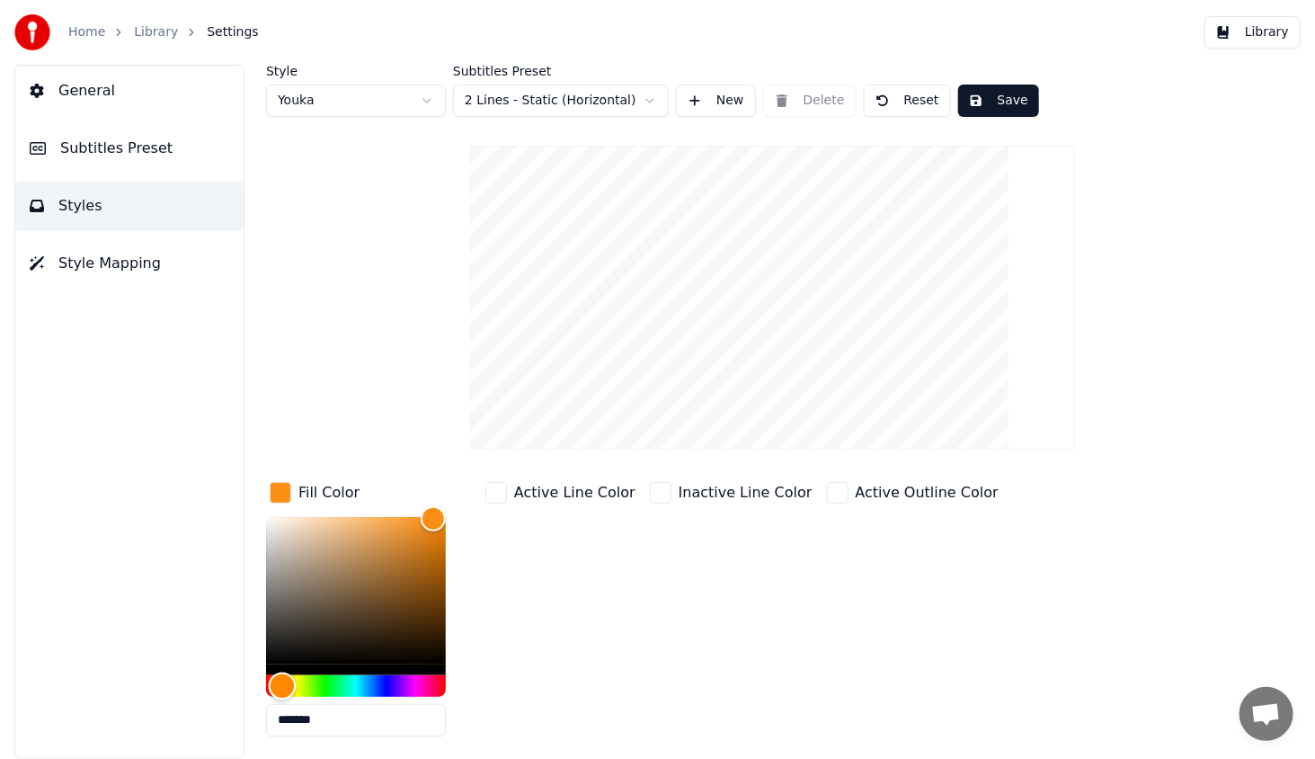
click at [282, 684] on div "Hue" at bounding box center [283, 686] width 28 height 28
drag, startPoint x: 428, startPoint y: 511, endPoint x: 416, endPoint y: 512, distance: 11.7
click at [416, 512] on div "Color" at bounding box center [417, 517] width 28 height 28
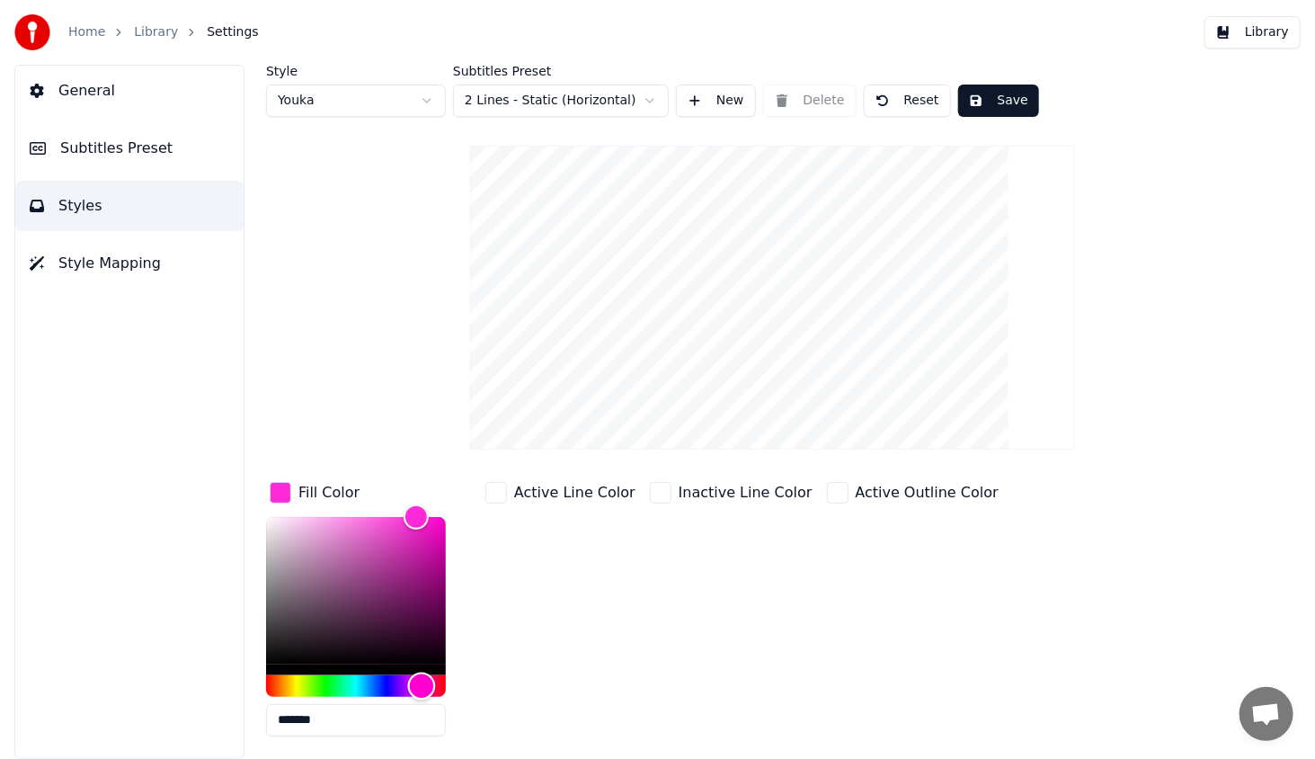
click at [422, 678] on div "Hue" at bounding box center [356, 686] width 180 height 22
type input "*******"
click at [423, 674] on div "Hue" at bounding box center [424, 686] width 28 height 28
click at [1002, 91] on button "Save" at bounding box center [998, 101] width 81 height 32
click at [1242, 31] on button "Library" at bounding box center [1253, 32] width 96 height 32
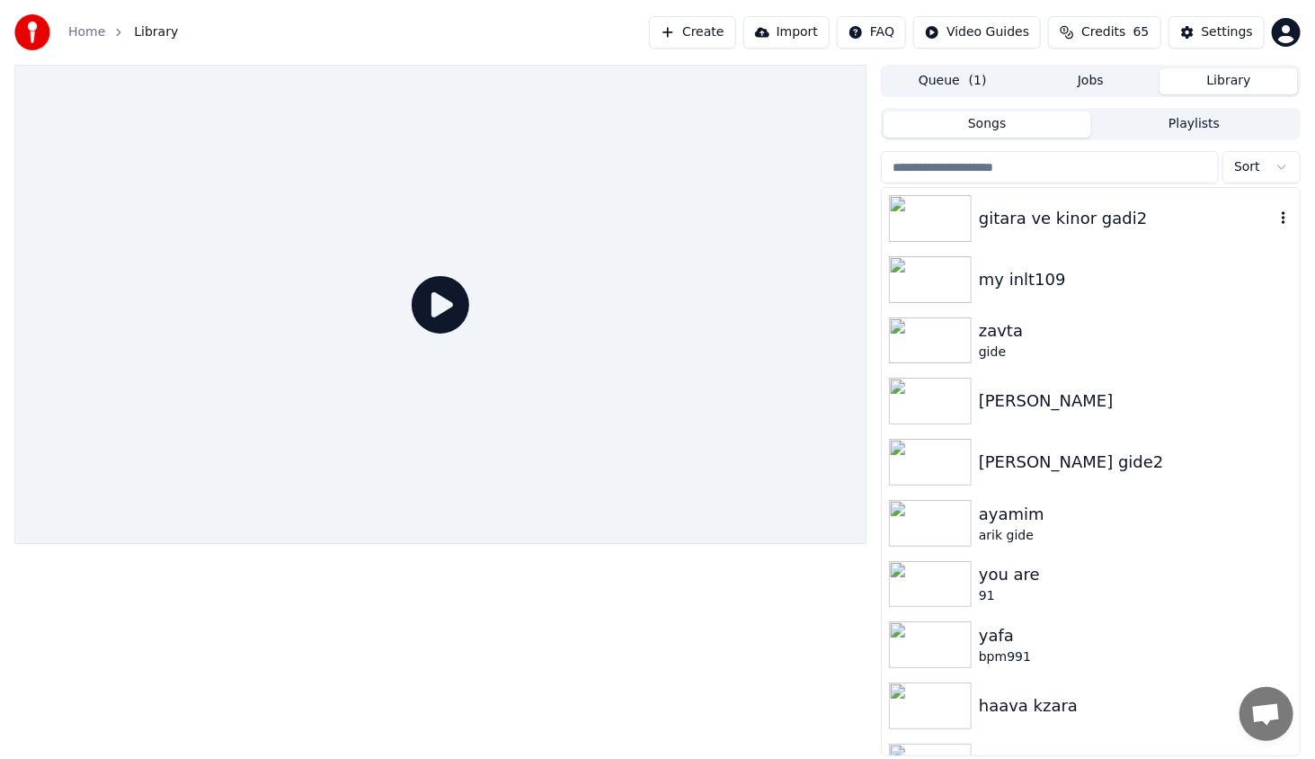
click at [921, 223] on img at bounding box center [930, 218] width 83 height 47
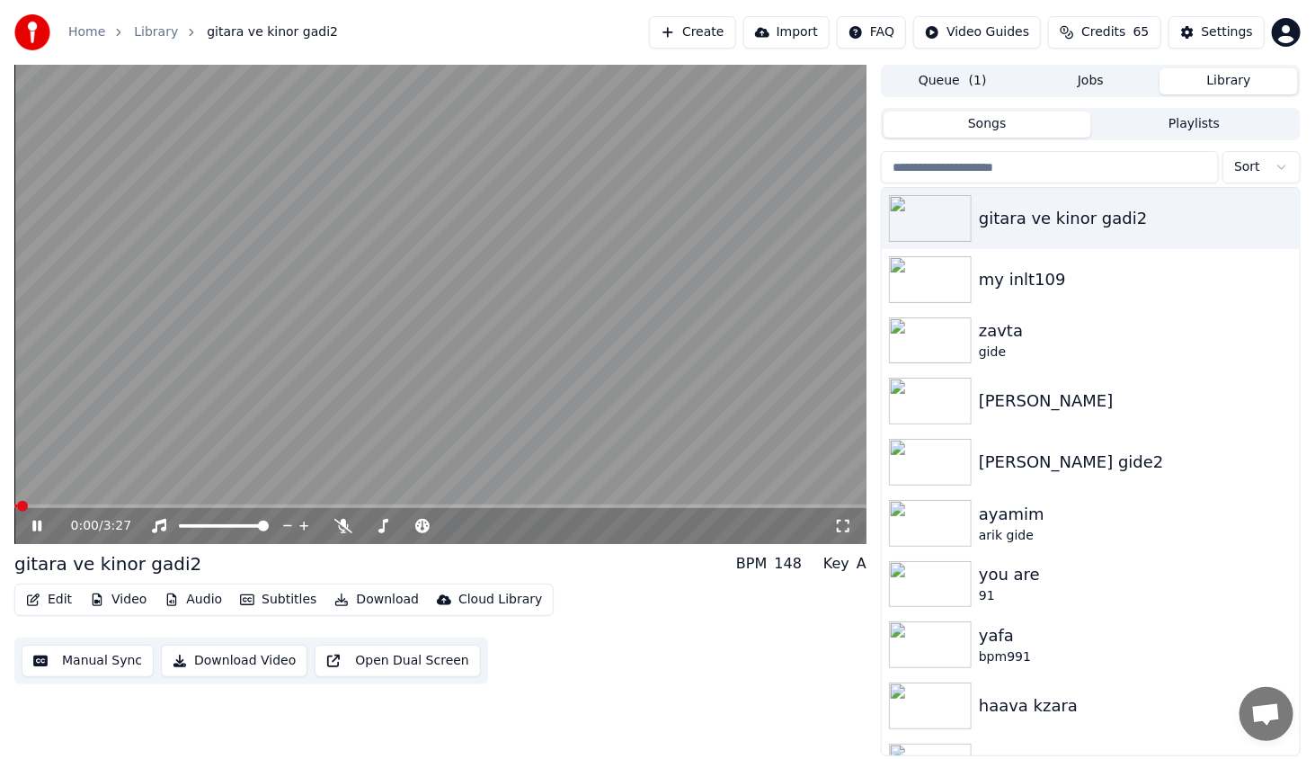
click at [174, 508] on div "0:00 / 3:27" at bounding box center [440, 526] width 852 height 36
click at [173, 507] on span at bounding box center [440, 506] width 852 height 4
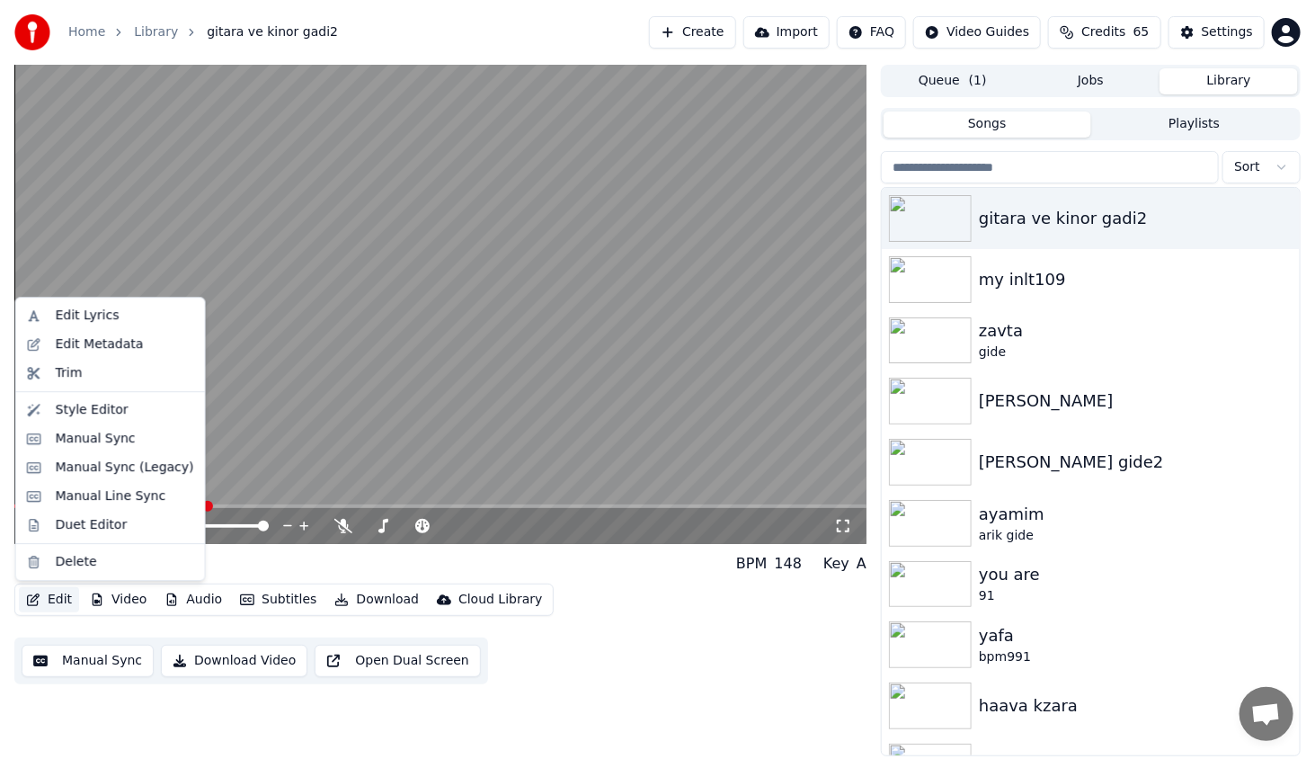
click at [49, 597] on button "Edit" at bounding box center [49, 599] width 60 height 25
click at [117, 403] on div "Style Editor" at bounding box center [92, 410] width 73 height 18
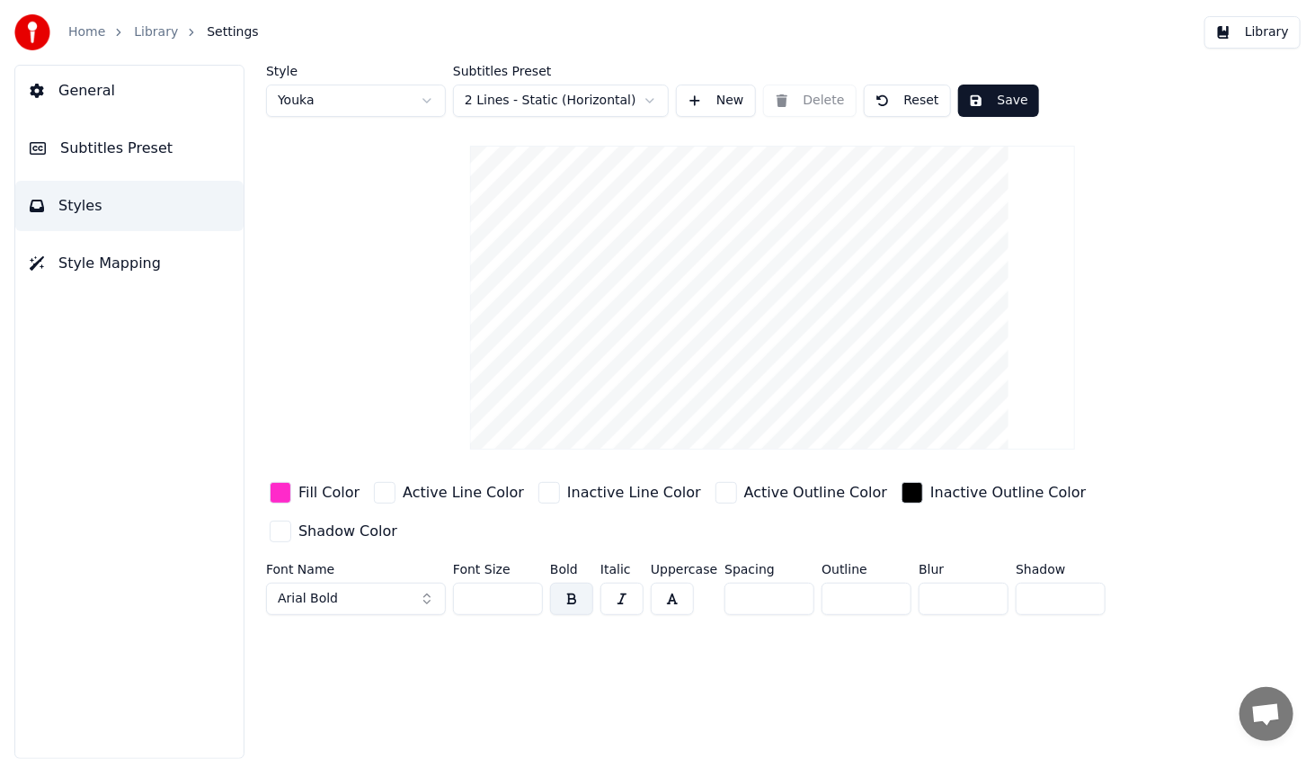
click at [274, 491] on div "button" at bounding box center [281, 493] width 22 height 22
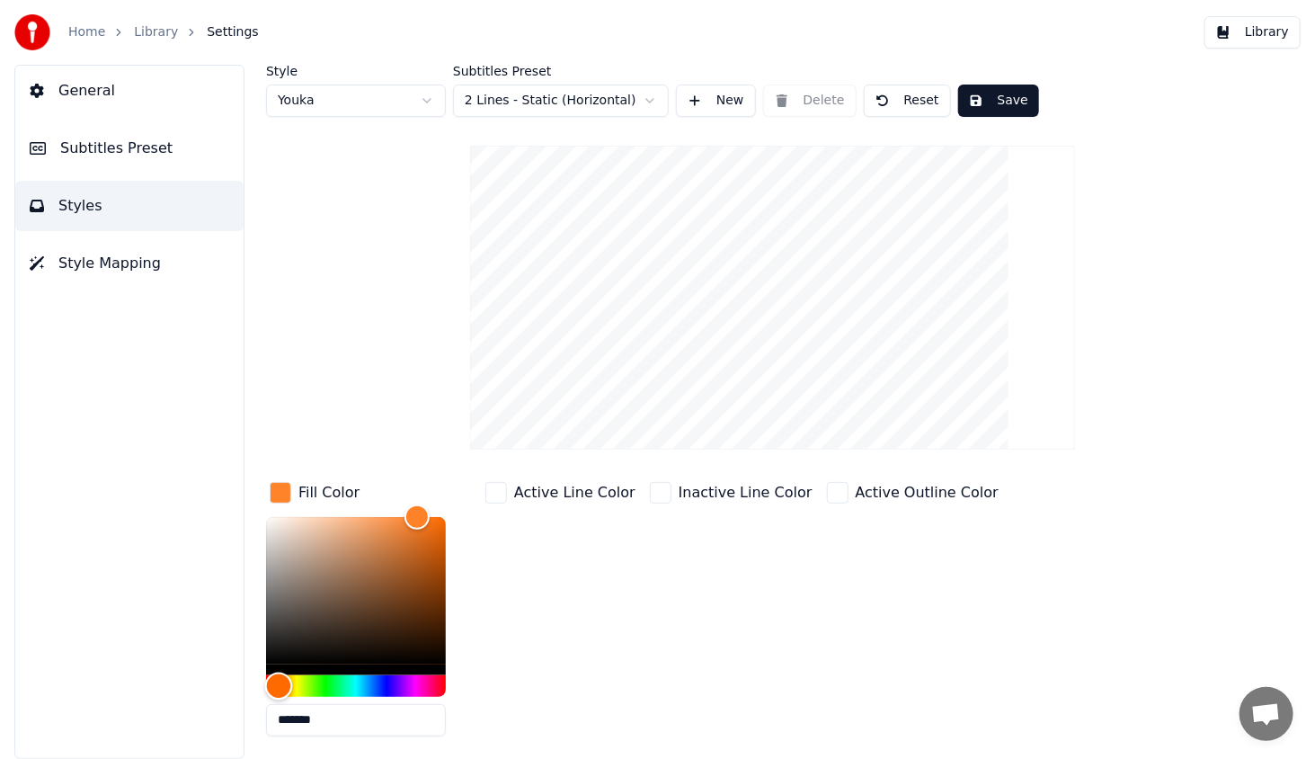
click at [279, 683] on div "Hue" at bounding box center [356, 686] width 180 height 22
drag, startPoint x: 396, startPoint y: 548, endPoint x: 495, endPoint y: 474, distance: 124.1
click at [485, 486] on div "Fill Color ******* Active Line Color Inactive Line Color Active Outline Color I…" at bounding box center [726, 633] width 921 height 311
type input "*******"
click at [440, 523] on div "Color" at bounding box center [439, 525] width 28 height 28
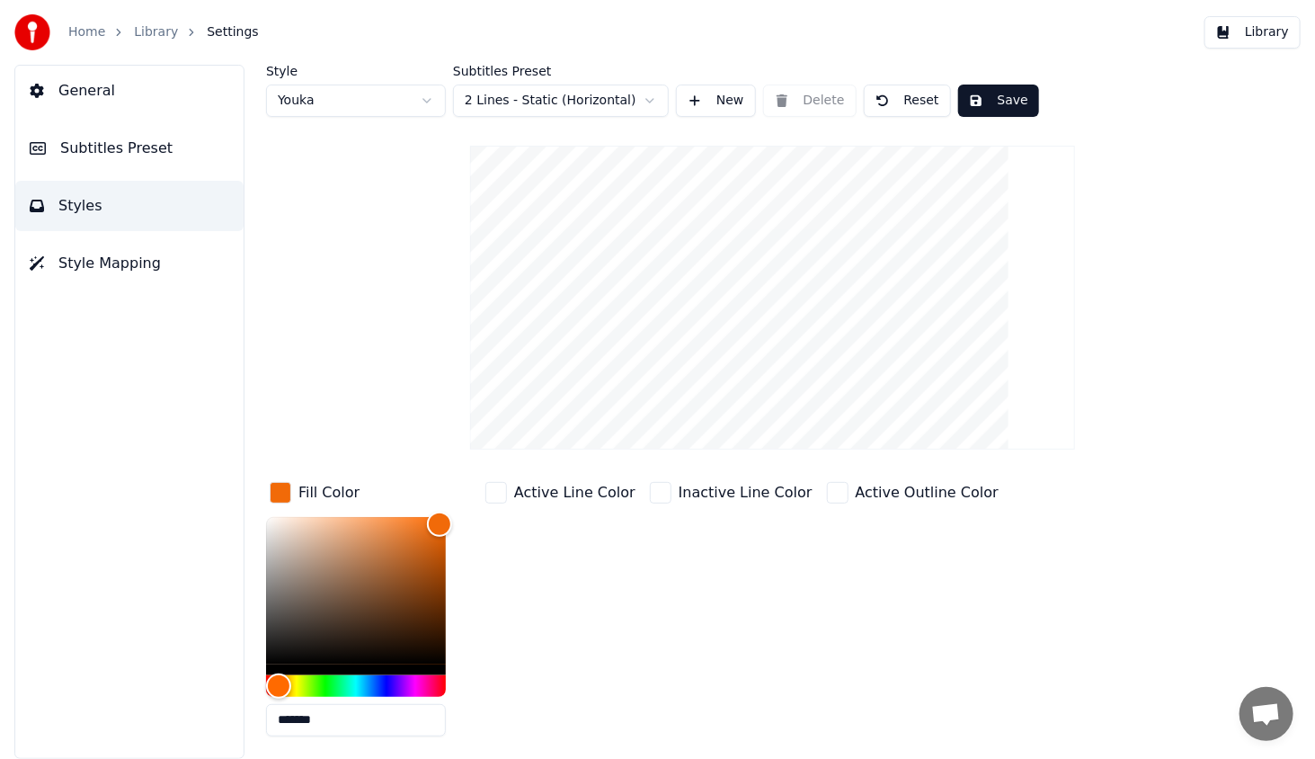
click at [976, 99] on button "Save" at bounding box center [998, 101] width 81 height 32
click at [1248, 26] on button "Library" at bounding box center [1253, 32] width 96 height 32
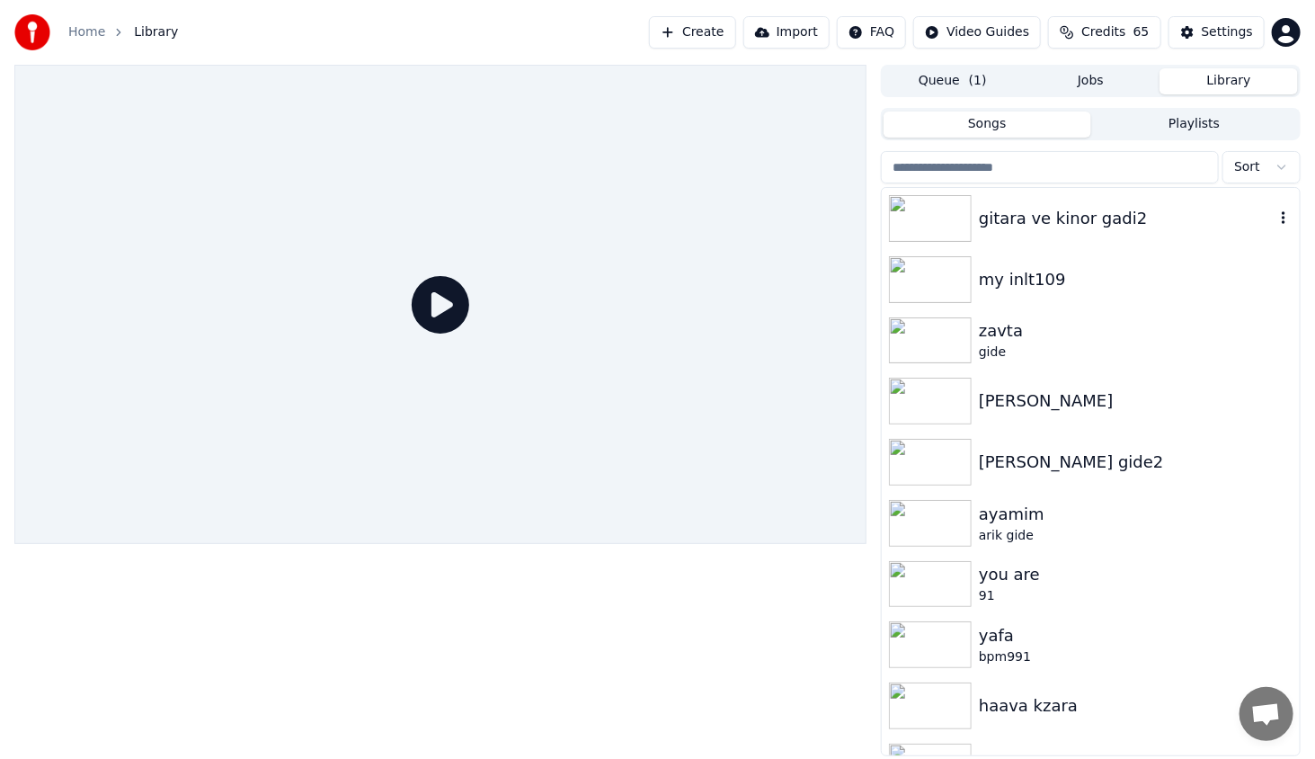
click at [914, 217] on img at bounding box center [930, 218] width 83 height 47
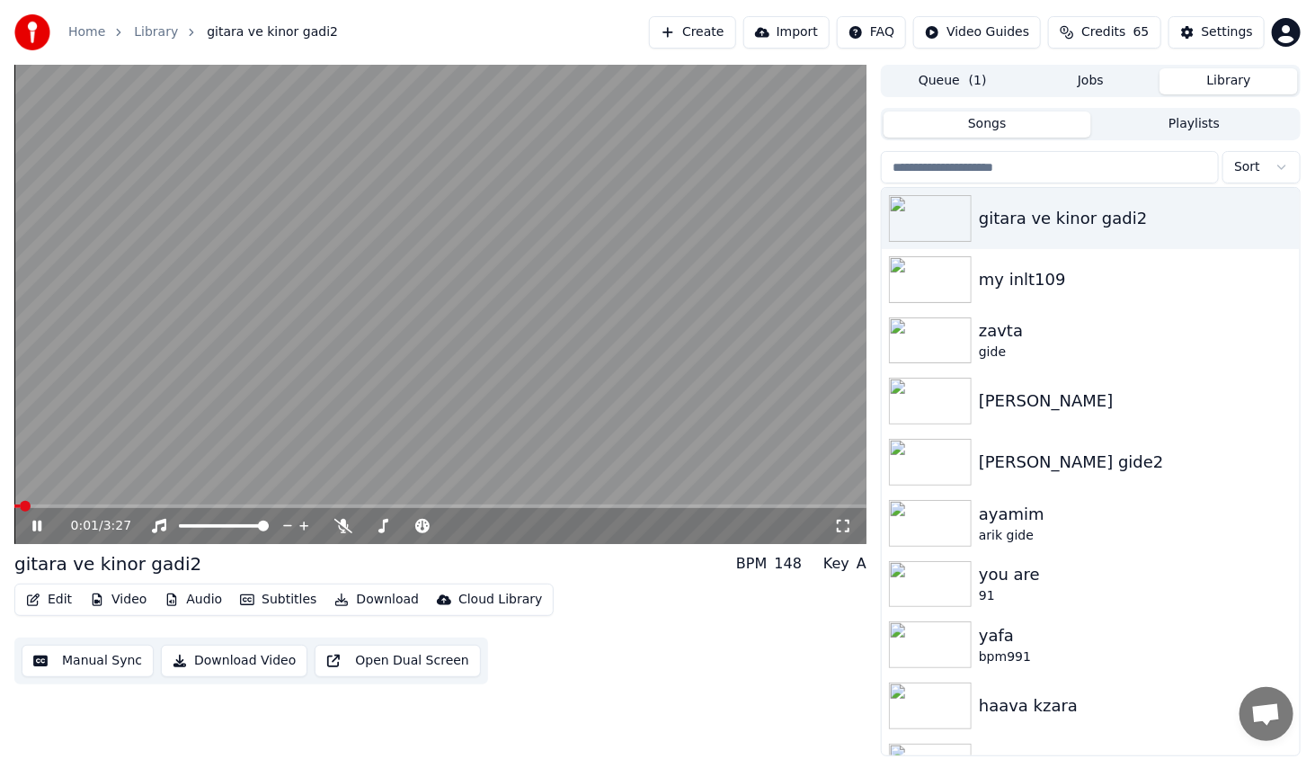
click at [98, 509] on div "0:01 / 3:27" at bounding box center [440, 526] width 852 height 36
click at [102, 504] on span at bounding box center [440, 506] width 852 height 4
click at [842, 528] on icon at bounding box center [843, 526] width 18 height 14
click at [50, 605] on button "Edit" at bounding box center [49, 599] width 60 height 25
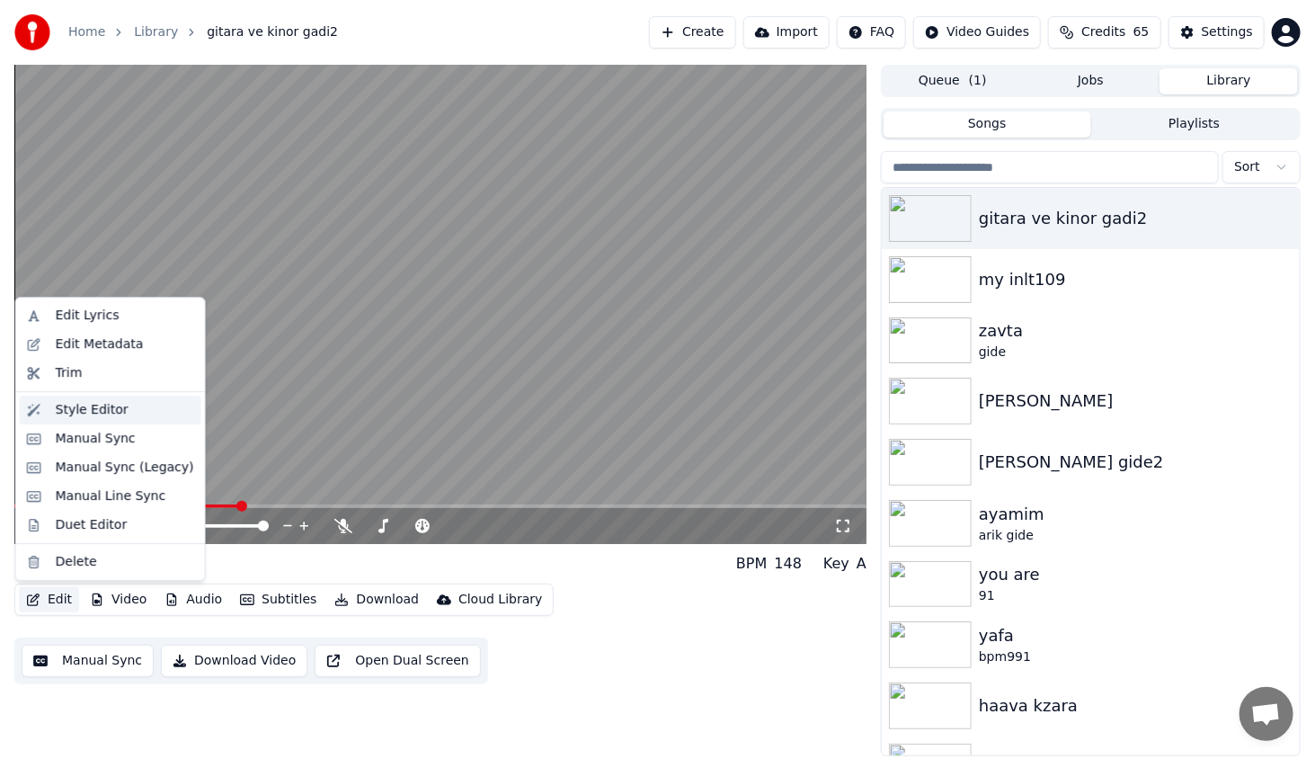
click at [110, 410] on div "Style Editor" at bounding box center [92, 410] width 73 height 18
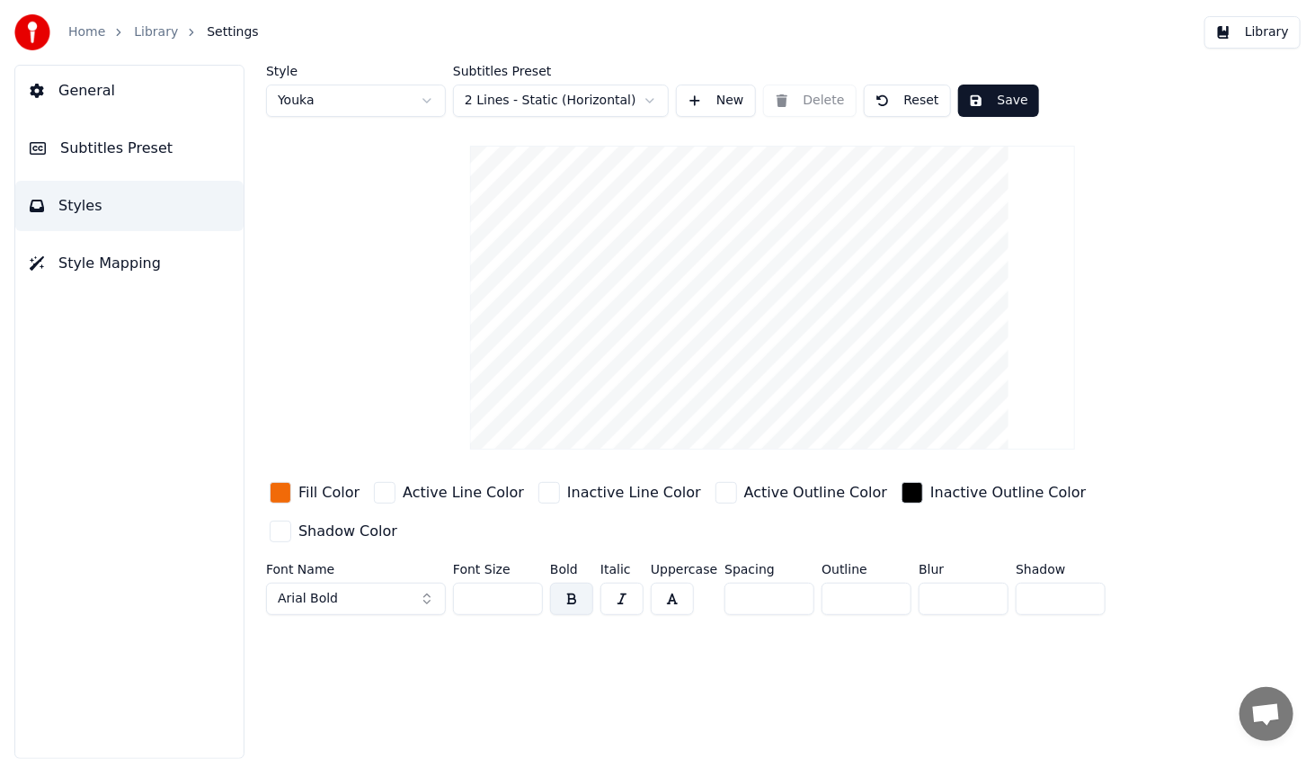
click at [539, 486] on div "button" at bounding box center [550, 493] width 22 height 22
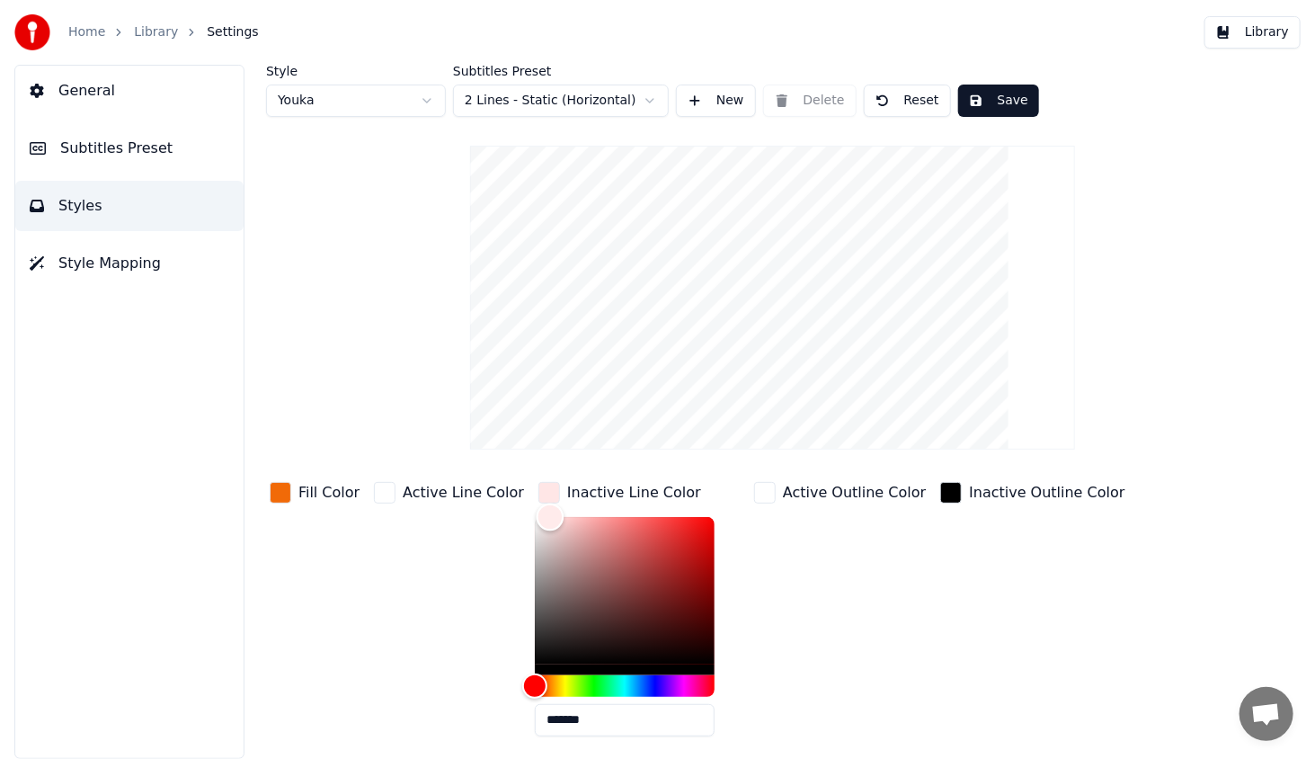
type input "*******"
drag, startPoint x: 647, startPoint y: 541, endPoint x: 495, endPoint y: 421, distance: 194.6
click at [495, 421] on div "Style Youka Subtitles Preset 2 Lines - Static (Horizontal) New Delete Reset Sav…" at bounding box center [772, 464] width 1013 height 798
click at [468, 523] on div "Active Line Color" at bounding box center [448, 614] width 157 height 272
click at [539, 489] on div "button" at bounding box center [550, 493] width 22 height 22
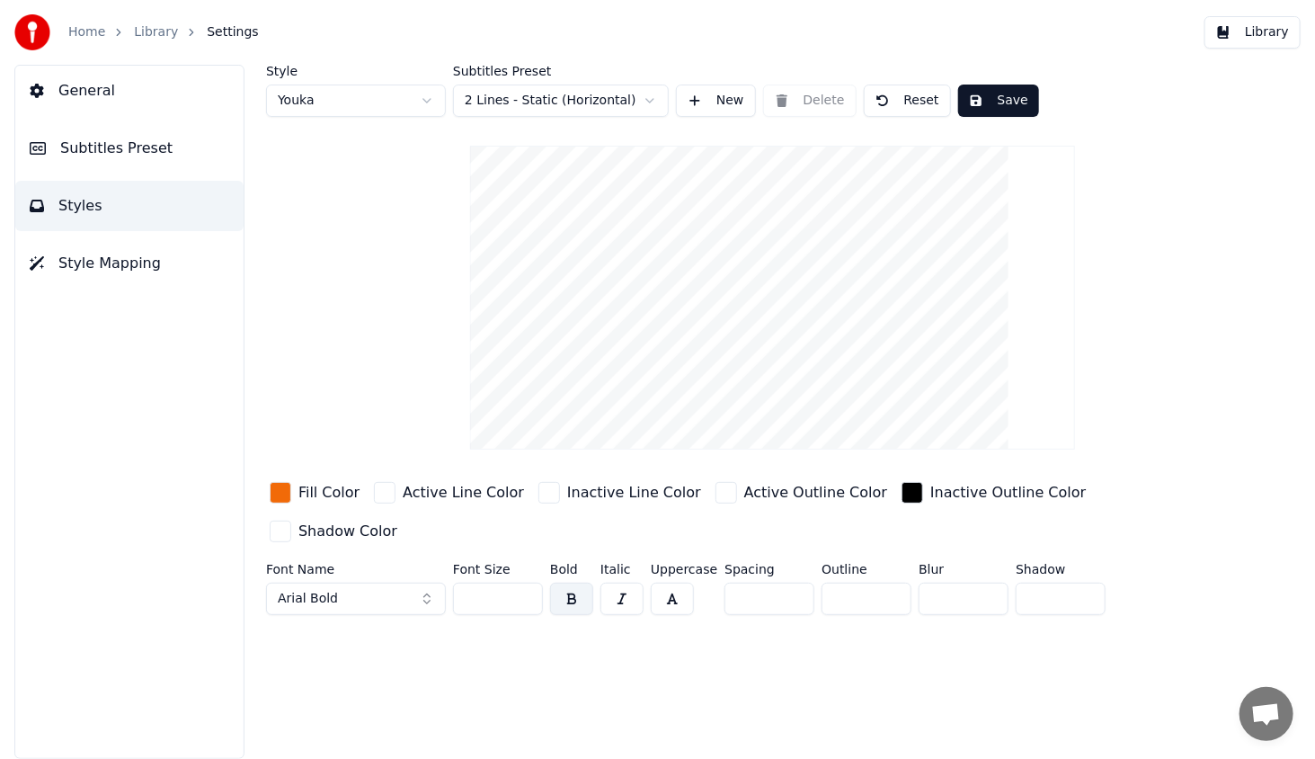
click at [716, 491] on div "button" at bounding box center [727, 493] width 22 height 22
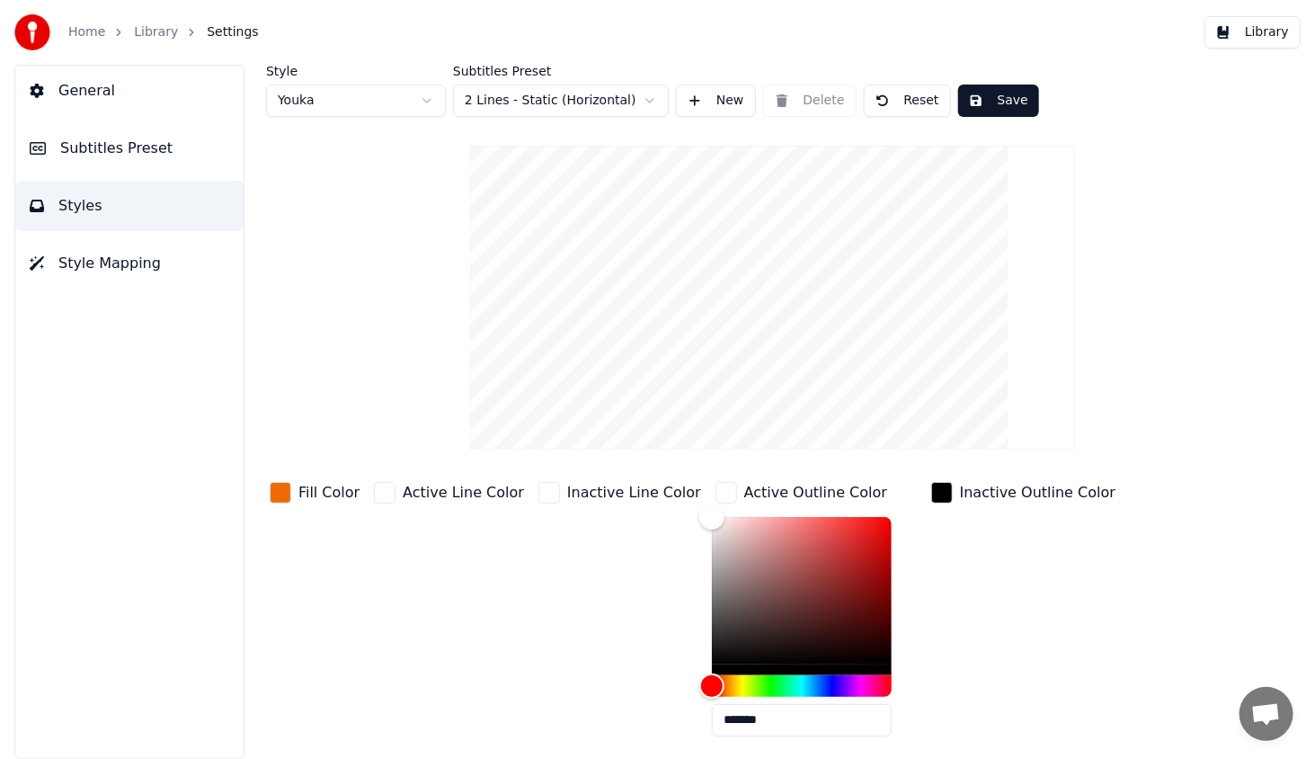
click at [651, 530] on div "Inactive Line Color" at bounding box center [620, 614] width 170 height 272
click at [716, 500] on div "button" at bounding box center [727, 493] width 22 height 22
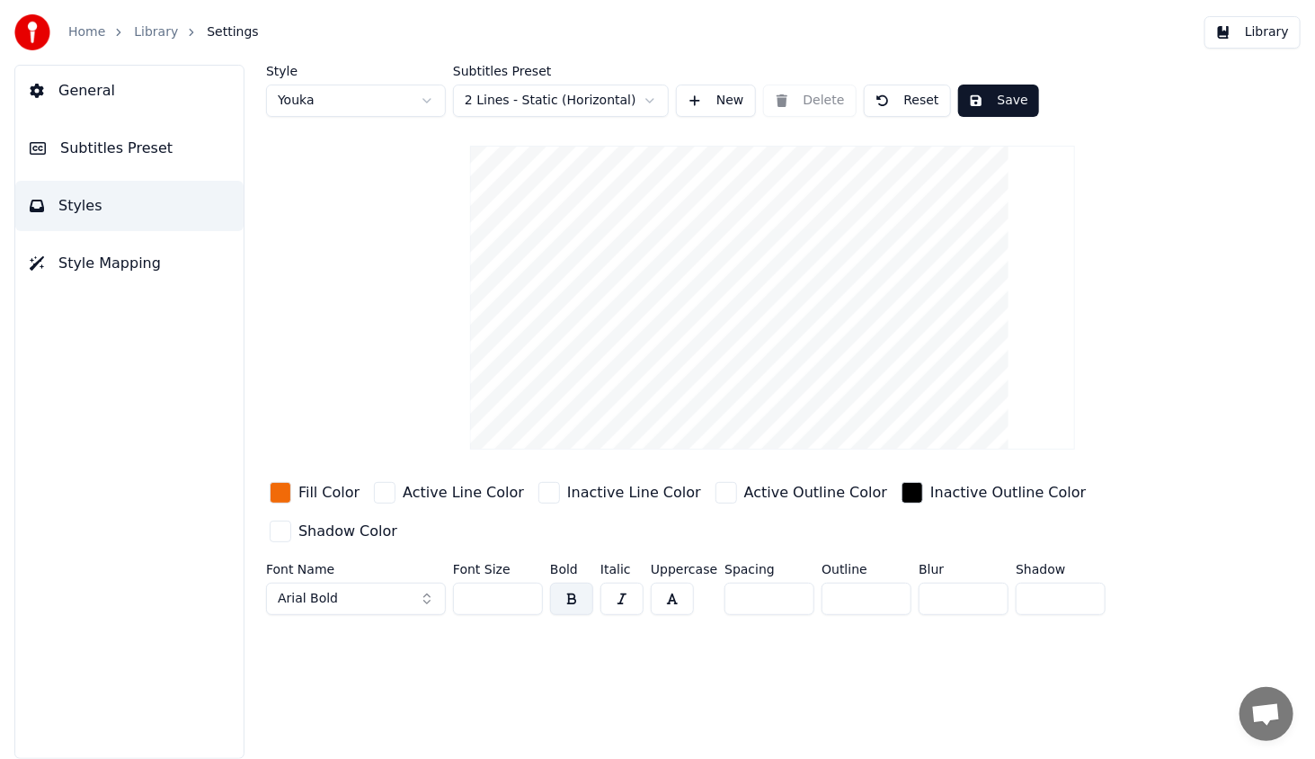
click at [716, 485] on div "button" at bounding box center [727, 493] width 22 height 22
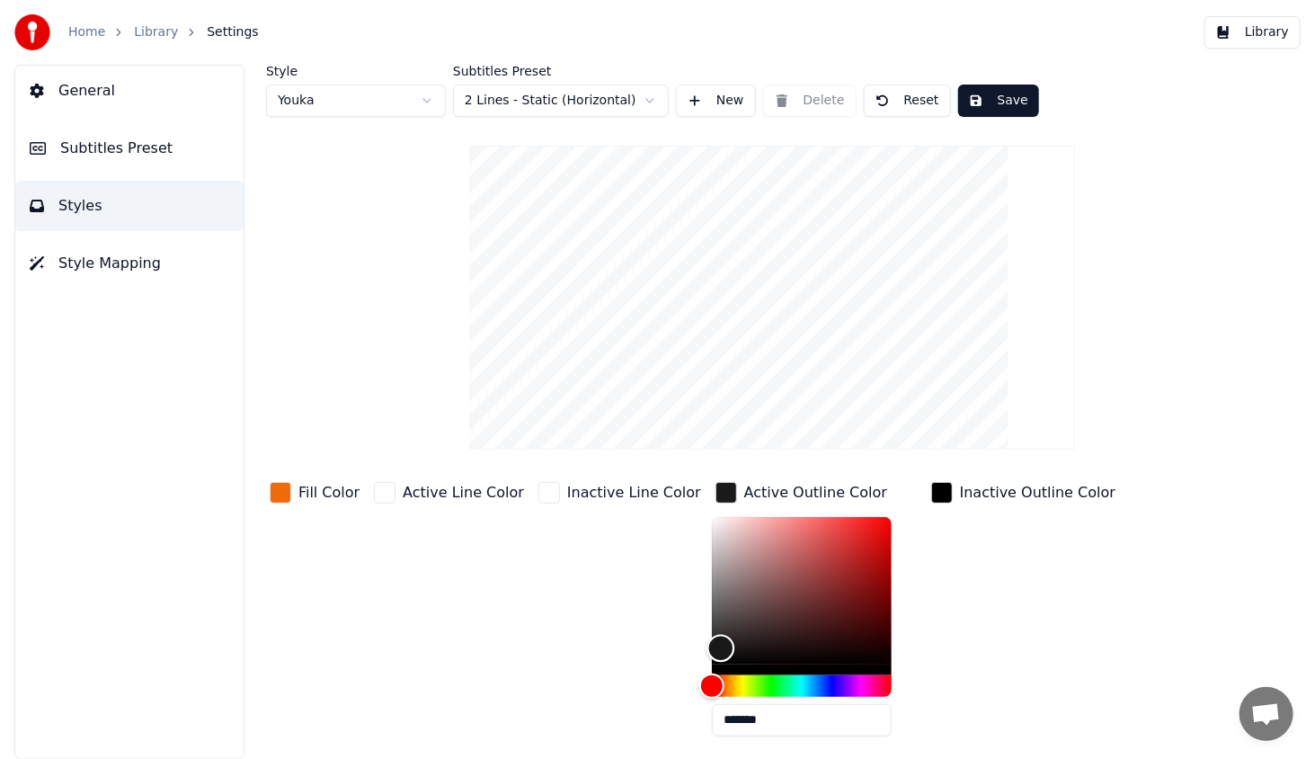
type input "*******"
drag, startPoint x: 716, startPoint y: 540, endPoint x: 598, endPoint y: 800, distance: 285.3
click at [598, 758] on html "Home Library Settings Library General Subtitles Preset Styles Style Mapping Sty…" at bounding box center [657, 379] width 1315 height 759
click at [535, 657] on div "Inactive Line Color" at bounding box center [620, 614] width 170 height 272
click at [984, 97] on button "Save" at bounding box center [998, 101] width 81 height 32
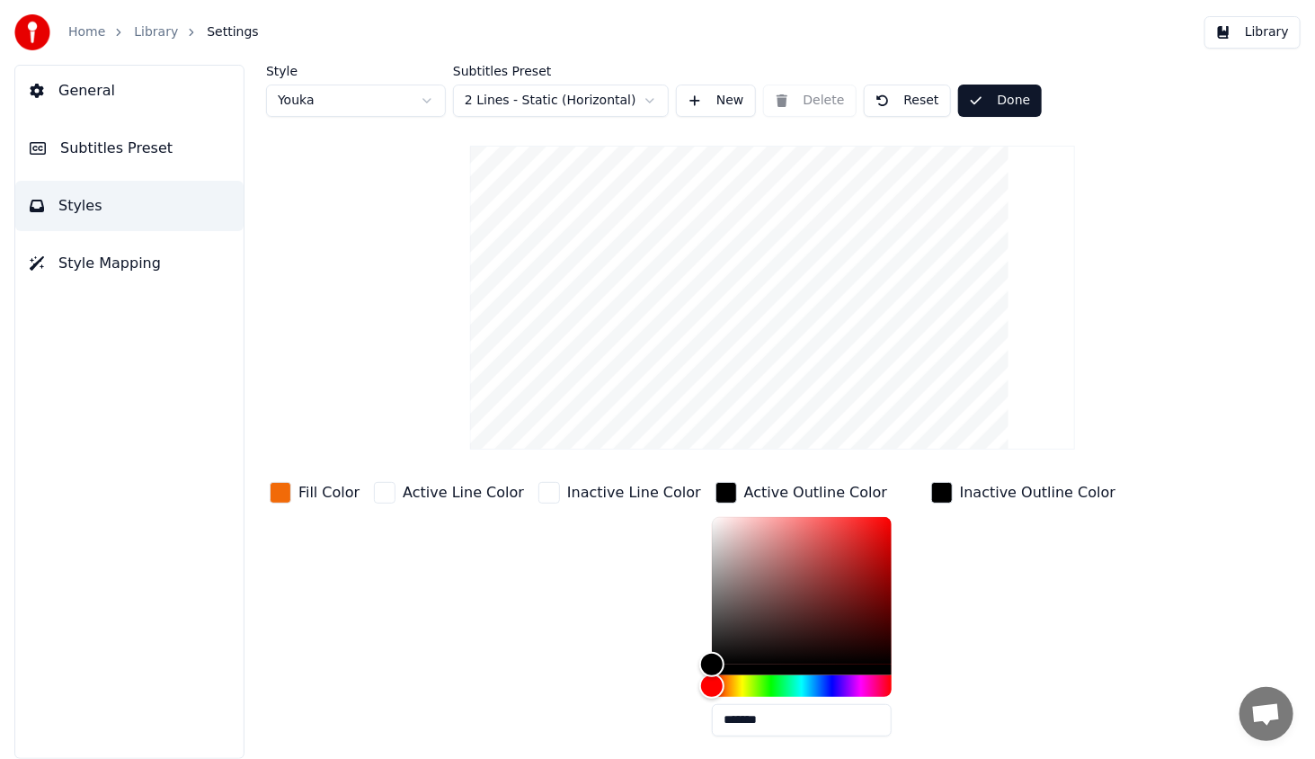
click at [1261, 27] on button "Library" at bounding box center [1253, 32] width 96 height 32
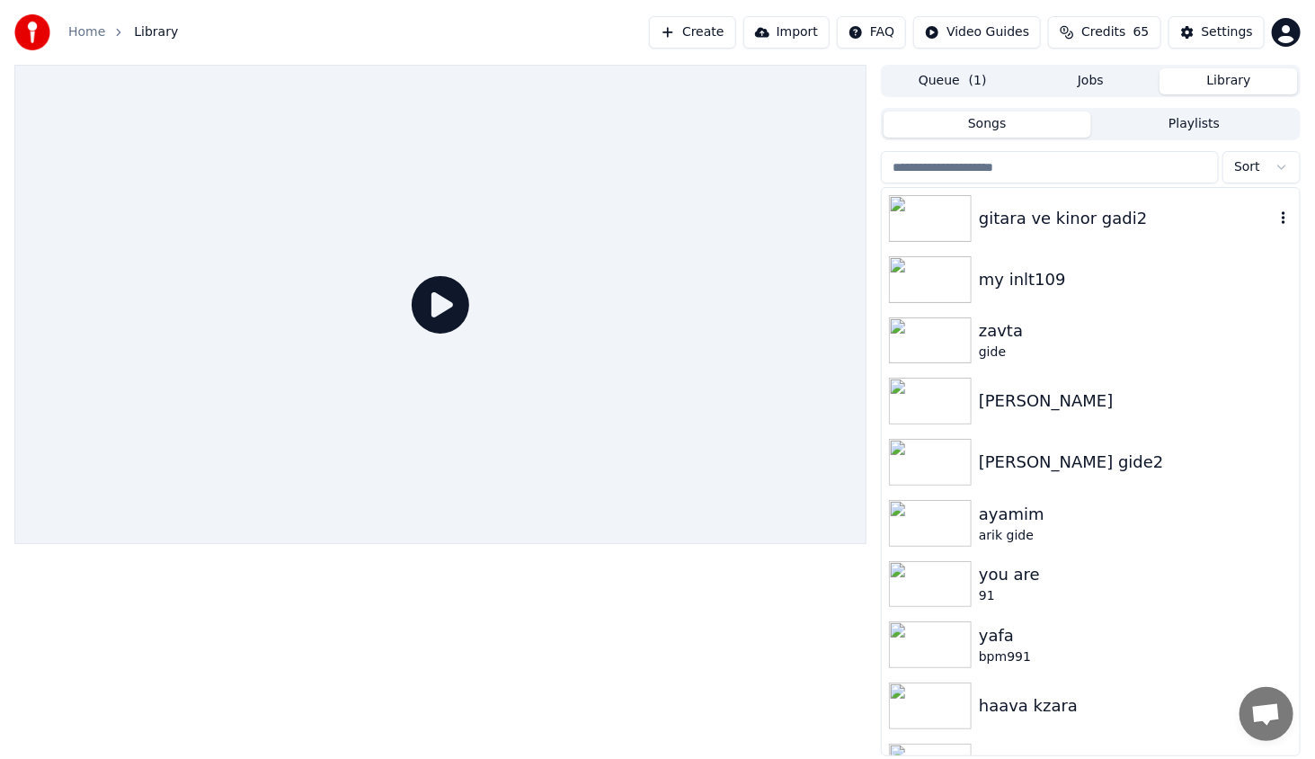
click at [942, 212] on img at bounding box center [930, 218] width 83 height 47
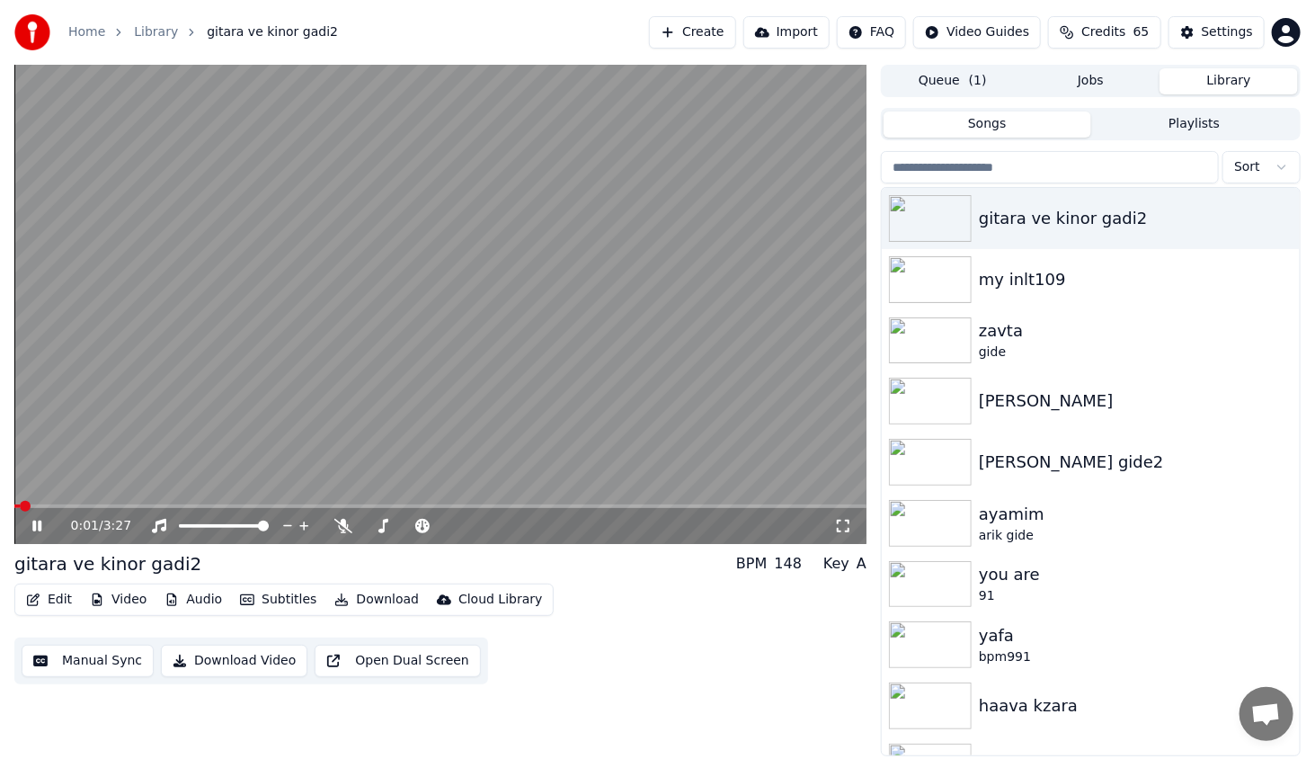
click at [209, 504] on video at bounding box center [440, 304] width 852 height 479
click at [213, 504] on span at bounding box center [440, 506] width 852 height 4
click at [32, 530] on icon at bounding box center [36, 526] width 11 height 13
click at [846, 530] on icon at bounding box center [843, 526] width 13 height 13
click at [37, 530] on icon at bounding box center [50, 526] width 42 height 14
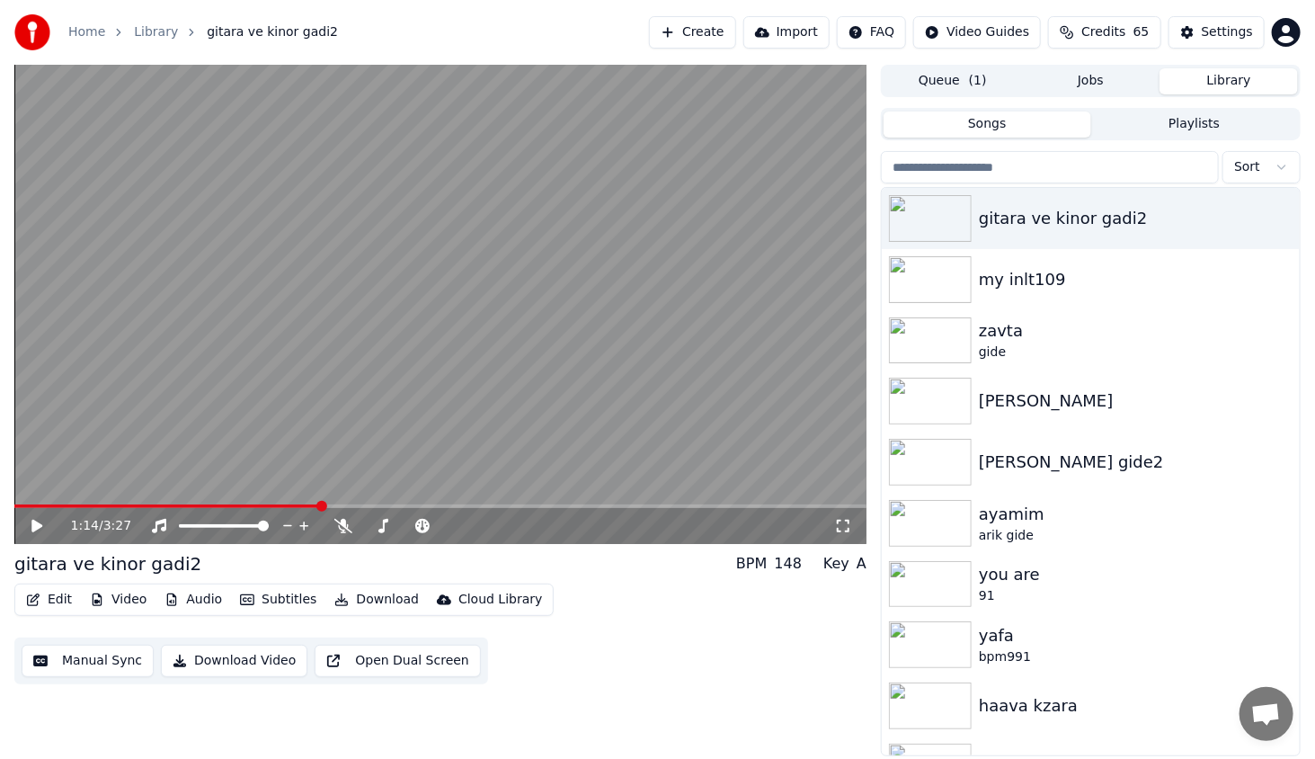
click at [33, 520] on icon at bounding box center [36, 526] width 11 height 13
click at [37, 520] on icon at bounding box center [50, 526] width 42 height 14
click at [79, 507] on span at bounding box center [440, 506] width 852 height 4
click at [40, 521] on icon at bounding box center [36, 526] width 9 height 11
click at [372, 606] on button "Download" at bounding box center [376, 599] width 99 height 25
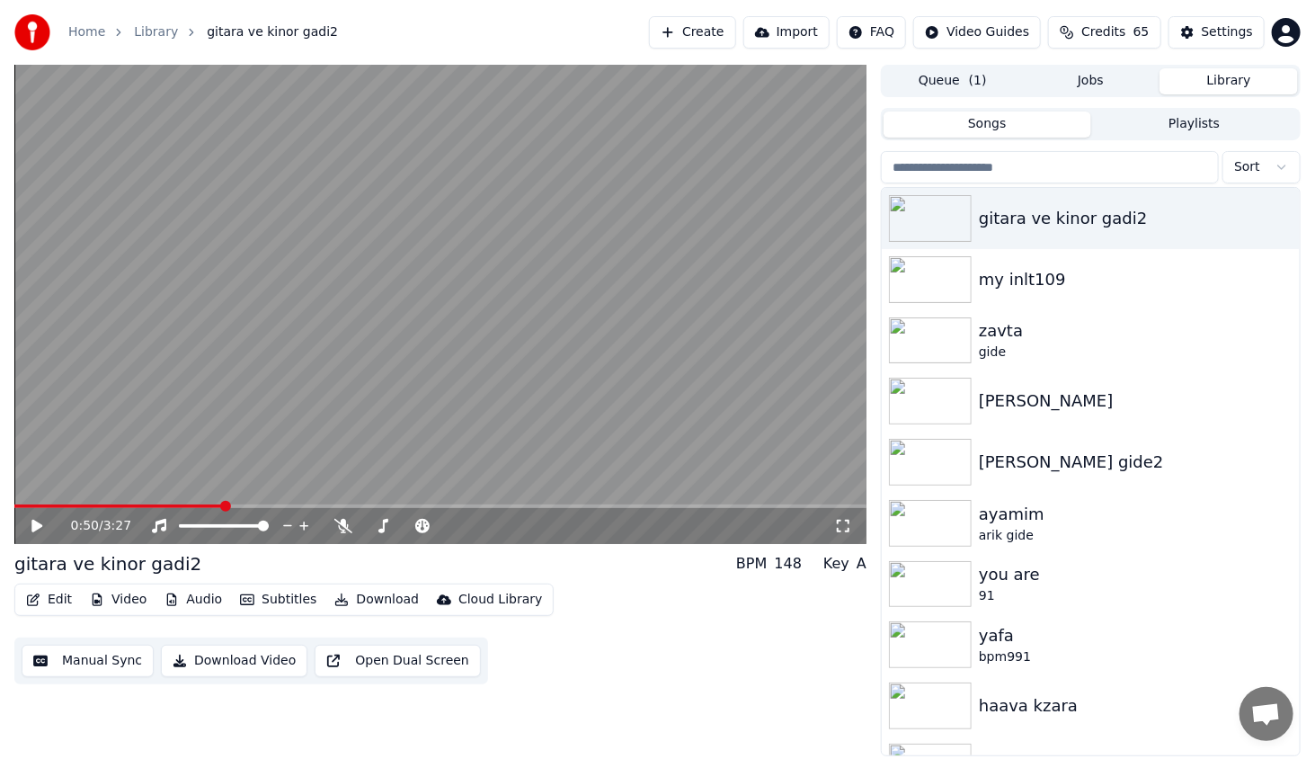
click at [268, 557] on div "gitara ve kinor gadi2 BPM 148 Key A" at bounding box center [440, 563] width 852 height 25
click at [36, 530] on icon at bounding box center [36, 526] width 11 height 13
click at [31, 521] on icon at bounding box center [50, 526] width 42 height 14
click at [361, 594] on button "Download" at bounding box center [376, 599] width 99 height 25
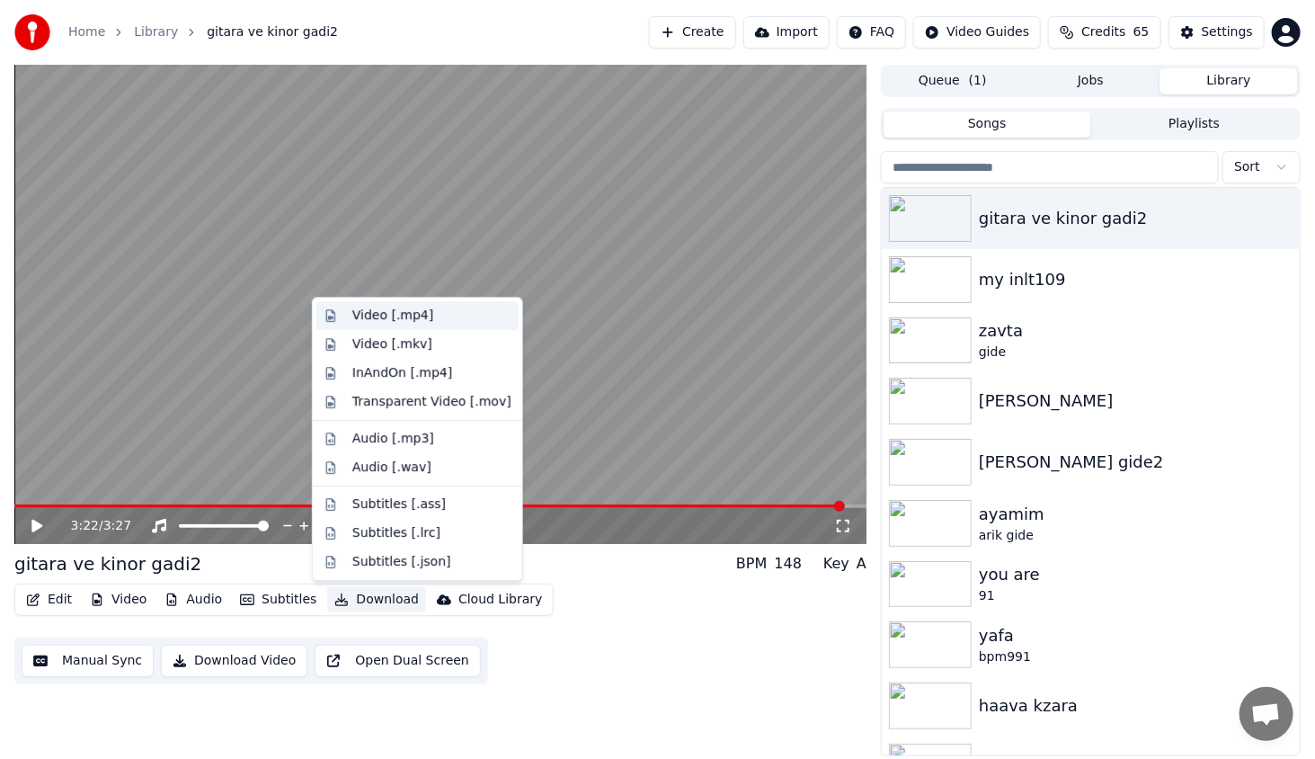
click at [409, 316] on div "Video [.mp4]" at bounding box center [392, 316] width 81 height 18
